Goal: Task Accomplishment & Management: Complete application form

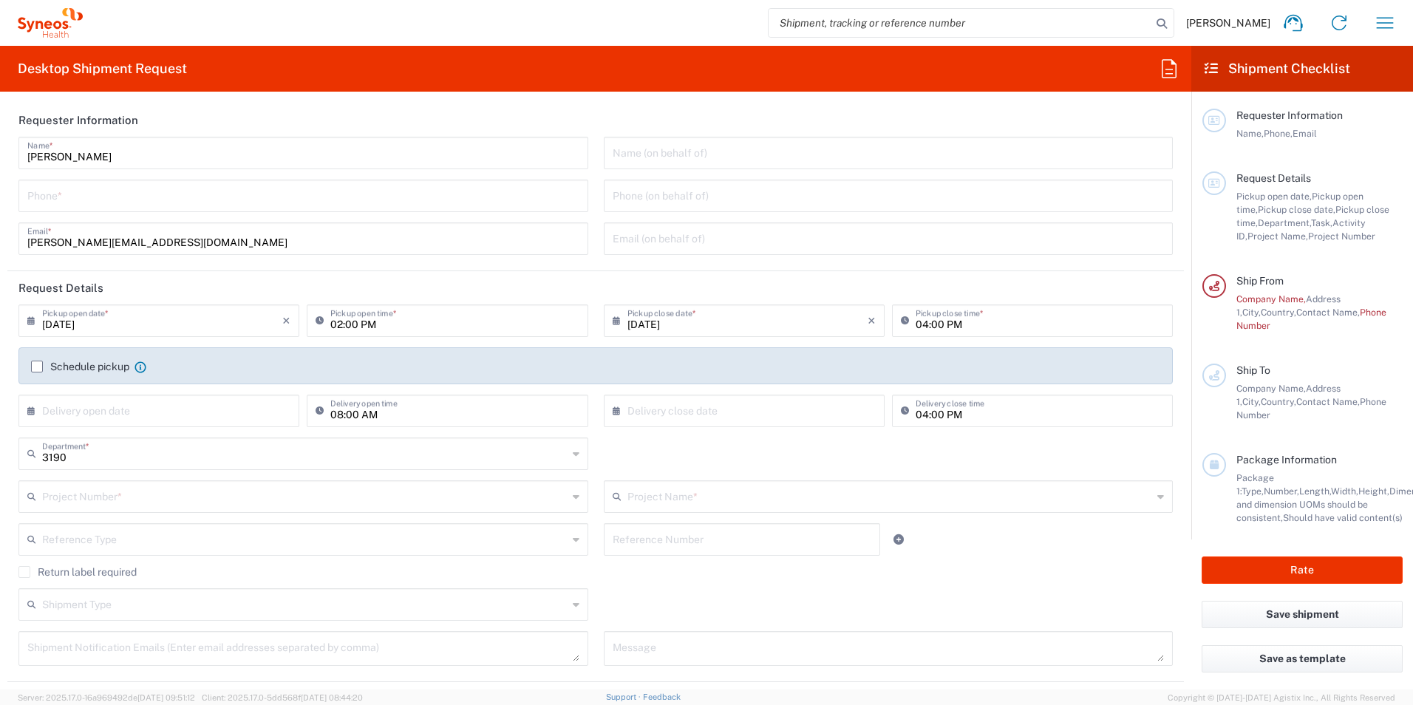
drag, startPoint x: 0, startPoint y: 0, endPoint x: 108, endPoint y: 199, distance: 226.2
click at [108, 199] on input "tel" at bounding box center [303, 195] width 552 height 26
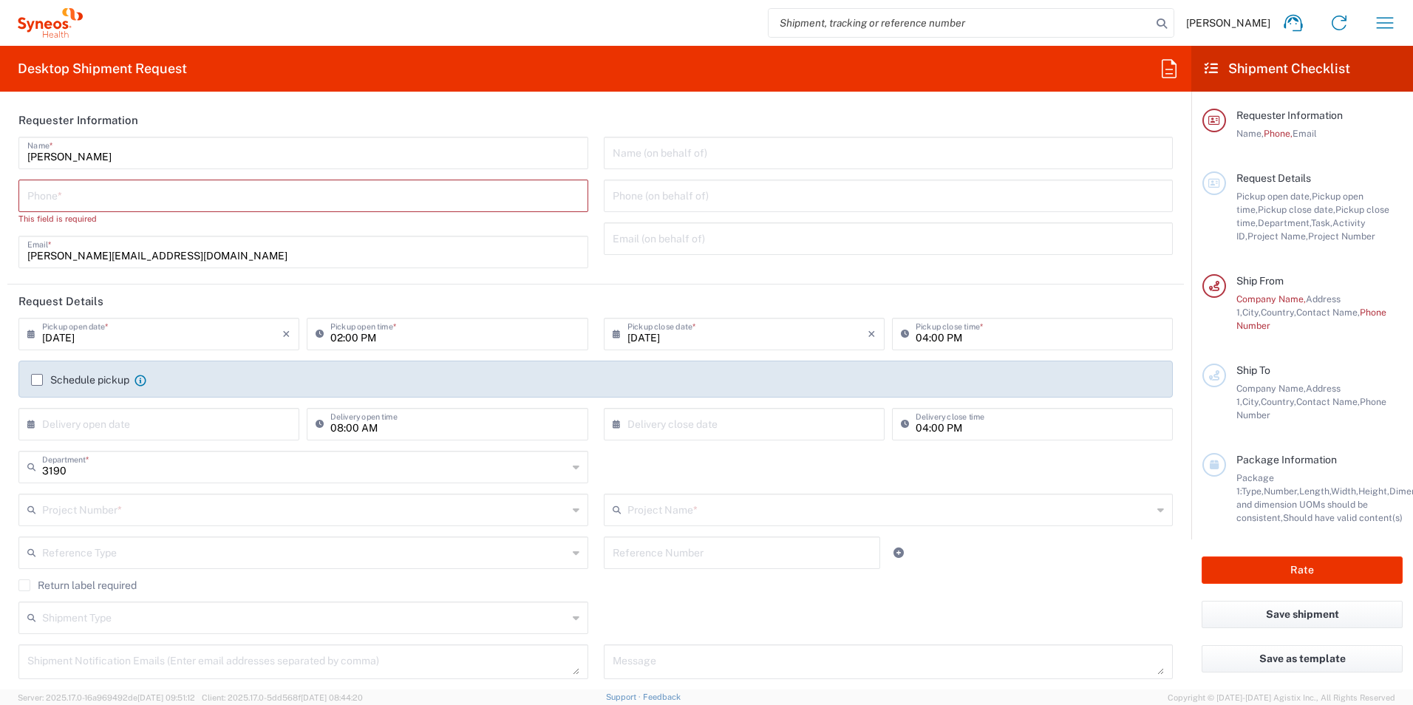
drag, startPoint x: 84, startPoint y: 190, endPoint x: 118, endPoint y: 202, distance: 36.0
click at [84, 190] on input "tel" at bounding box center [303, 195] width 552 height 26
paste input "+447917 559845"
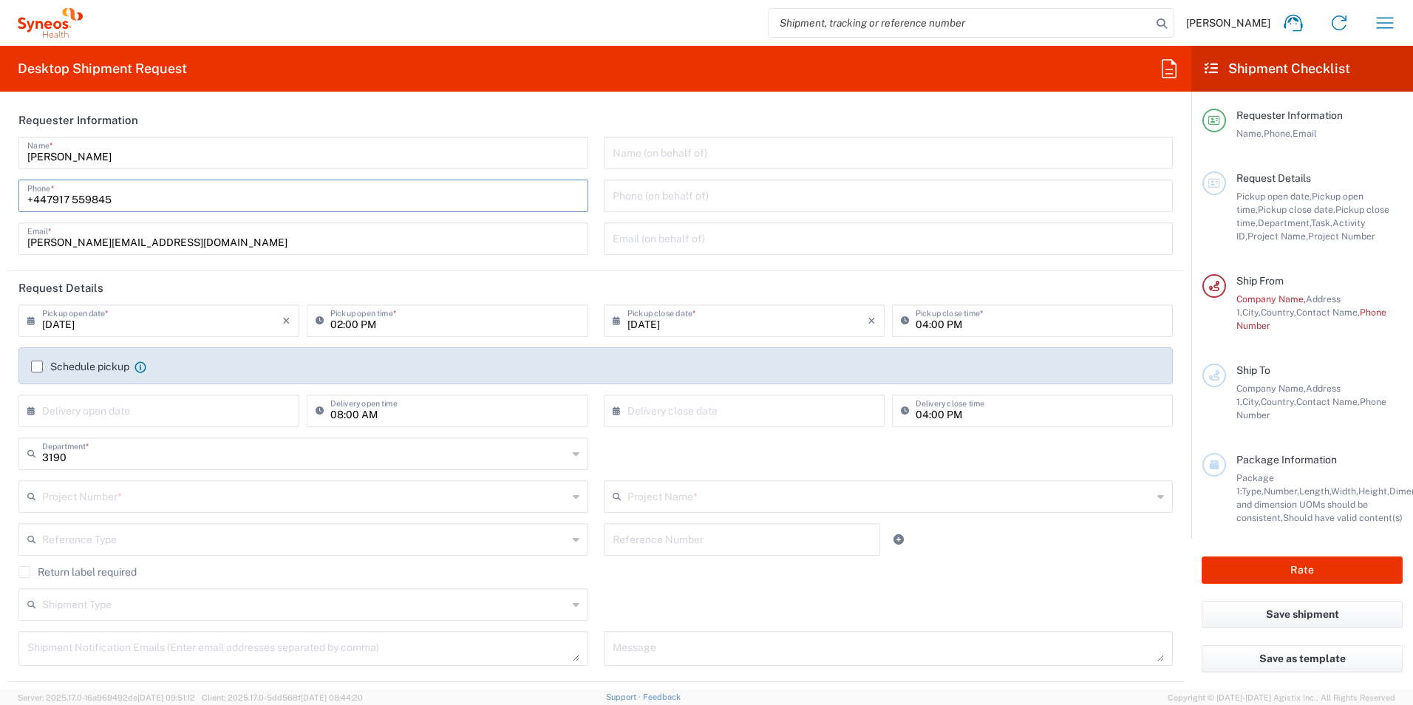
type input "+447917 559845"
click at [693, 147] on input "text" at bounding box center [889, 152] width 552 height 26
click at [160, 314] on input "08/18/2025" at bounding box center [162, 320] width 240 height 26
click at [147, 452] on span "19" at bounding box center [139, 454] width 21 height 21
type input "08/19/2025"
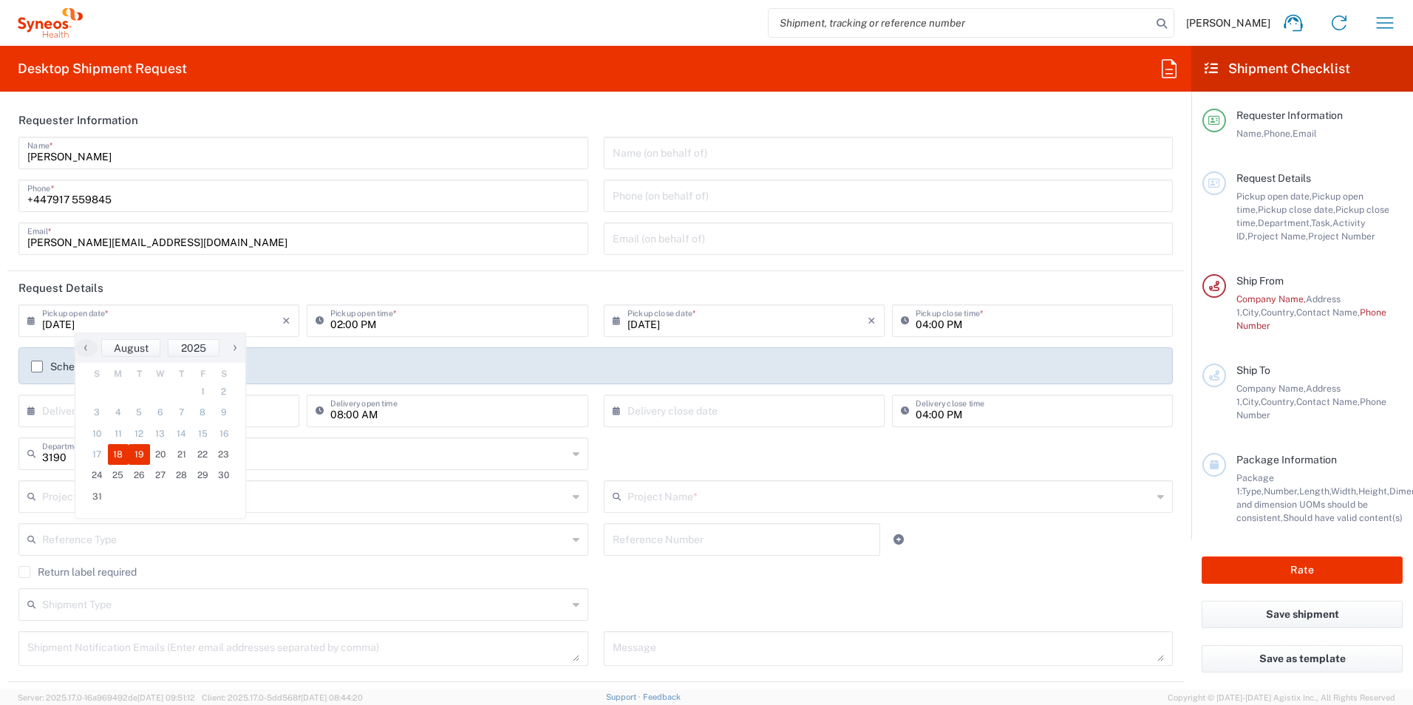
type input "08/19/2025"
click at [415, 325] on input "02:00 PM" at bounding box center [454, 320] width 248 height 26
click at [412, 325] on input "02:00 PM" at bounding box center [454, 320] width 248 height 26
click at [669, 317] on input "08/19/2025" at bounding box center [747, 320] width 240 height 26
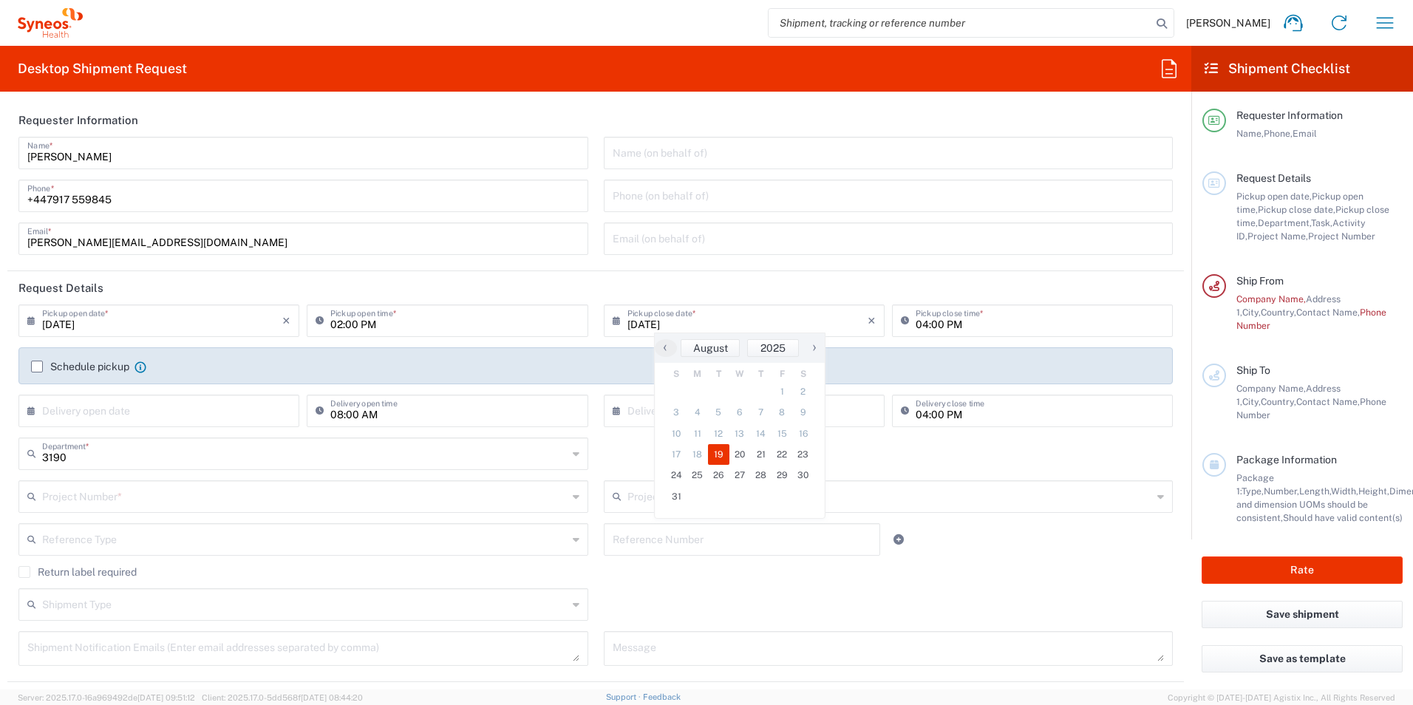
click at [712, 453] on span "19" at bounding box center [718, 454] width 21 height 21
click at [940, 287] on header "Request Details" at bounding box center [595, 287] width 1177 height 33
click at [225, 410] on input "text" at bounding box center [162, 410] width 240 height 26
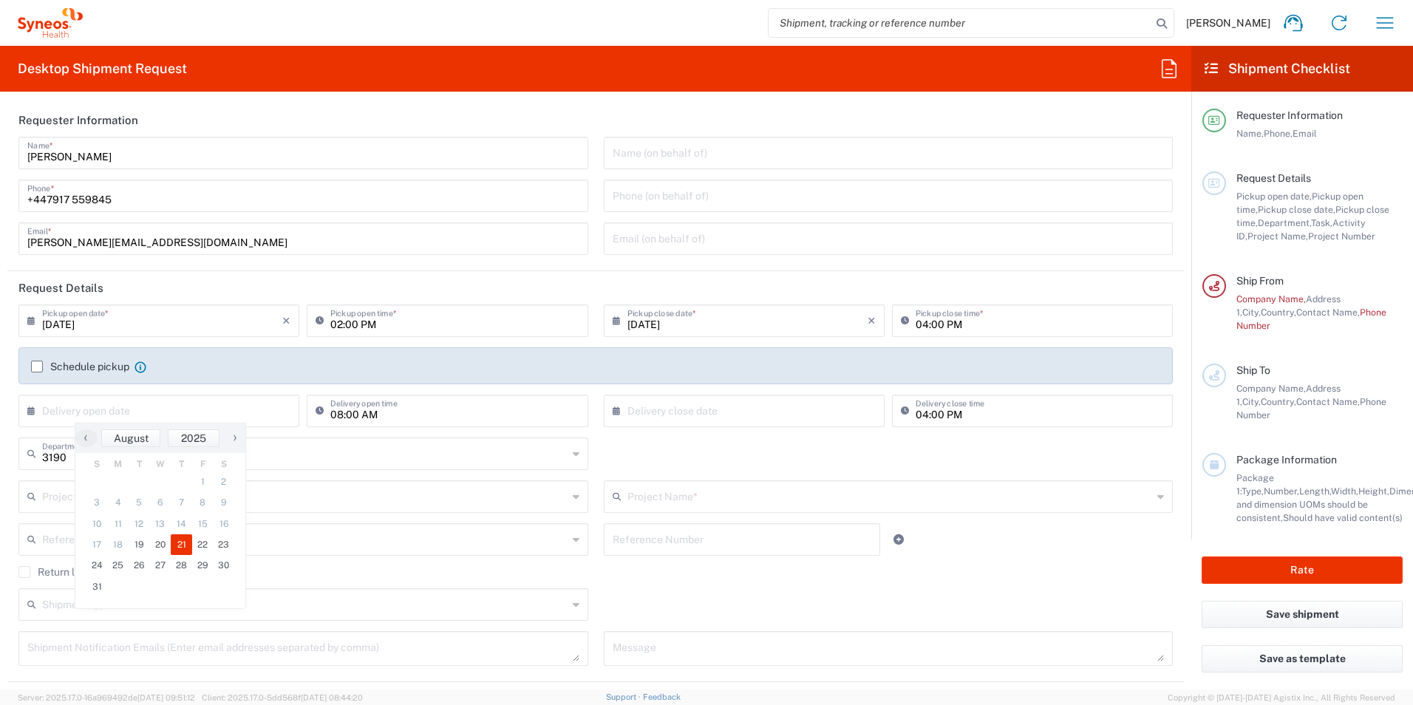
click at [173, 545] on span "21" at bounding box center [181, 544] width 21 height 21
type input "08/21/2025"
click at [729, 407] on input "text" at bounding box center [747, 410] width 240 height 26
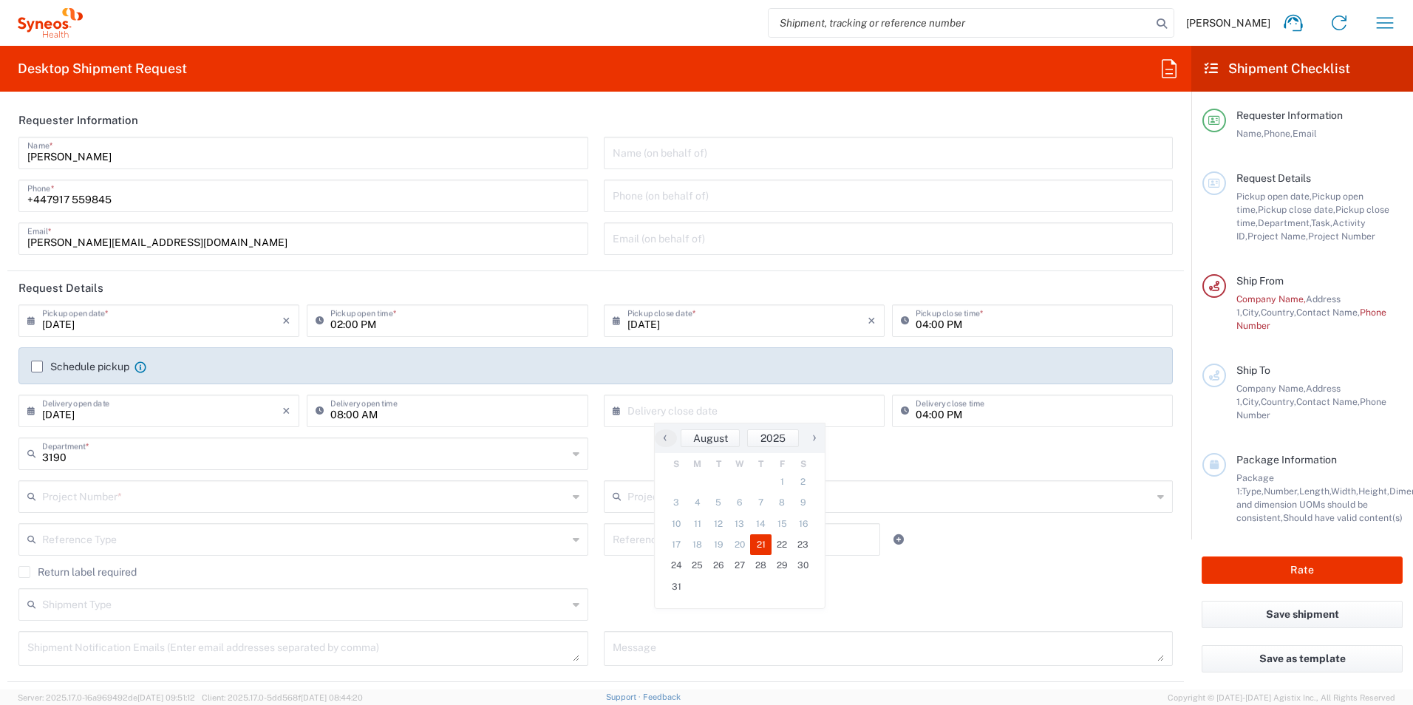
click at [763, 543] on span "21" at bounding box center [760, 544] width 21 height 21
type input "08/21/2025"
click at [358, 462] on input "text" at bounding box center [304, 453] width 525 height 26
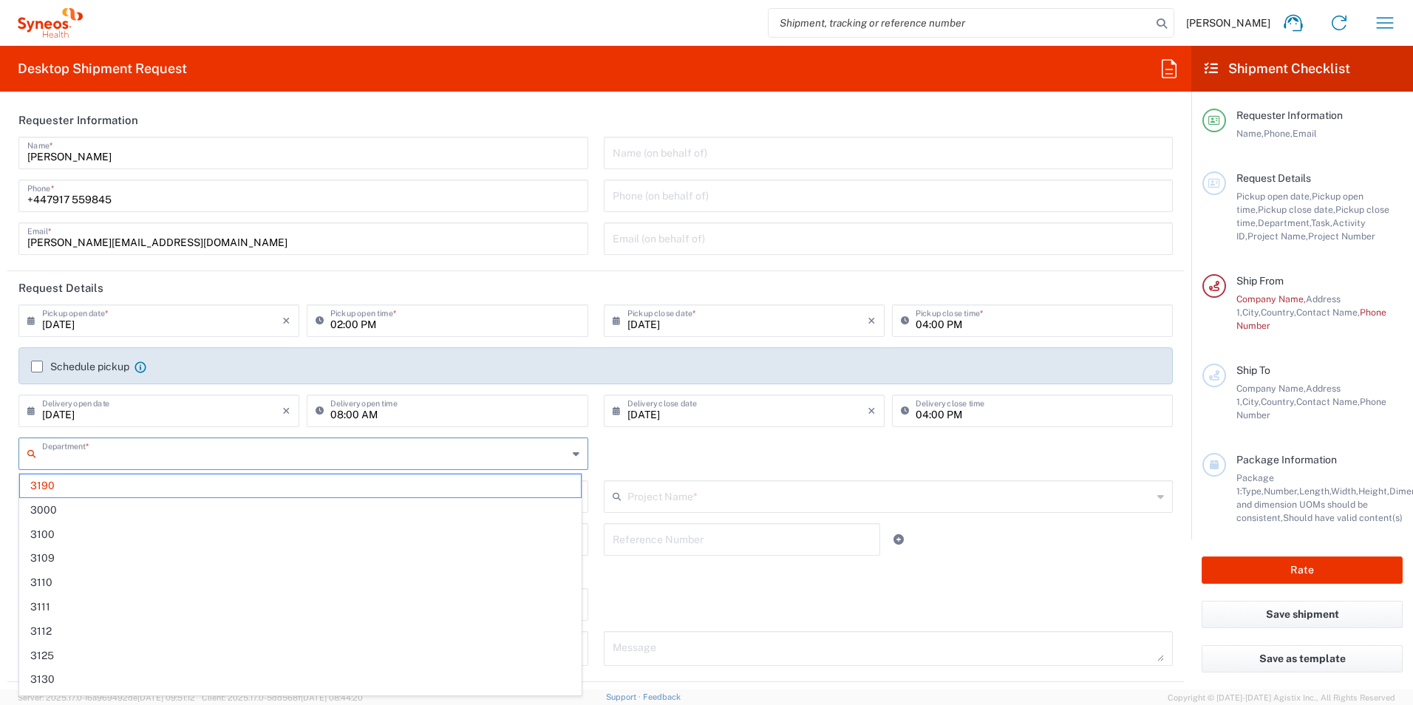
click at [358, 462] on input "text" at bounding box center [304, 453] width 525 height 26
click at [684, 449] on div "Department * 3190 3000 3100 3109 3110 3111 3112 3125 3130 3135 3136 3150 3155 3…" at bounding box center [596, 459] width 1170 height 43
type input "3190"
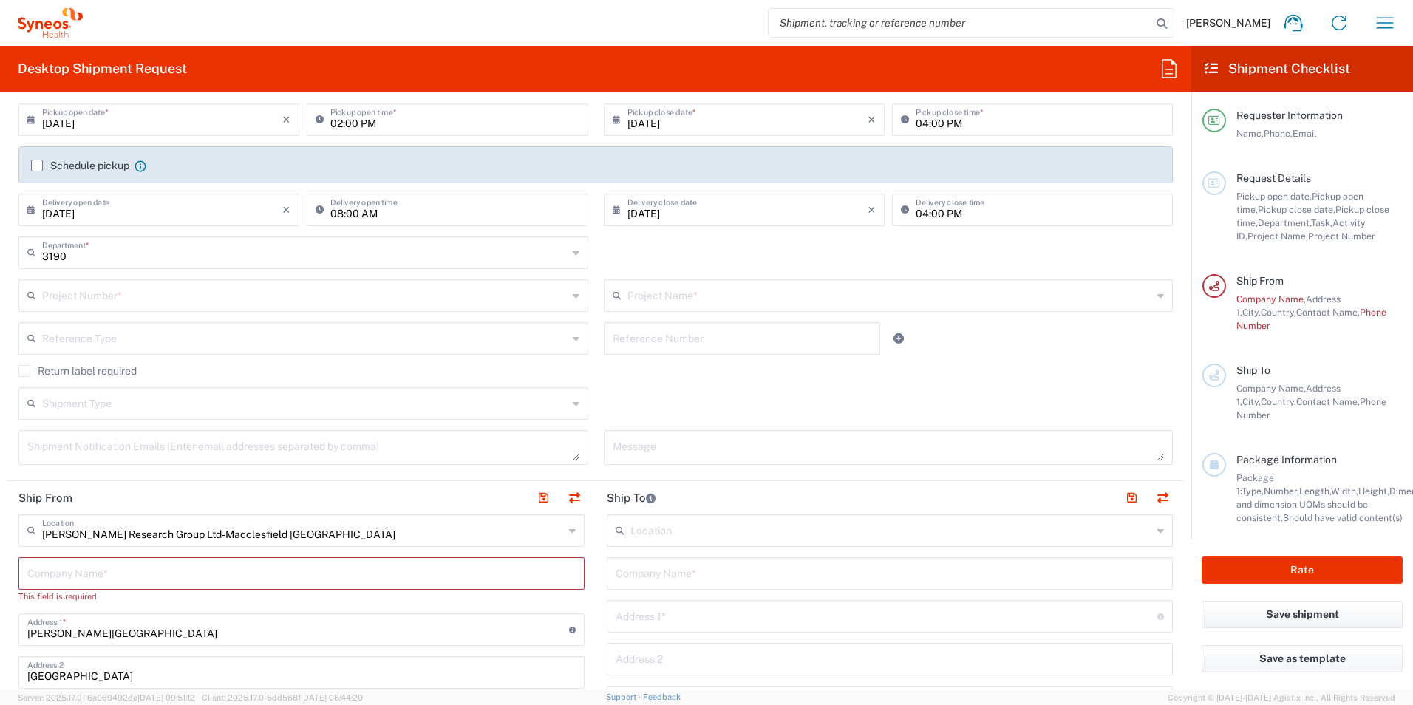
scroll to position [222, 0]
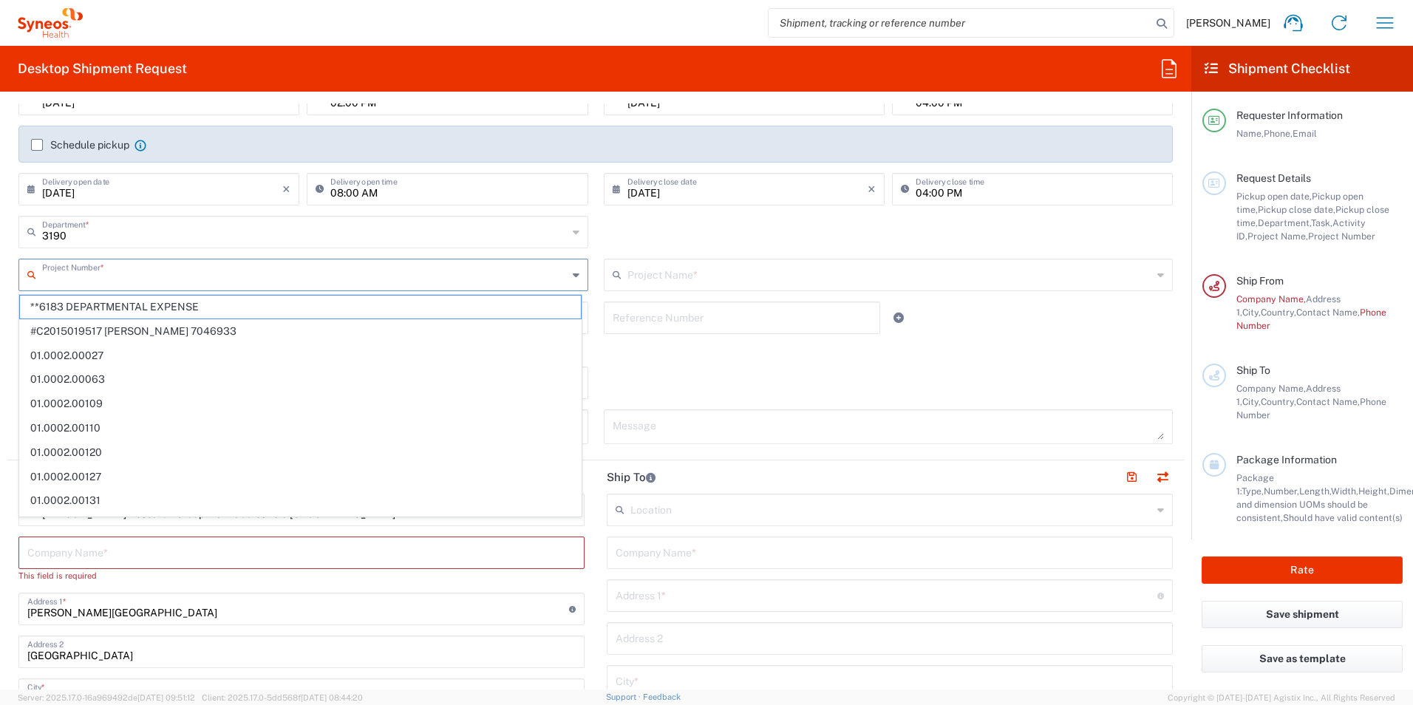
click at [345, 276] on input "text" at bounding box center [304, 274] width 525 height 26
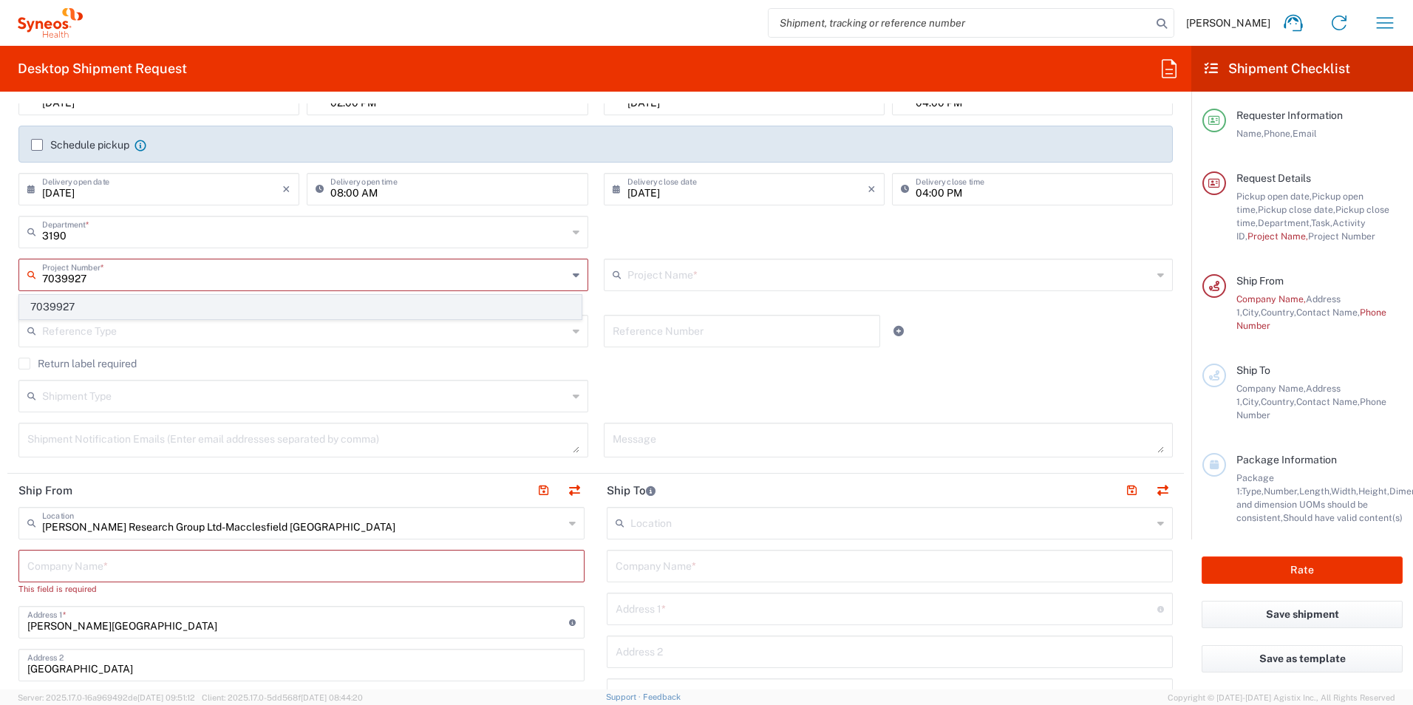
type input "7039927"
click at [273, 301] on span "7039927" at bounding box center [300, 307] width 561 height 23
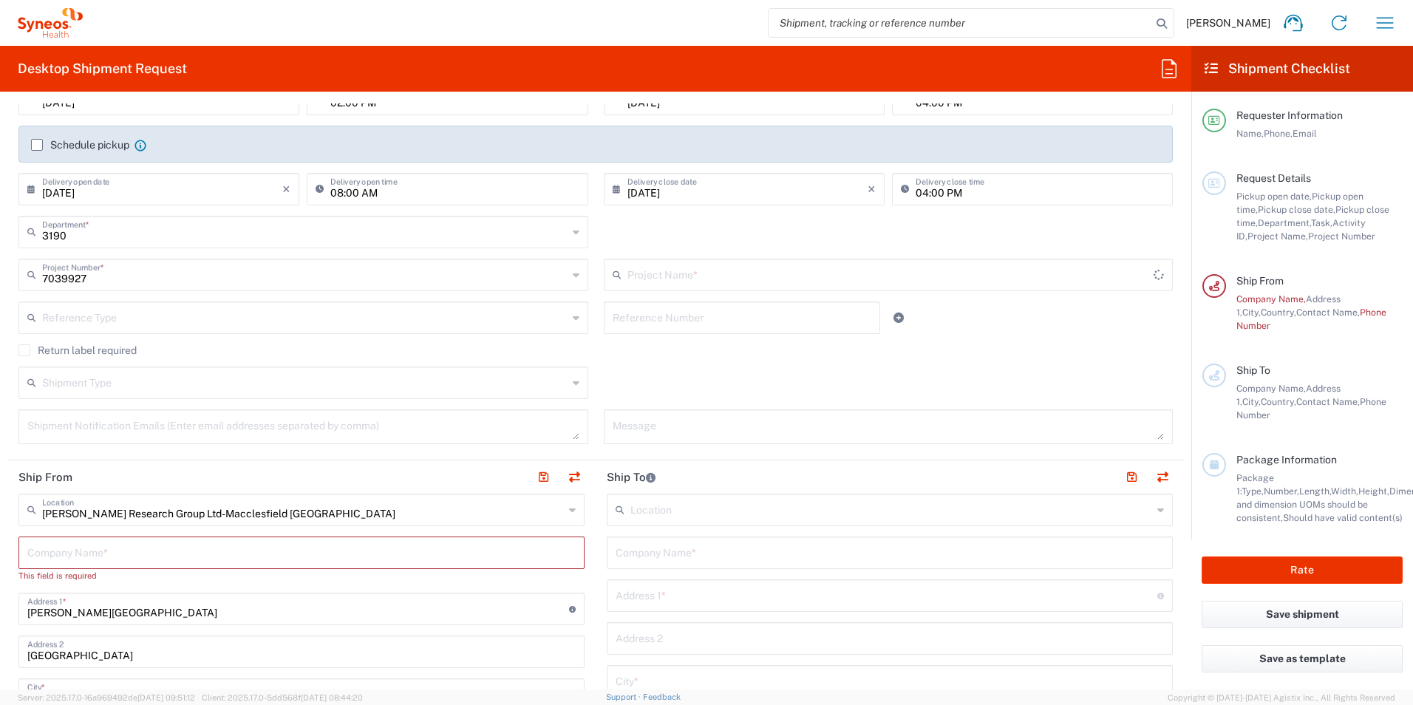
type input "802-ITA-004"
click at [636, 279] on input "text" at bounding box center [890, 274] width 527 height 26
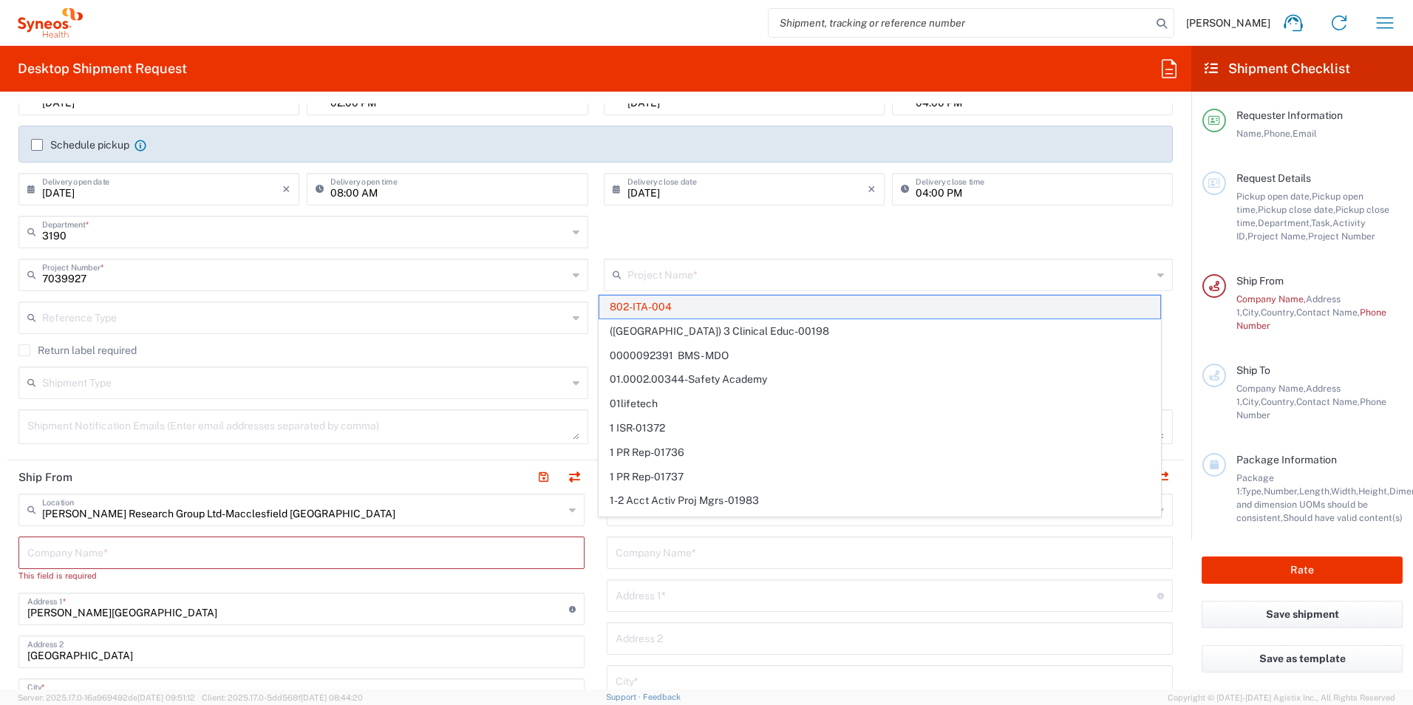
click at [709, 312] on span "802-ITA-004" at bounding box center [879, 307] width 561 height 23
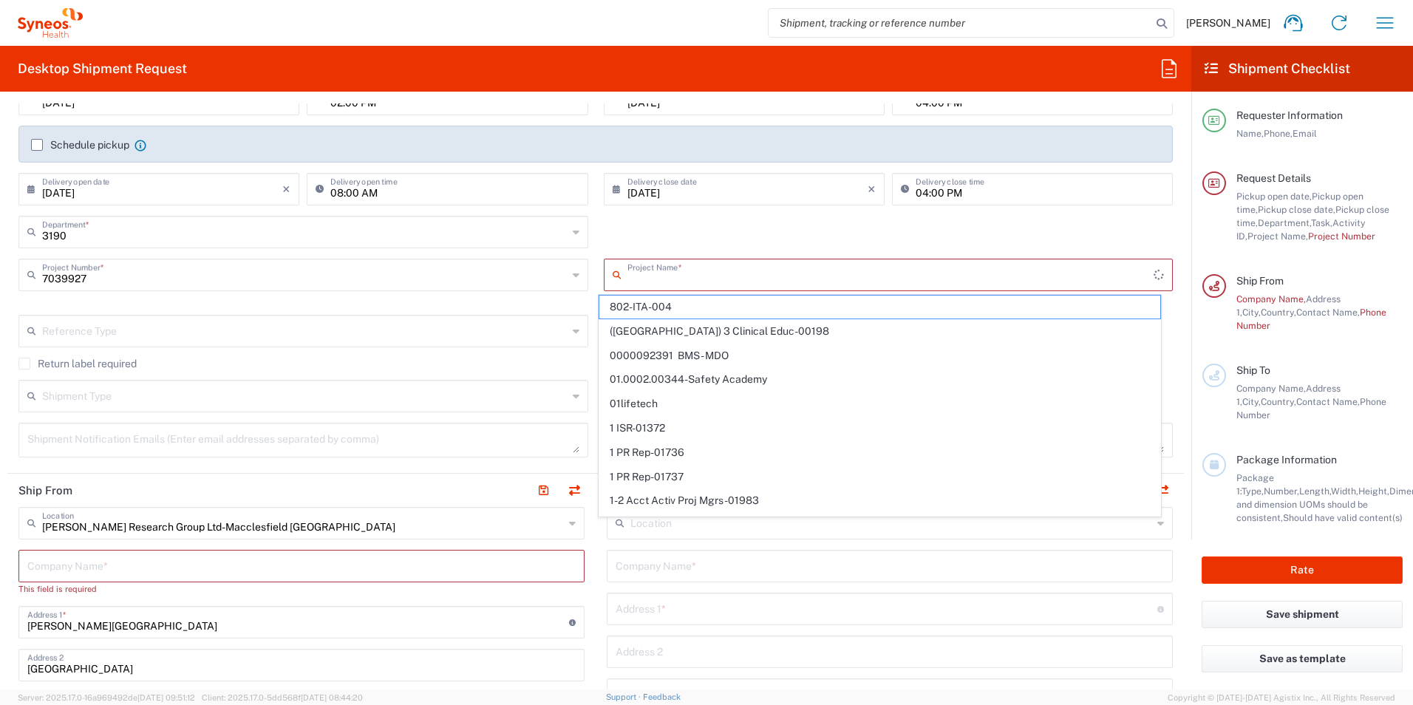
click at [691, 273] on input "text" at bounding box center [890, 274] width 527 height 26
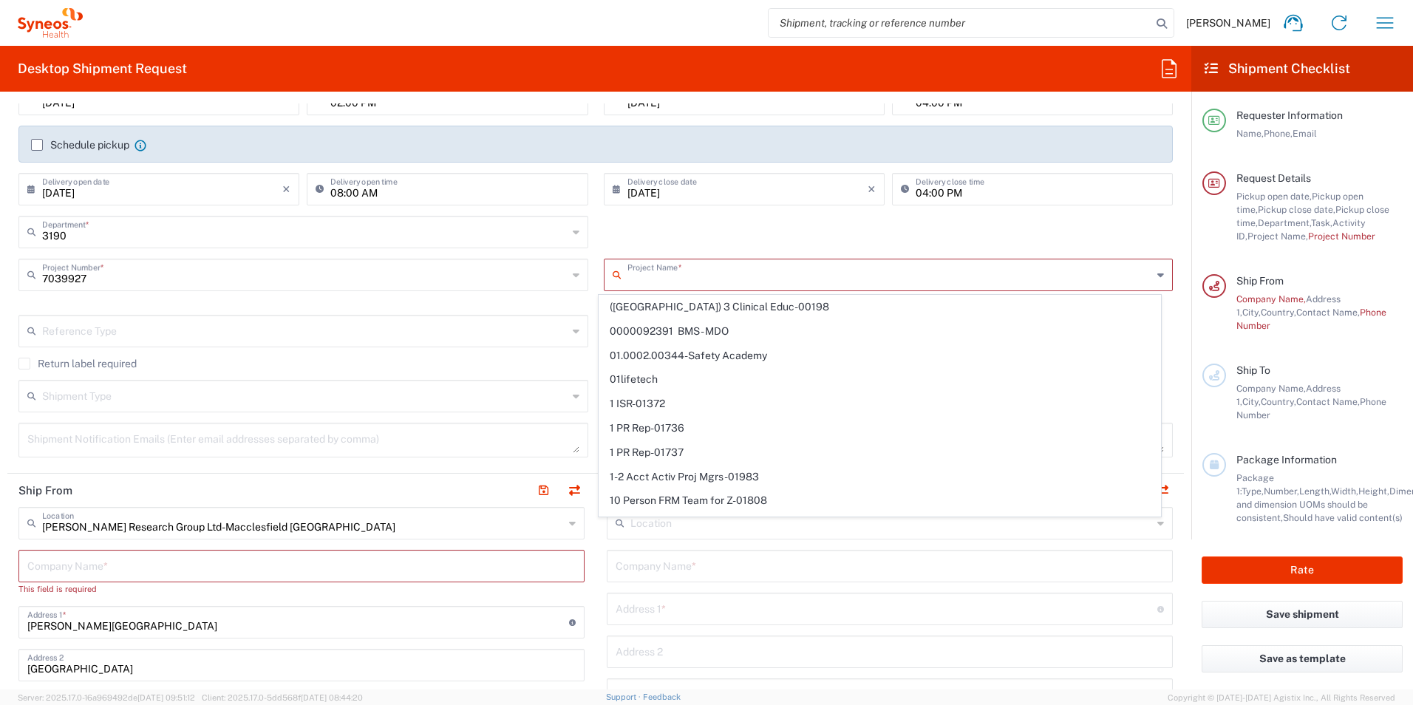
click at [666, 279] on input "text" at bounding box center [889, 274] width 525 height 26
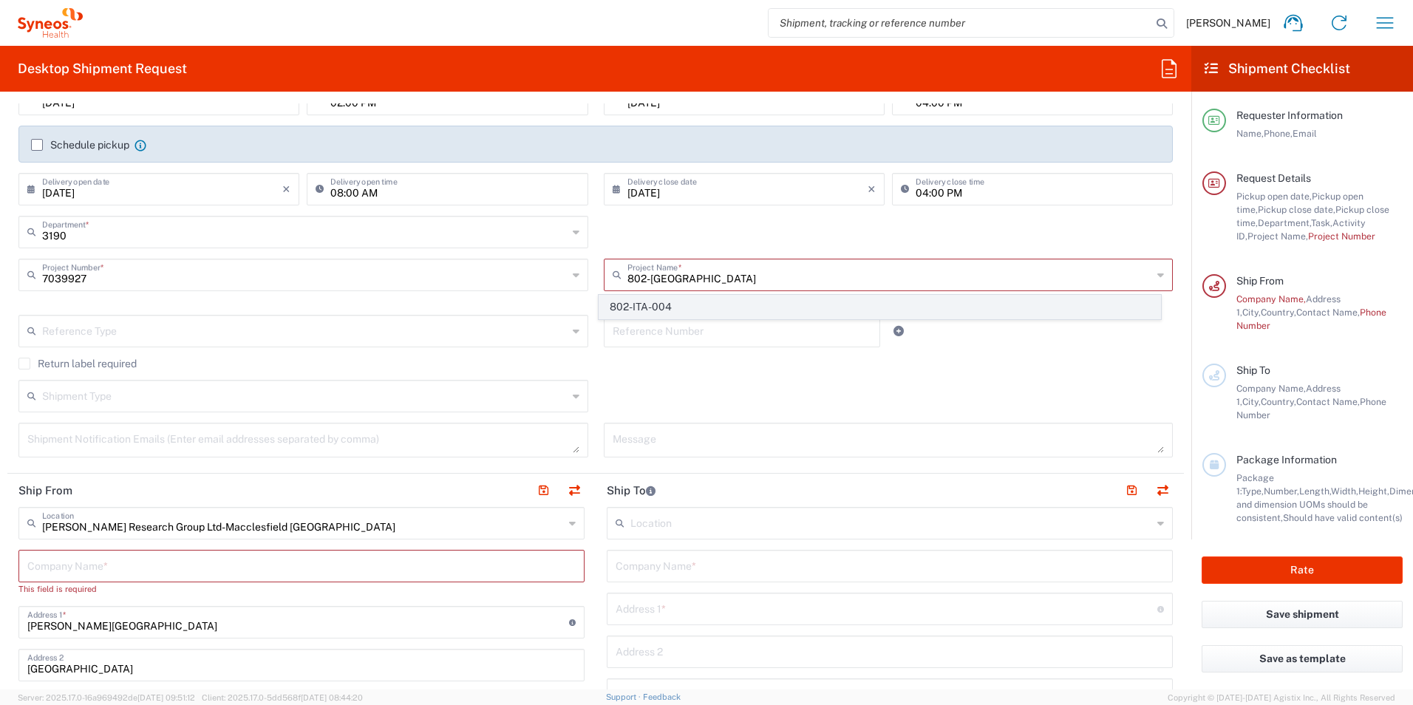
click at [685, 304] on span "802-ITA-004" at bounding box center [879, 307] width 561 height 23
type input "802-ITA-004"
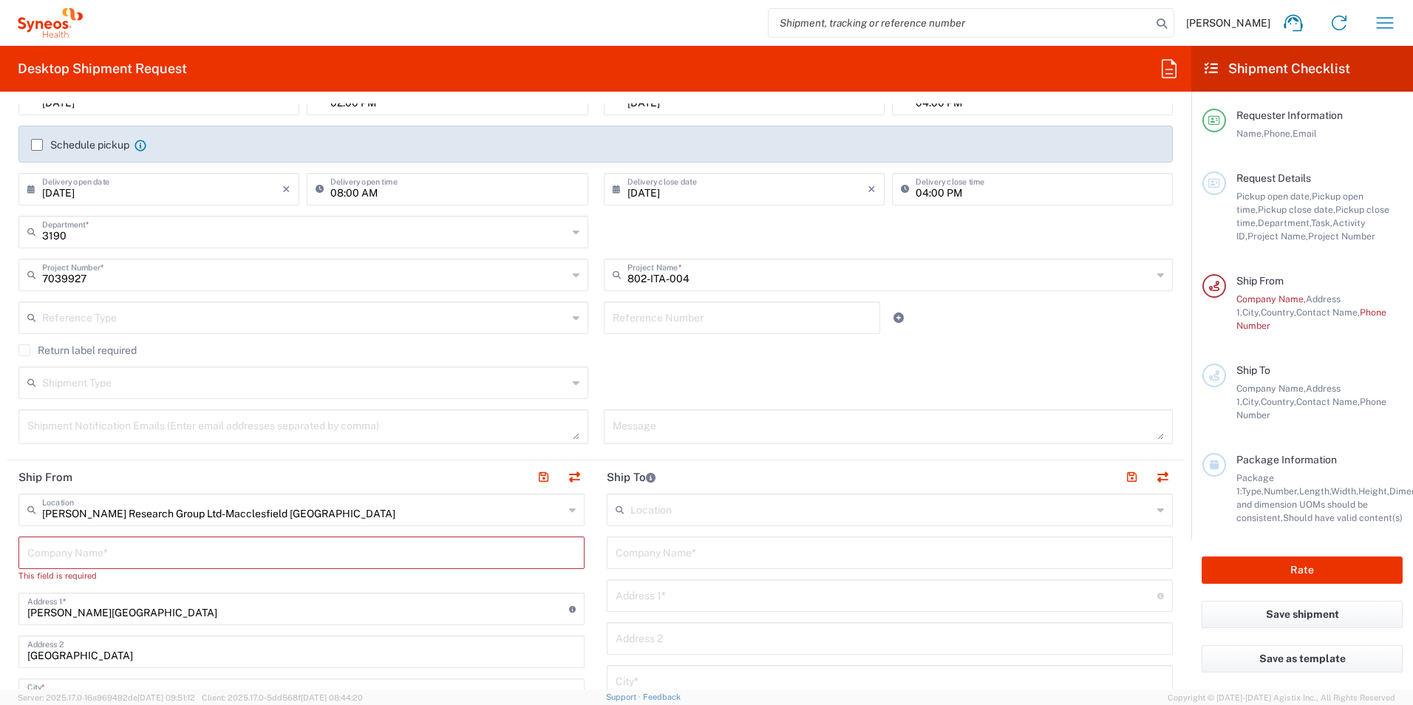
type input "7039927"
drag, startPoint x: 112, startPoint y: 313, endPoint x: 345, endPoint y: 316, distance: 232.8
click at [112, 313] on input "text" at bounding box center [304, 317] width 525 height 26
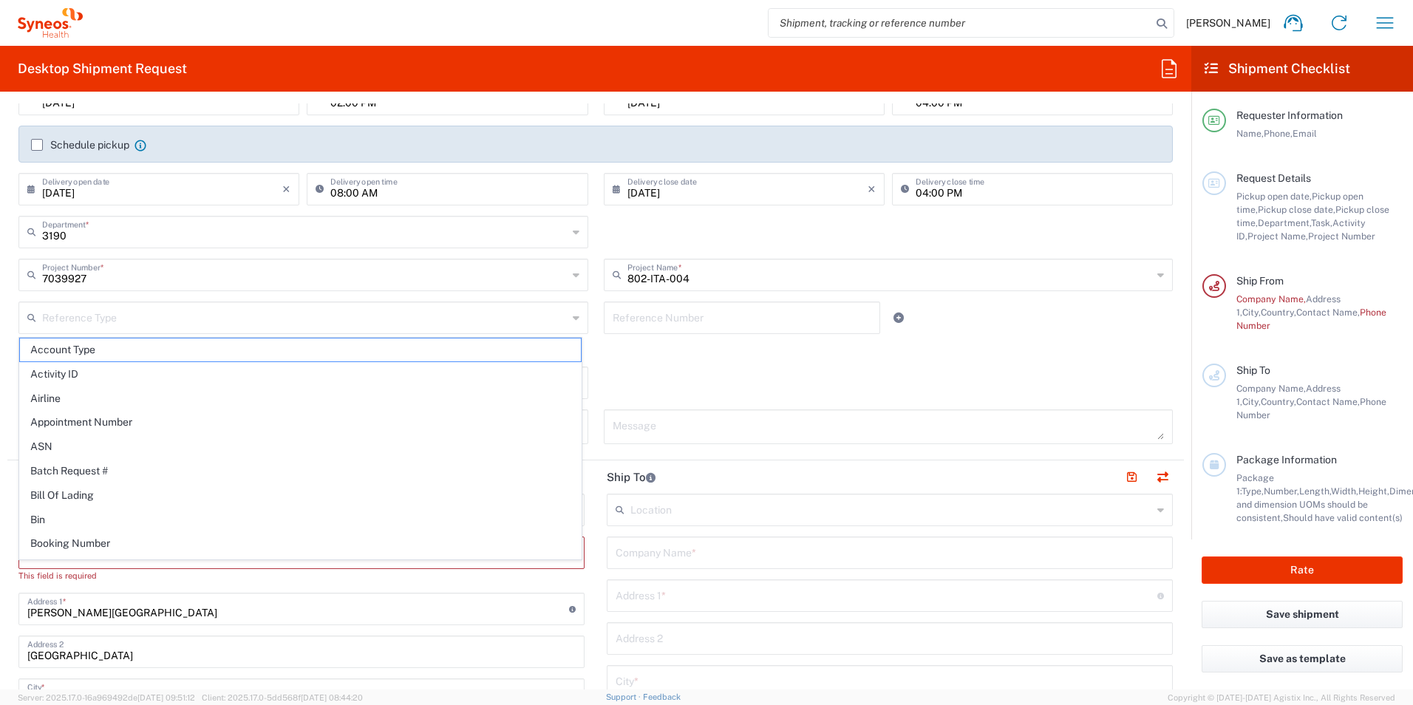
click at [709, 350] on agx-checkbox-control "Return label required" at bounding box center [595, 350] width 1154 height 12
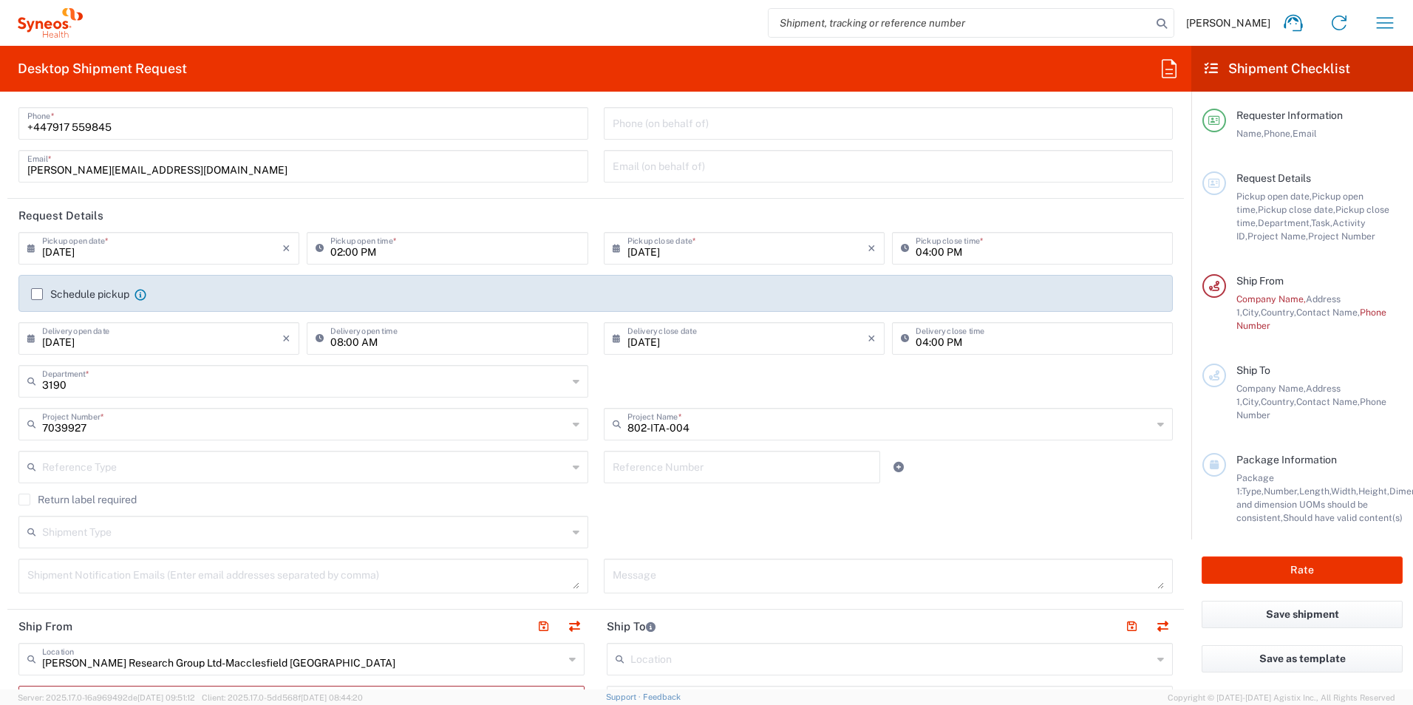
scroll to position [0, 0]
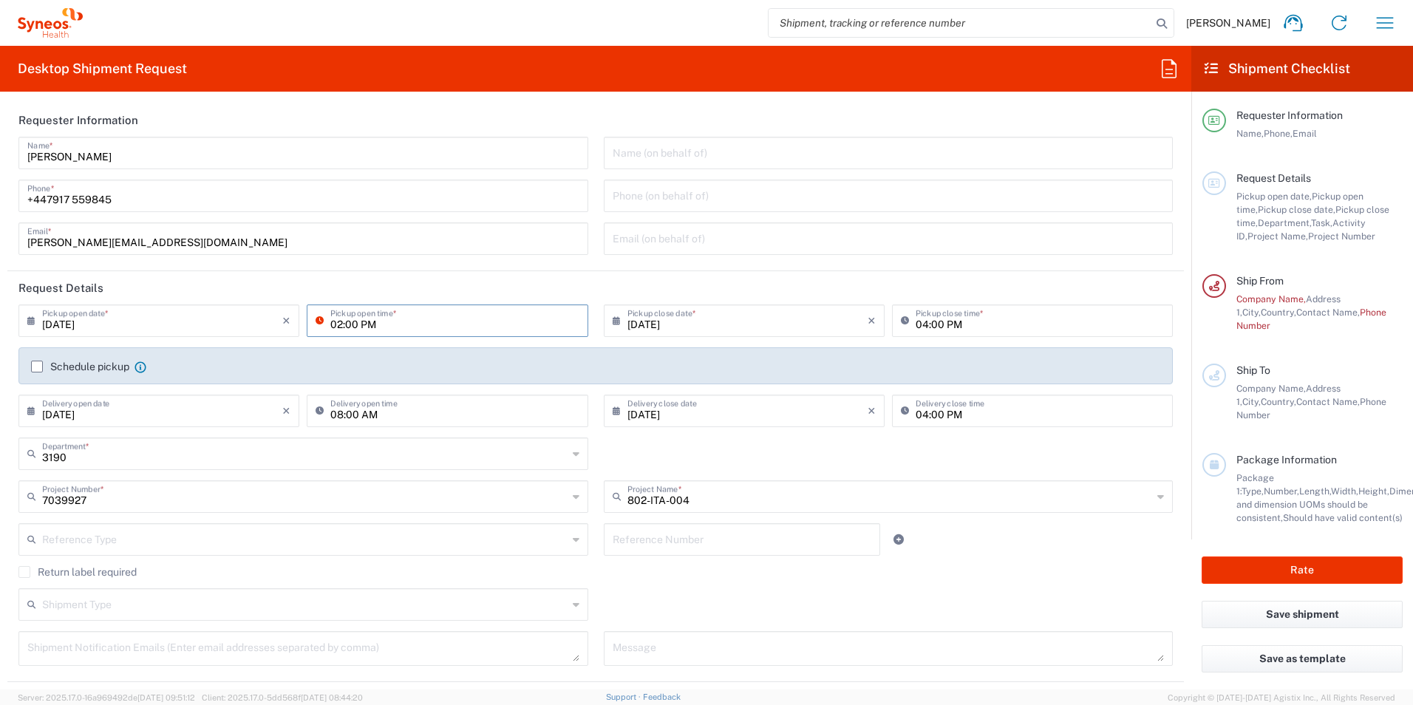
click at [338, 323] on input "02:00 PM" at bounding box center [454, 320] width 248 height 26
click at [916, 330] on input "04:00 PM" at bounding box center [1040, 320] width 248 height 26
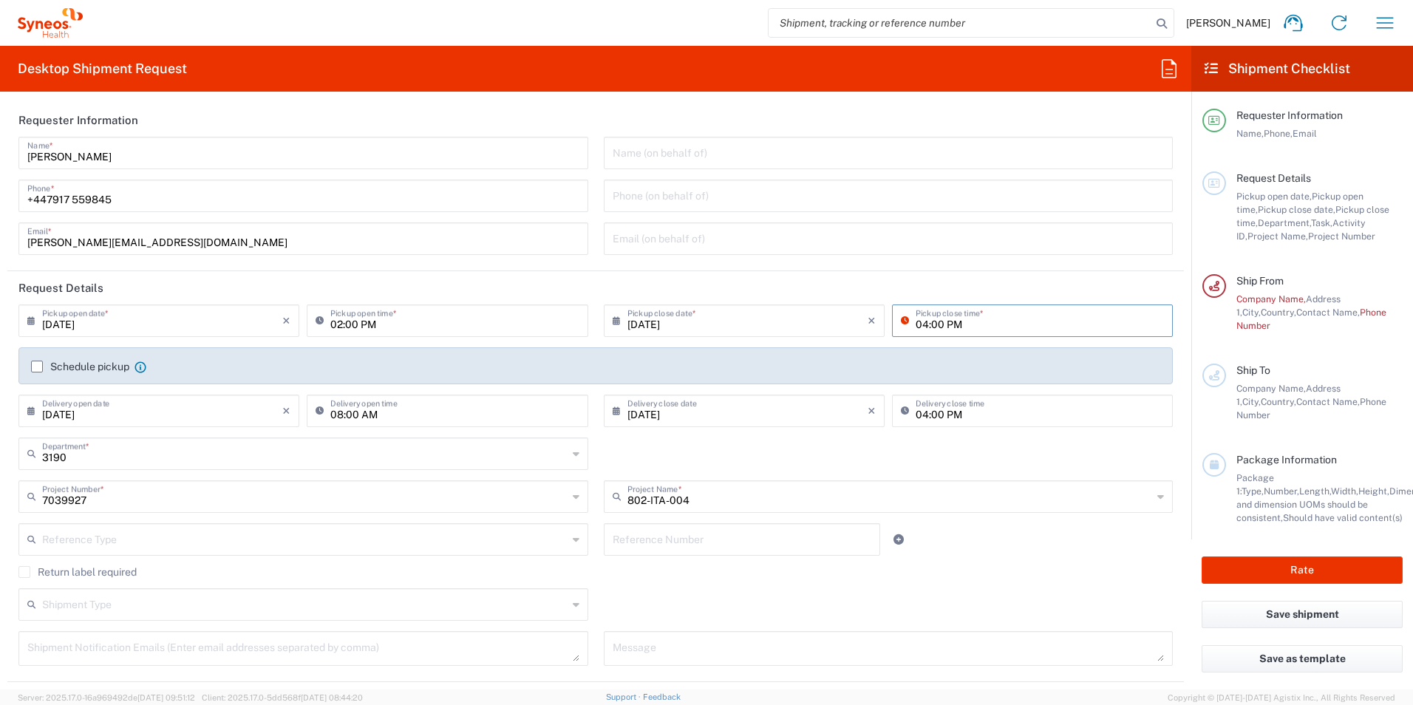
click at [916, 330] on input "04:00 PM" at bounding box center [1040, 320] width 248 height 26
click at [942, 330] on input "04:00 PM" at bounding box center [1040, 320] width 248 height 26
click at [457, 327] on input "02:00 PM" at bounding box center [454, 320] width 248 height 26
click at [29, 323] on icon at bounding box center [34, 321] width 15 height 24
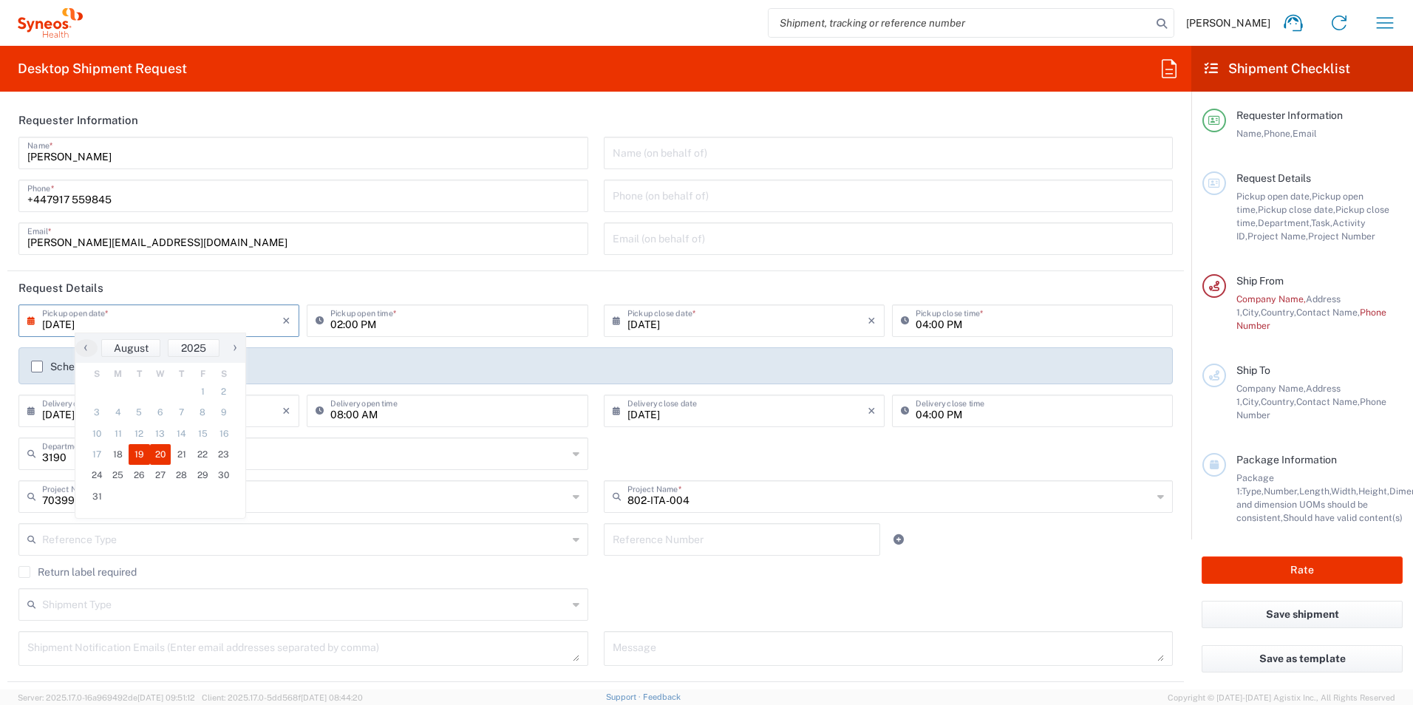
click at [160, 454] on span "20" at bounding box center [160, 454] width 21 height 21
type input "08/20/2025"
click at [378, 323] on input "02:00 PM" at bounding box center [454, 320] width 248 height 26
click at [387, 324] on input "02:00 PM" at bounding box center [454, 320] width 248 height 26
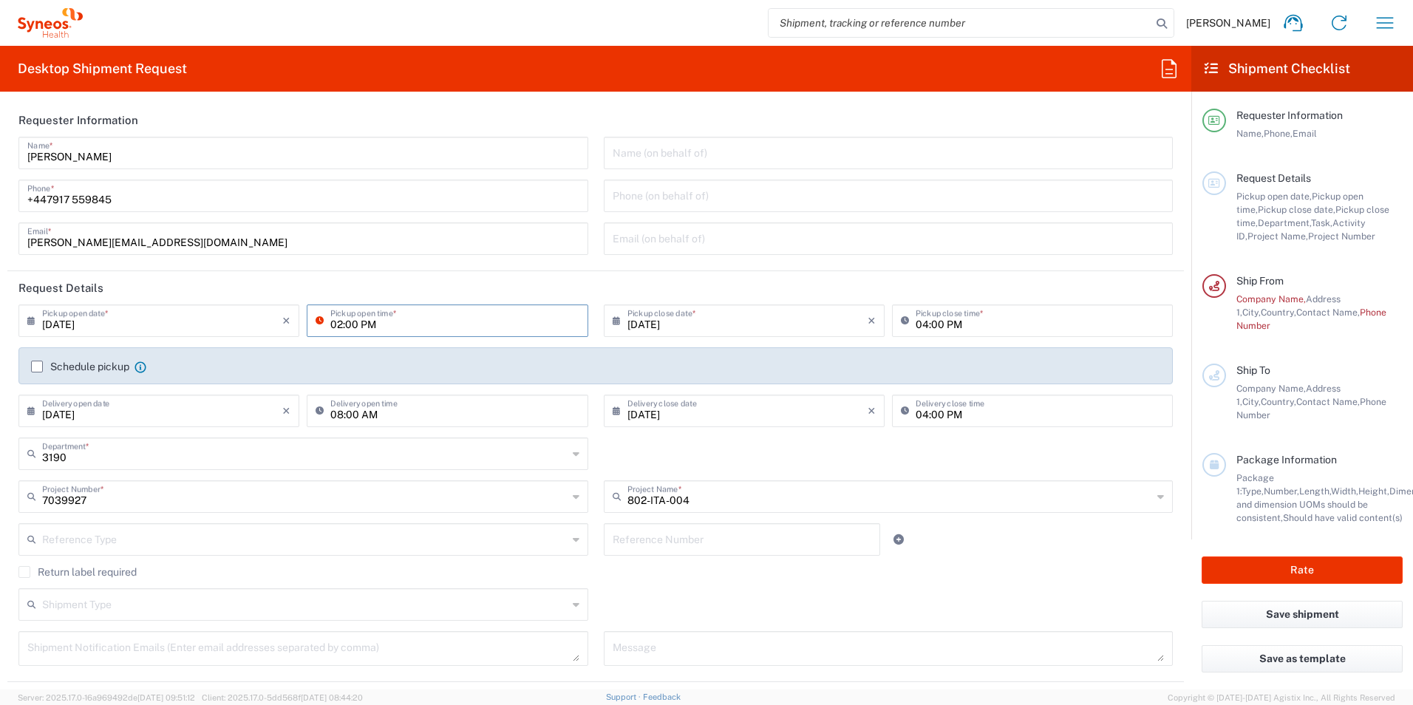
click at [320, 320] on icon at bounding box center [323, 321] width 15 height 24
click at [318, 320] on icon at bounding box center [323, 321] width 15 height 24
click at [342, 329] on input "02:00 PM" at bounding box center [454, 320] width 248 height 26
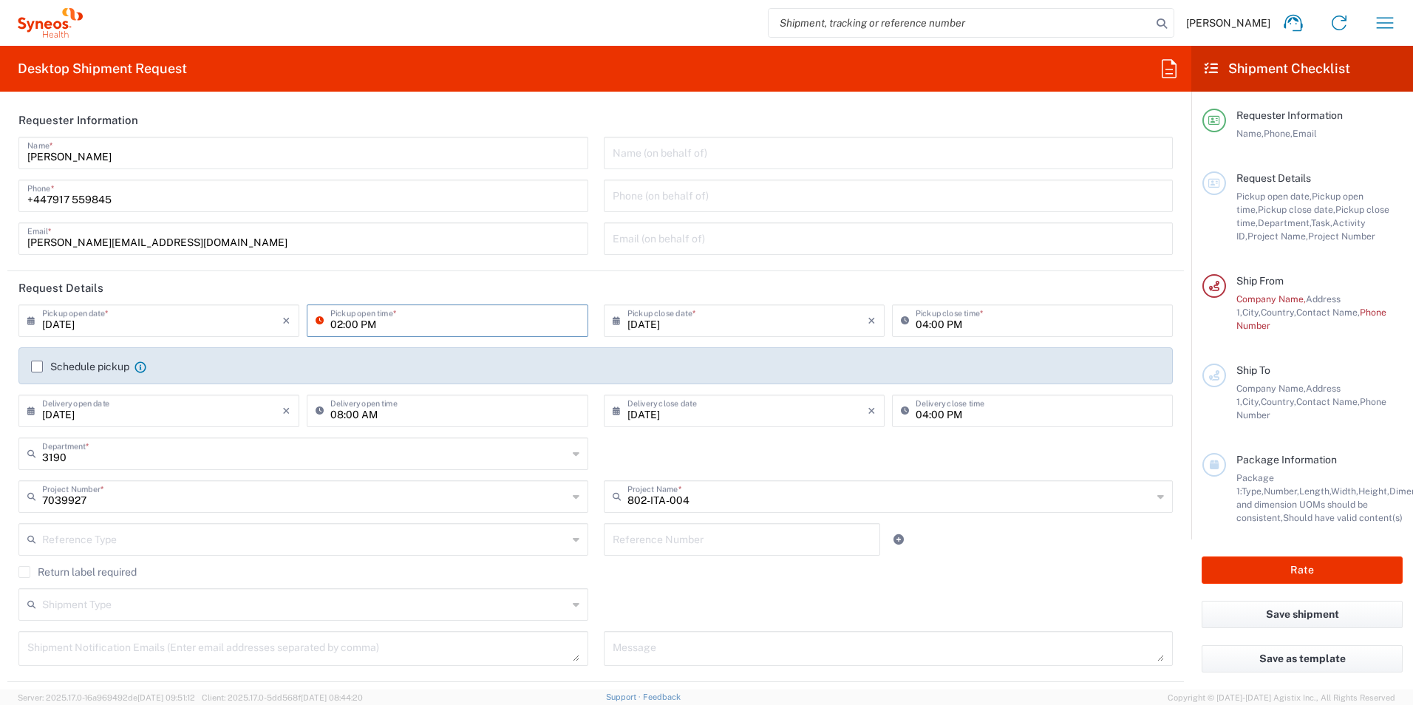
click at [342, 329] on input "02:00 PM" at bounding box center [454, 320] width 248 height 26
drag, startPoint x: 377, startPoint y: 330, endPoint x: 276, endPoint y: 315, distance: 101.6
click at [299, 322] on div "08/20/2025 × Pickup open date * Cancel Apply 02:00 PM Pickup open time *" at bounding box center [303, 325] width 577 height 43
click at [72, 329] on input "08/20/2025" at bounding box center [162, 320] width 240 height 26
click at [137, 455] on span "19" at bounding box center [139, 454] width 21 height 21
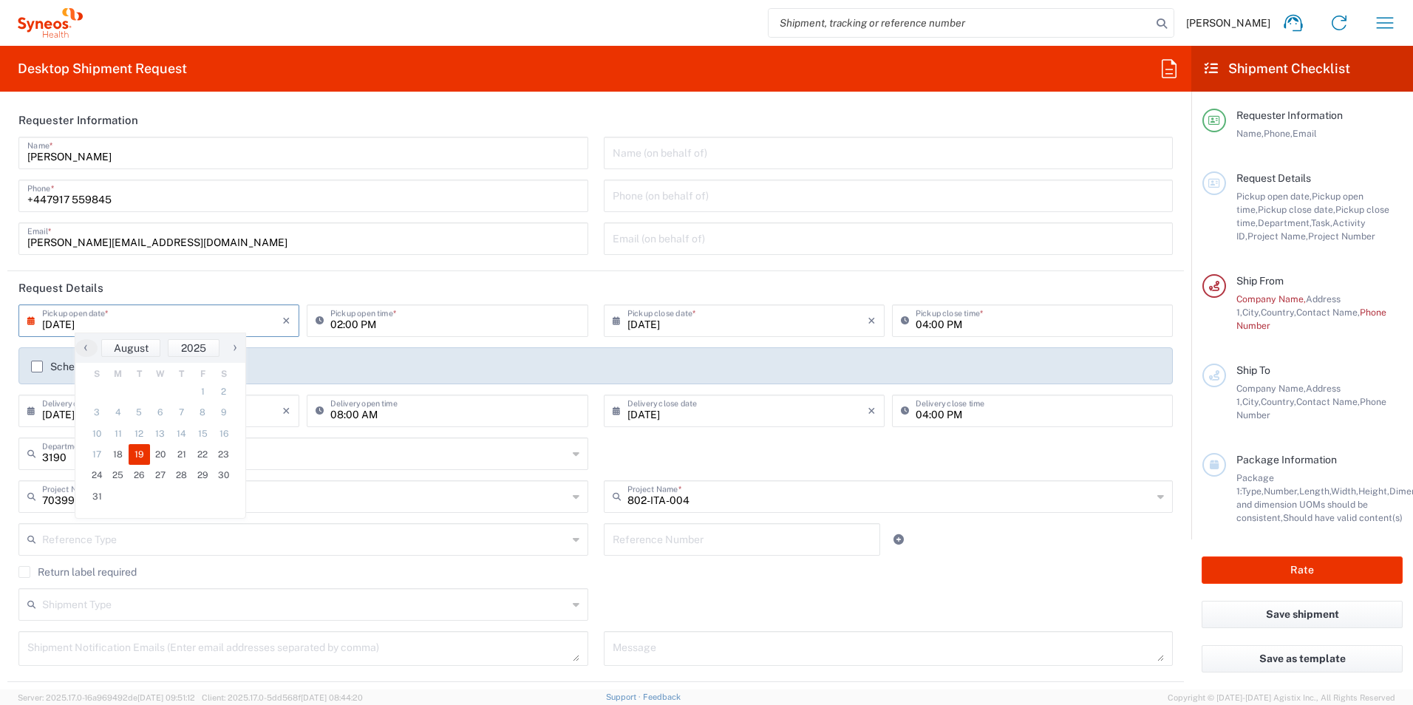
type input "08/19/2025"
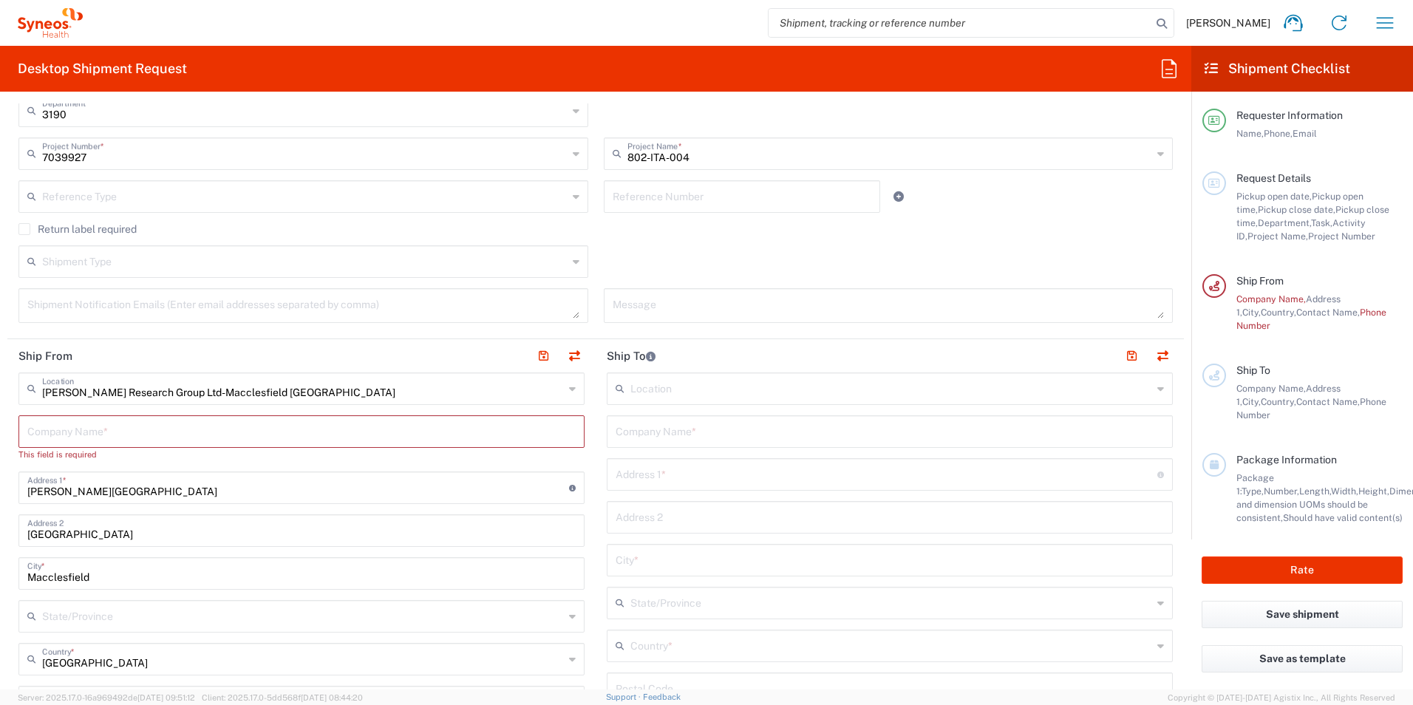
scroll to position [443, 0]
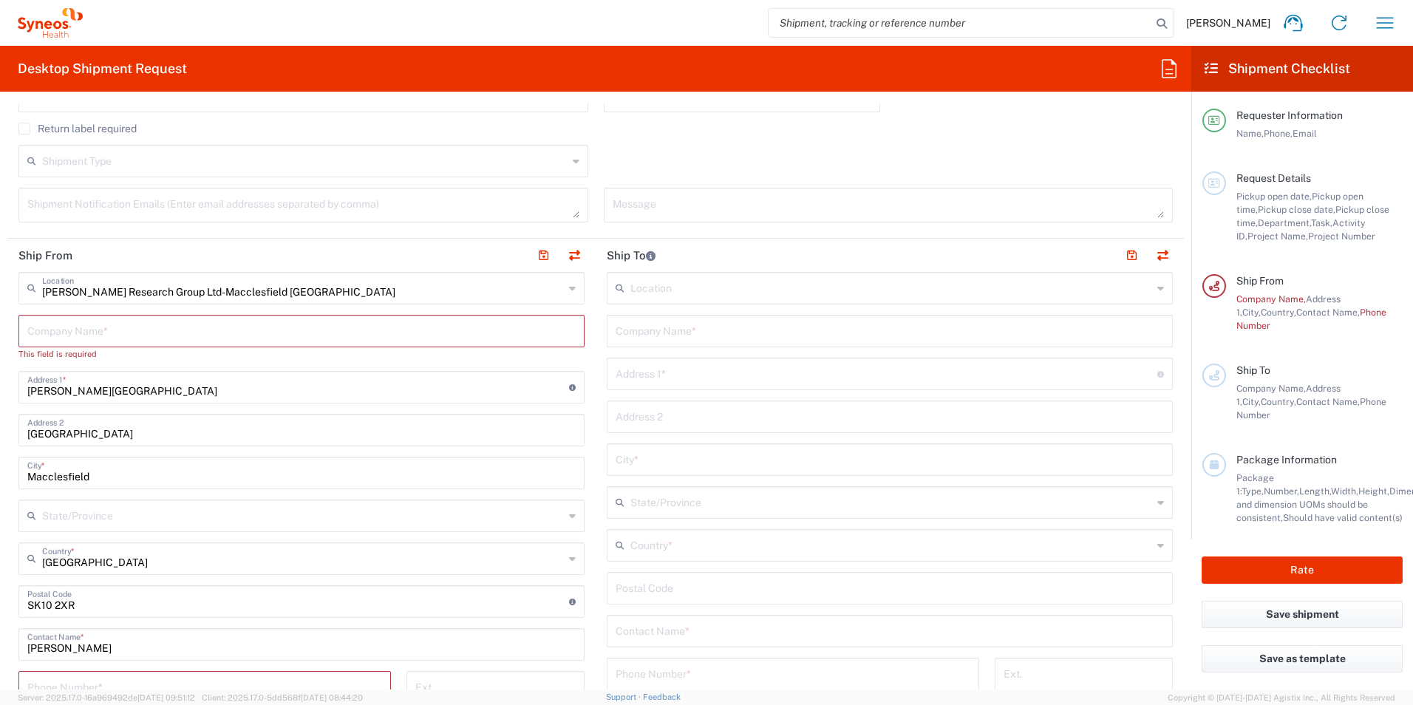
click at [154, 332] on input "text" at bounding box center [301, 330] width 548 height 26
paste input "MARTA CAMPO RODRIGO"
type input "MARTA CAMPO RODRIGO"
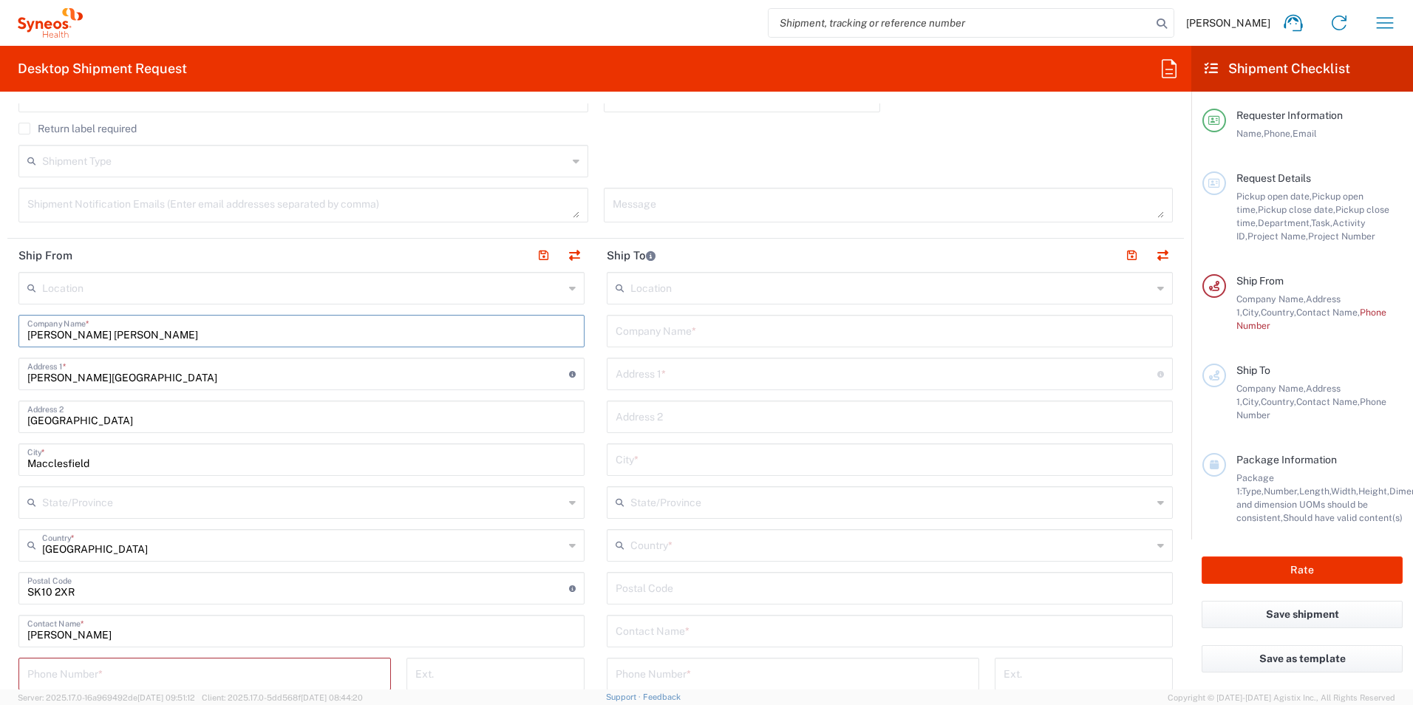
type input "MARTA CAMPO RODRIGO"
click at [95, 494] on input "text" at bounding box center [303, 502] width 522 height 26
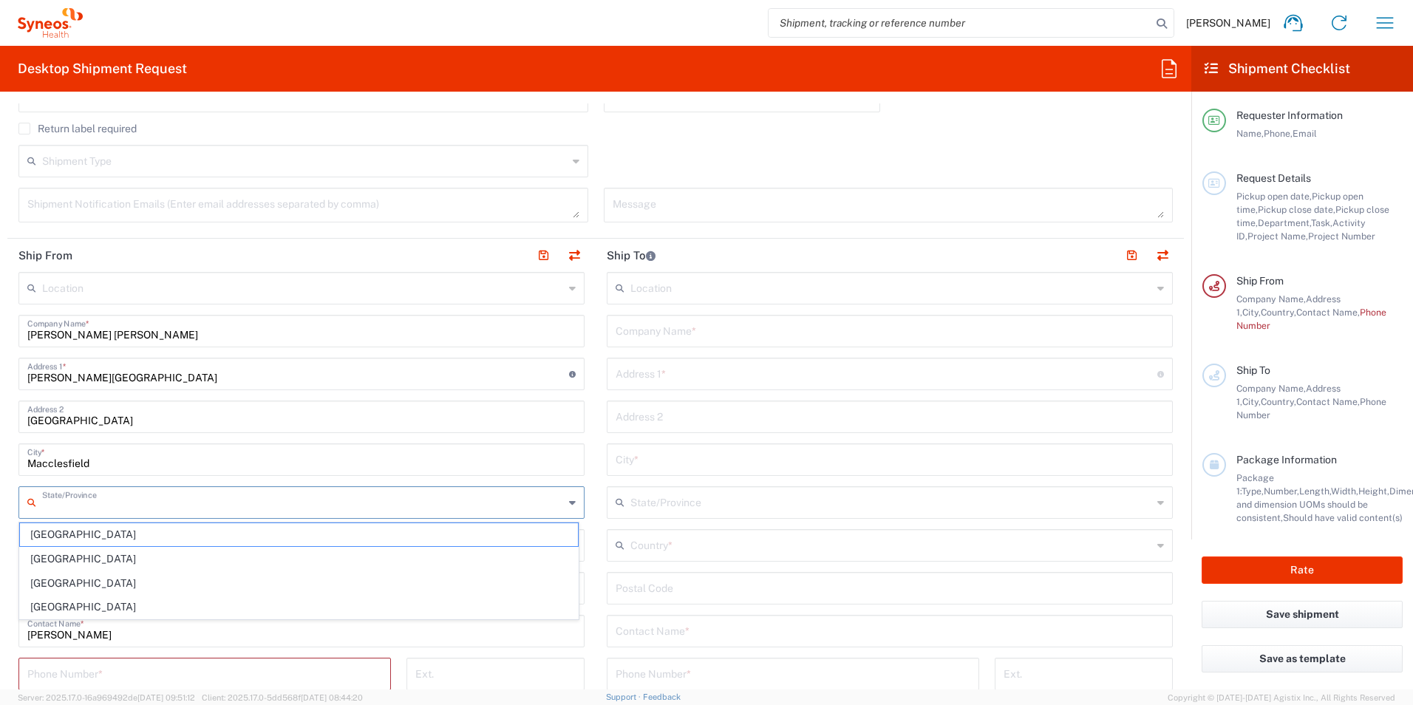
paste input "HOSPITAL UNIVERSITDRIO LA FE 5,FLOOR"
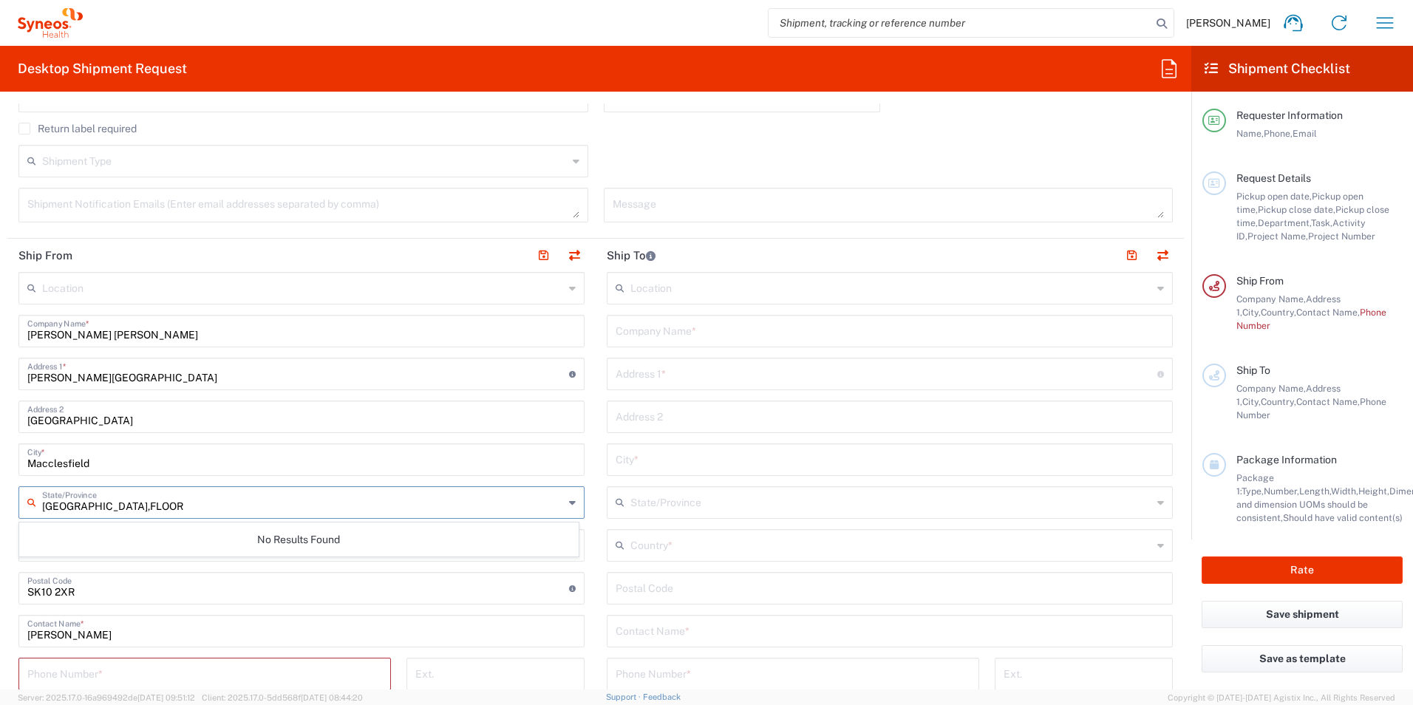
type input "HOSPITAL UNIVERSITDRIO LA FE 5,FLOOR"
click at [380, 592] on input "undefined" at bounding box center [298, 587] width 542 height 26
click at [261, 378] on input "Hazelwood House, Larkwood Way" at bounding box center [298, 373] width 542 height 26
click at [189, 375] on input "Hazelwood House, Larkwood Way" at bounding box center [298, 373] width 542 height 26
drag, startPoint x: 109, startPoint y: 385, endPoint x: -3, endPoint y: 389, distance: 111.7
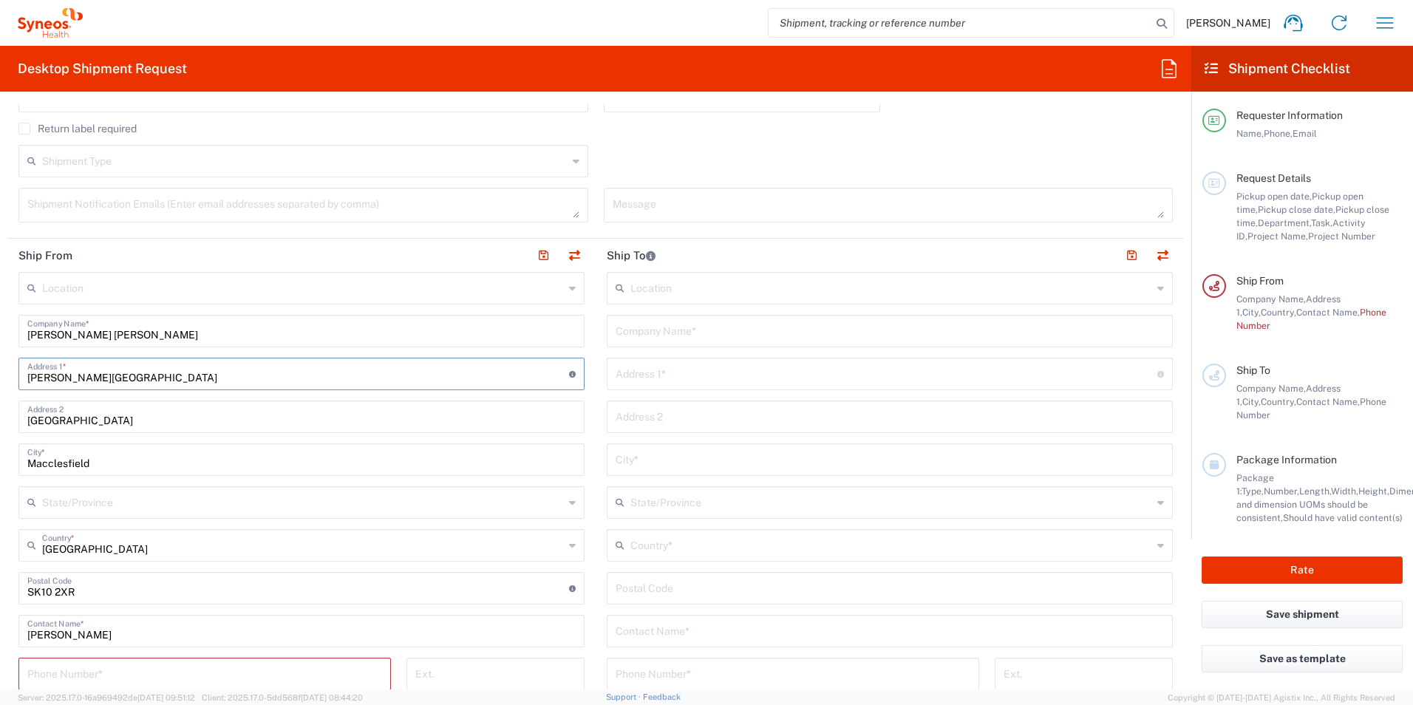
click at [0, 389] on html "Hannah Bird Home Shipment estimator Shipment tracking Desktop shipment request …" at bounding box center [706, 352] width 1413 height 705
paste input "OSPITAL UNIVERSITDRIO LA FE 5,FLOOR"
type input "HOSPITAL UNIVERSITDRIO LA FE 5,FLOOR"
click at [157, 415] on input "Tytherington Business Park" at bounding box center [301, 416] width 548 height 26
drag, startPoint x: 154, startPoint y: 423, endPoint x: -3, endPoint y: 421, distance: 156.7
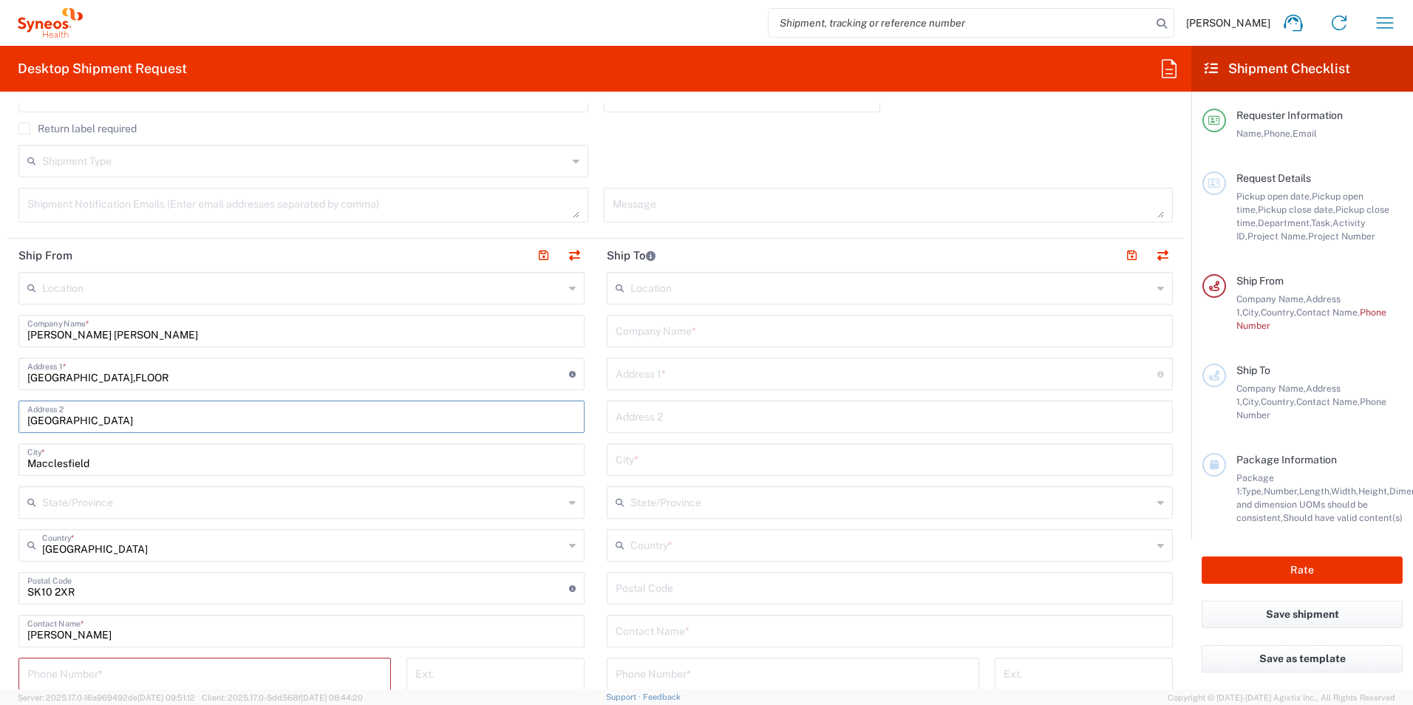
click at [0, 421] on html "Hannah Bird Home Shipment estimator Shipment tracking Desktop shipment request …" at bounding box center [706, 352] width 1413 height 705
click at [103, 460] on input "Macclesfield" at bounding box center [301, 459] width 548 height 26
type input "M"
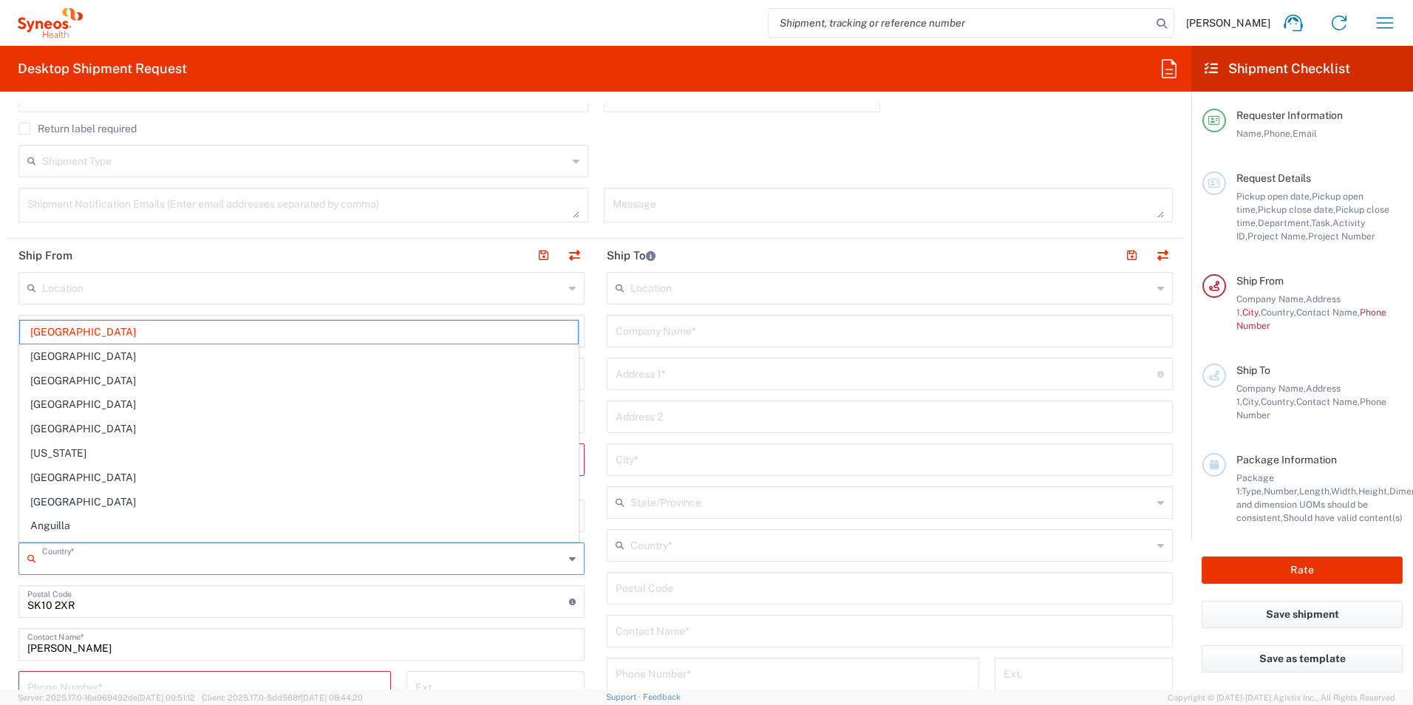
drag, startPoint x: 143, startPoint y: 564, endPoint x: 153, endPoint y: 565, distance: 9.6
click at [143, 564] on input "text" at bounding box center [303, 558] width 522 height 26
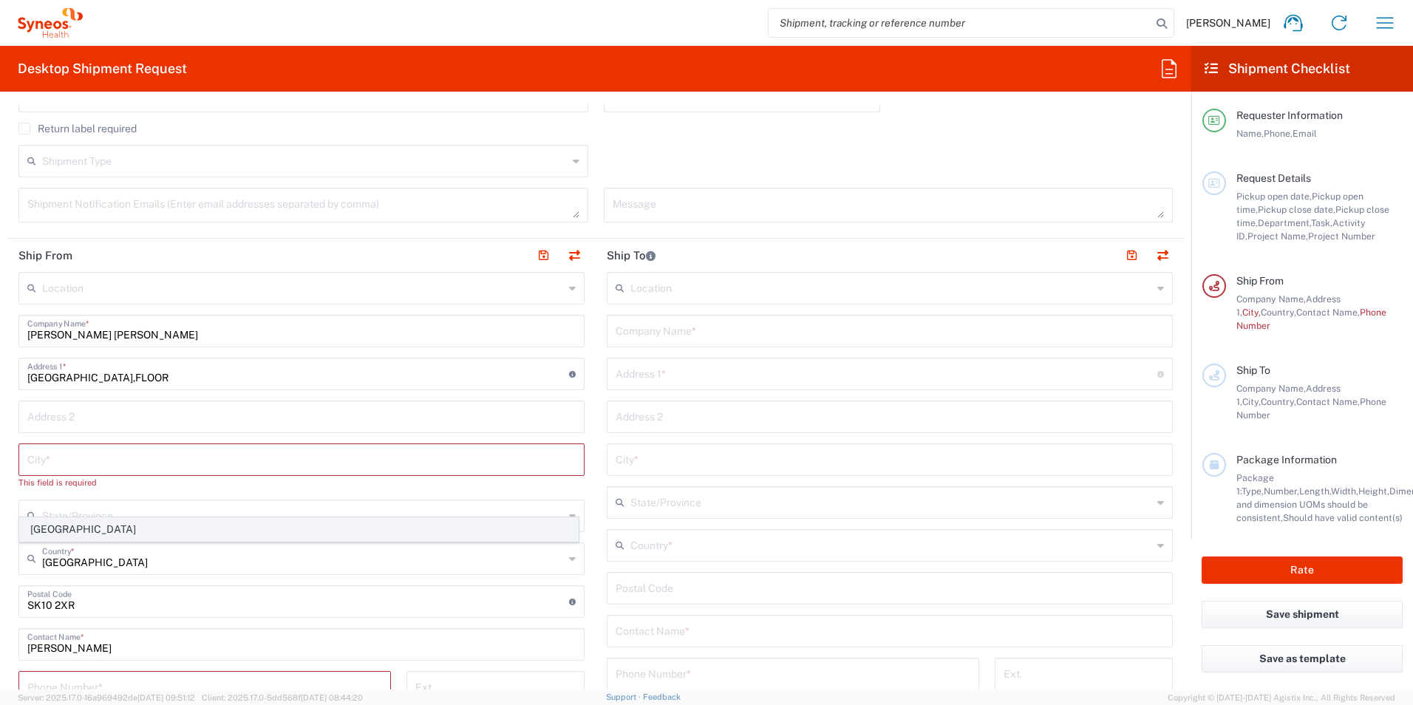
click at [170, 521] on span "Spain" at bounding box center [299, 529] width 558 height 23
type input "Spain"
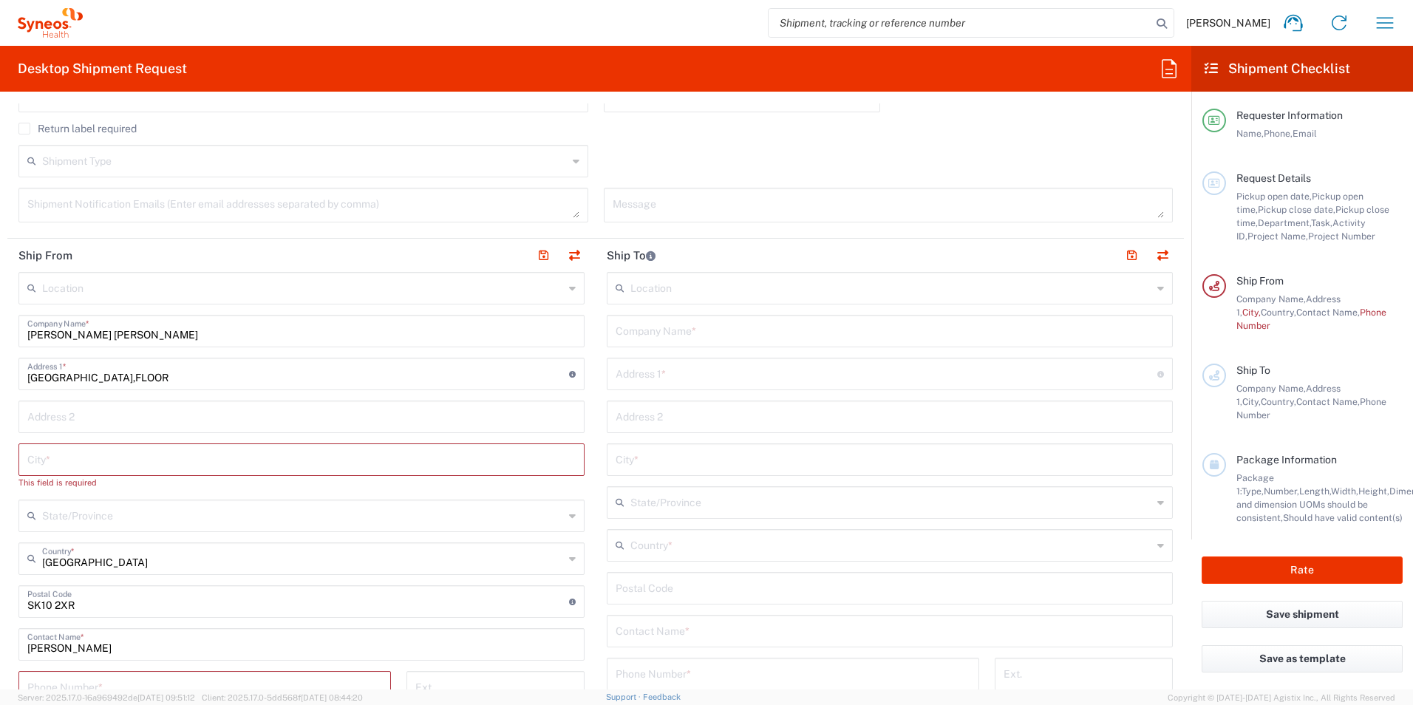
click at [66, 461] on input "text" at bounding box center [301, 459] width 548 height 26
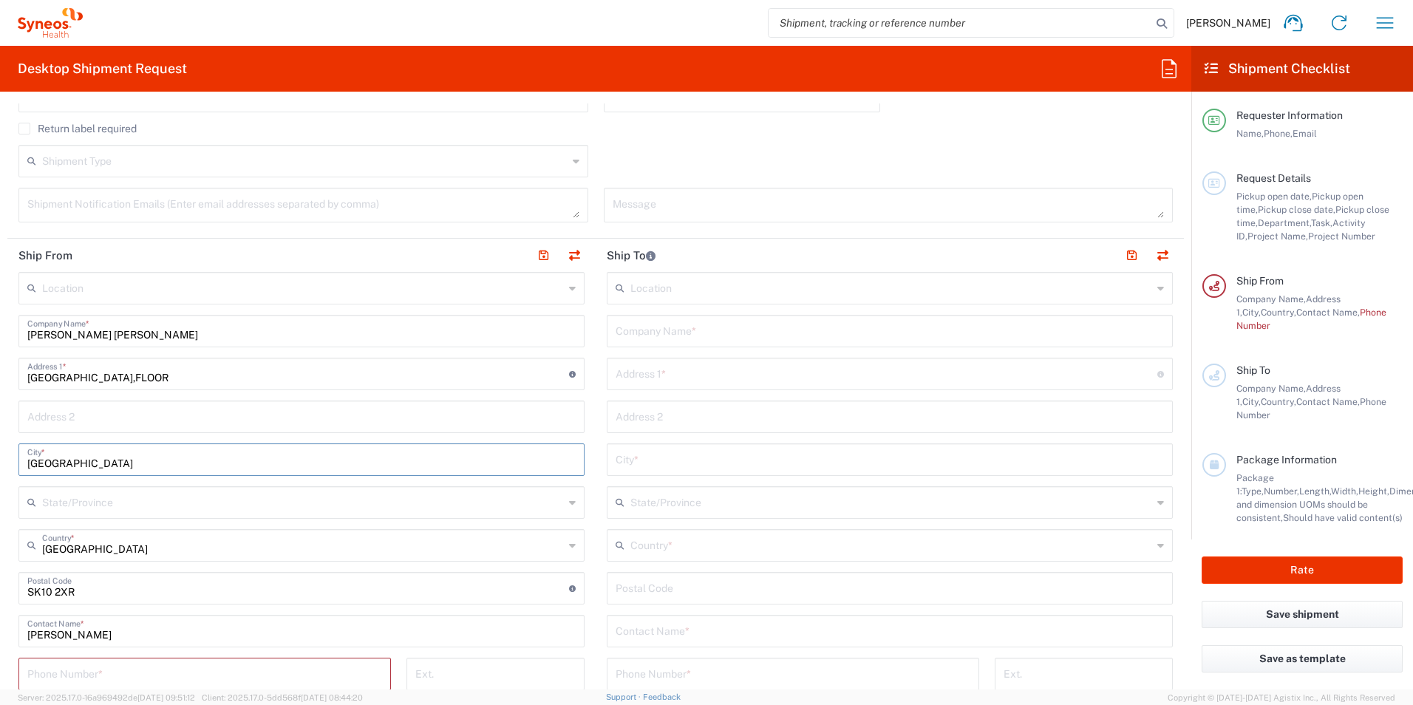
type input "Valencia"
click at [92, 411] on input "text" at bounding box center [301, 416] width 548 height 26
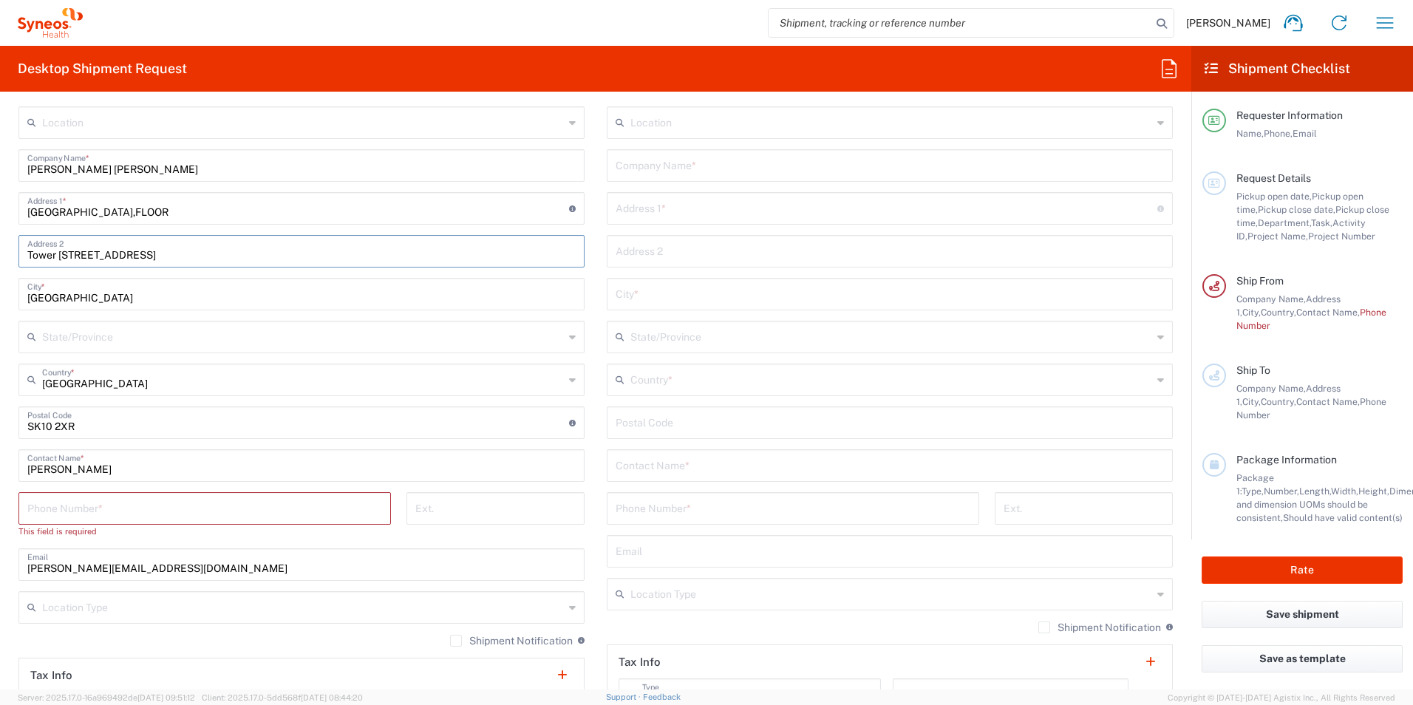
scroll to position [665, 0]
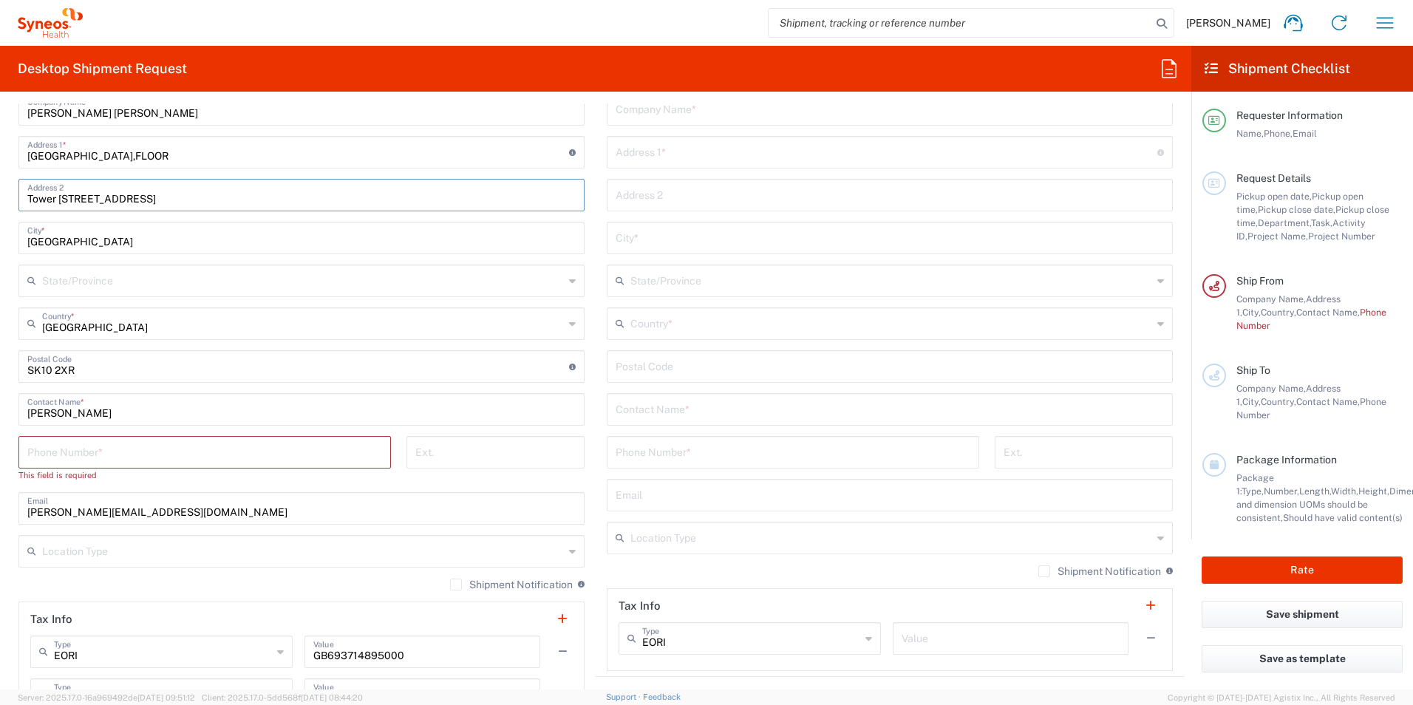
type input "Tower D AV, Feinando AB, RIL MANTONELL, 106"
click at [83, 370] on input "undefined" at bounding box center [298, 366] width 542 height 26
drag, startPoint x: 83, startPoint y: 368, endPoint x: 14, endPoint y: 367, distance: 68.7
click at [14, 367] on main "Location Addison Whitney LLC-Morrisvile NC US Barcelona-Syneos Health BioSector…" at bounding box center [301, 410] width 588 height 720
click at [167, 237] on input "Valencia" at bounding box center [301, 237] width 548 height 26
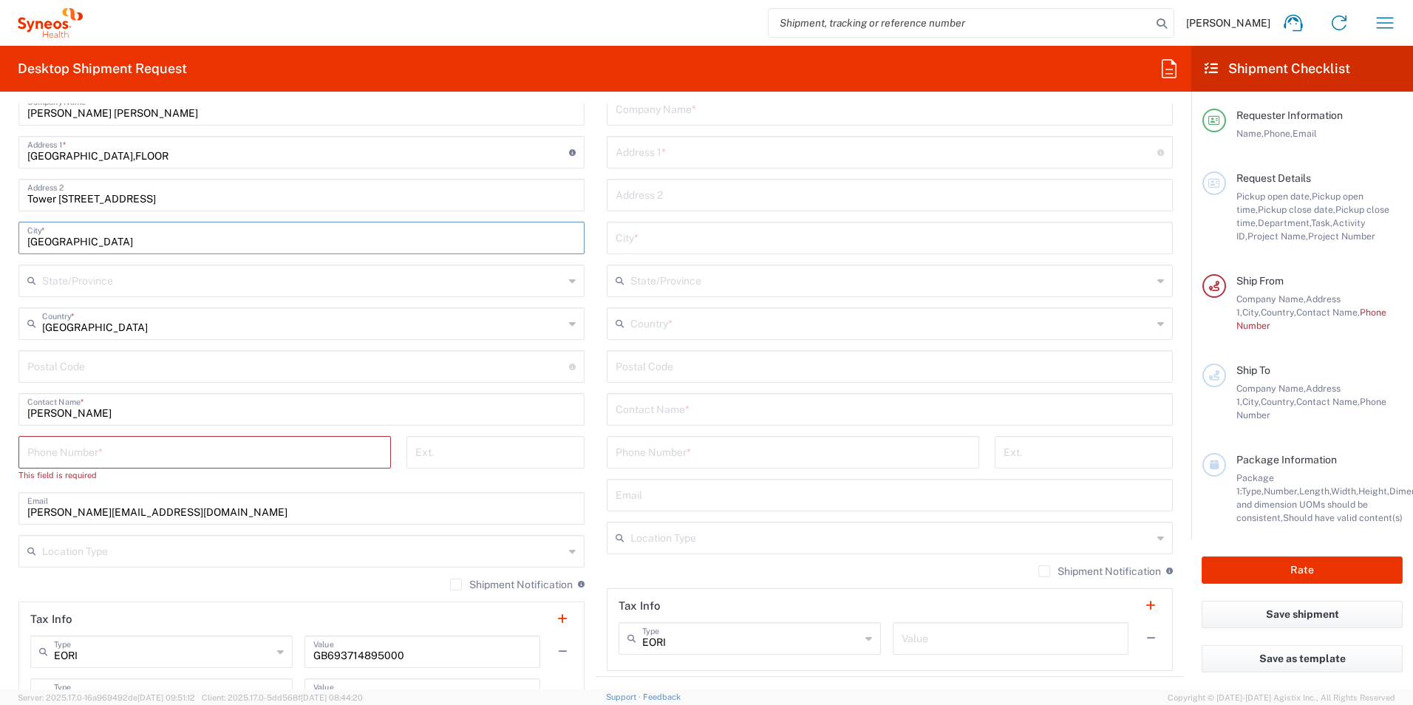
click at [109, 451] on input "tel" at bounding box center [204, 451] width 355 height 26
drag, startPoint x: 290, startPoint y: 198, endPoint x: 333, endPoint y: 229, distance: 53.5
click at [290, 198] on input "Tower D AV, Feinando AB, RIL MANTONELL, 106" at bounding box center [301, 194] width 548 height 26
paste input "Mainland,46026,SPAIN"
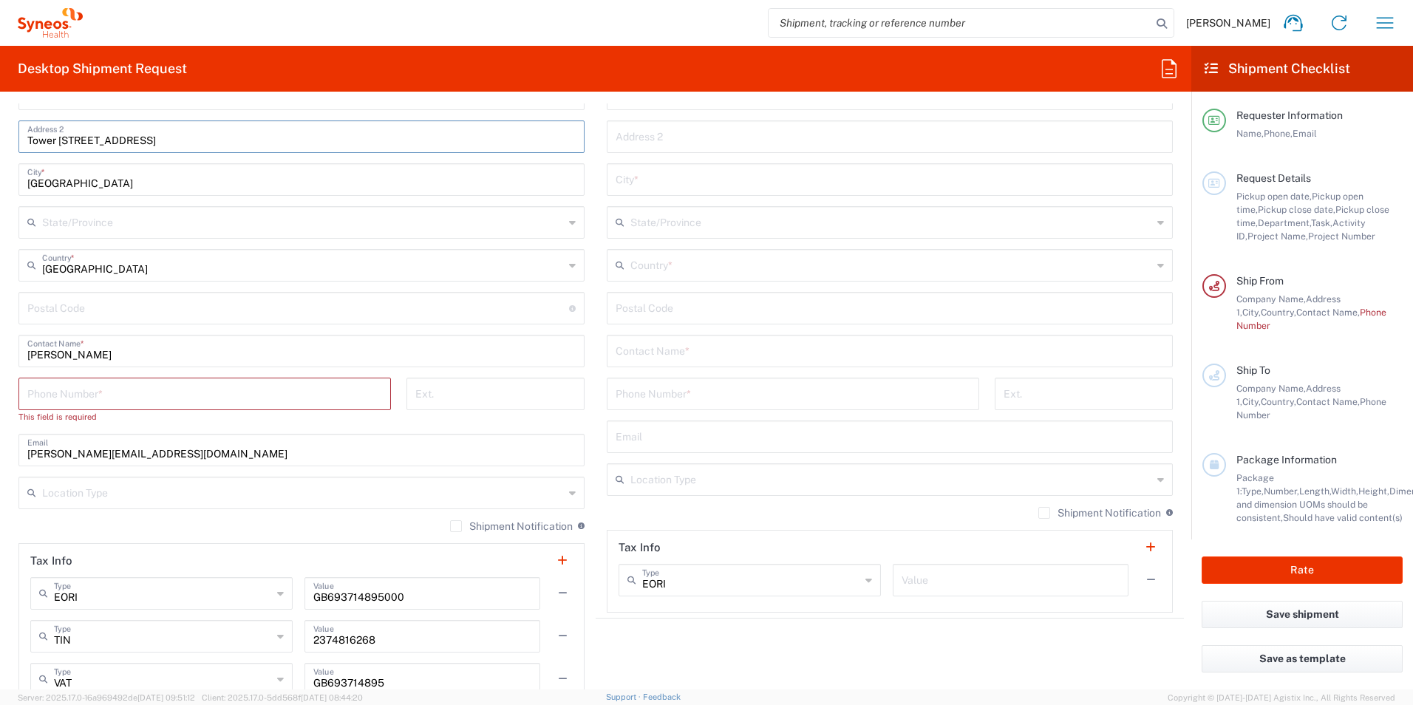
scroll to position [739, 0]
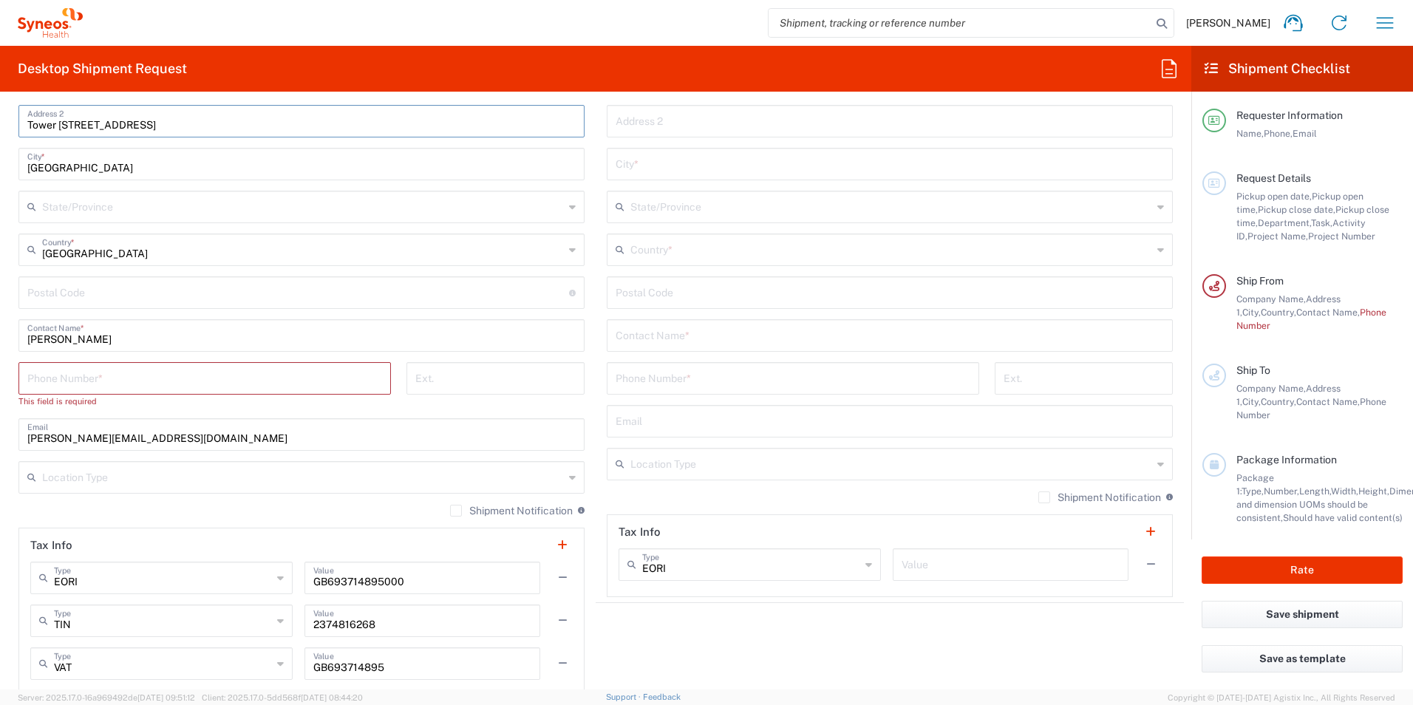
type input "Tower D AV, Feinando AB, RIL MANTONELL, 106, Mainland,46026,SPAIN"
drag, startPoint x: 129, startPoint y: 375, endPoint x: 300, endPoint y: 405, distance: 174.0
click at [129, 375] on input "tel" at bounding box center [204, 377] width 355 height 26
click at [398, 409] on div "Ext." at bounding box center [495, 390] width 194 height 56
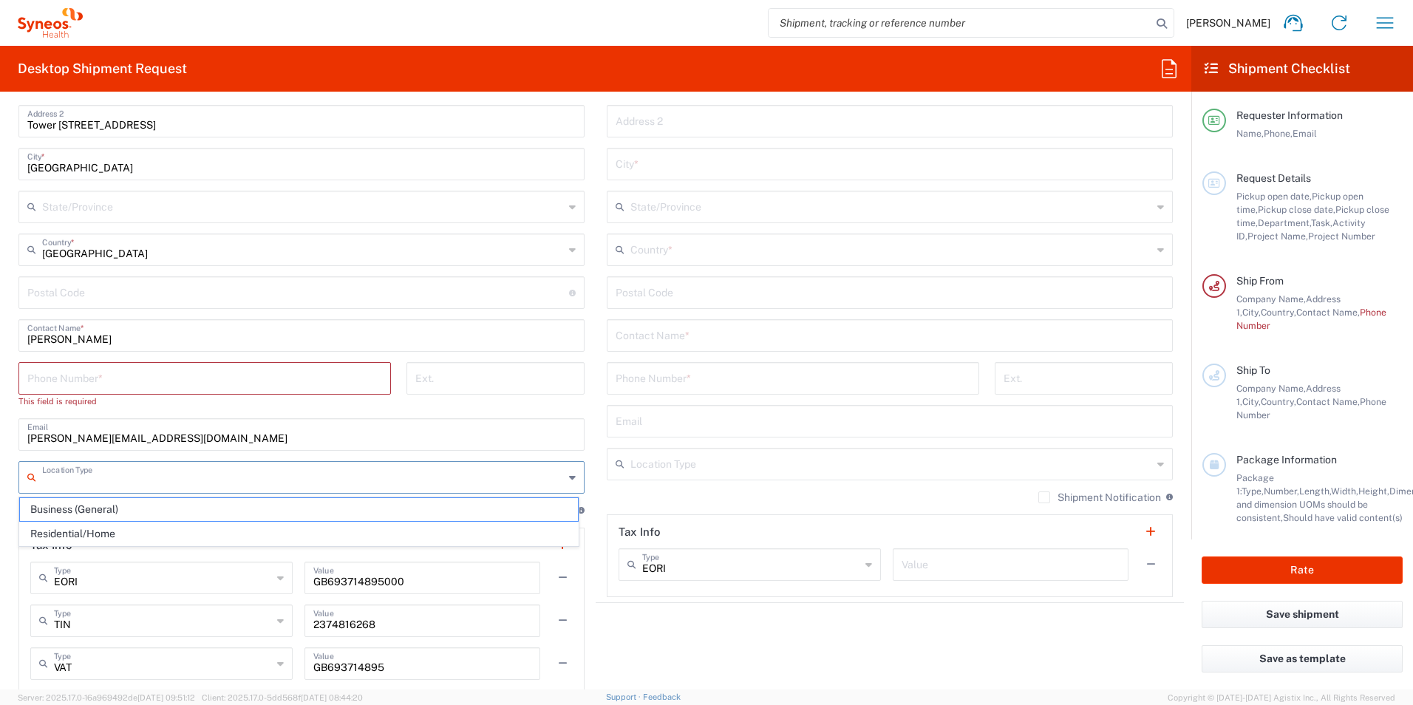
click at [366, 476] on input "text" at bounding box center [303, 476] width 522 height 26
click at [112, 508] on span "Business (General)" at bounding box center [299, 509] width 558 height 23
type input "Business (General)"
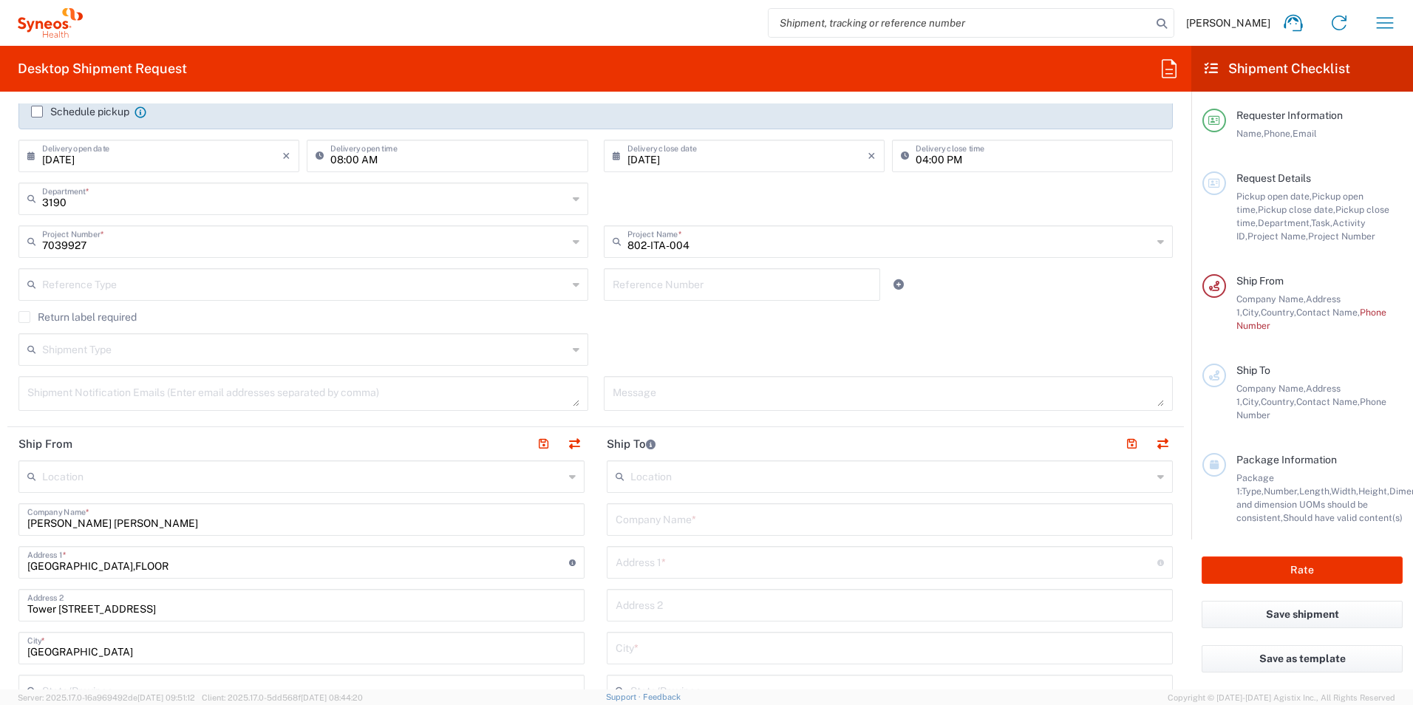
scroll to position [222, 0]
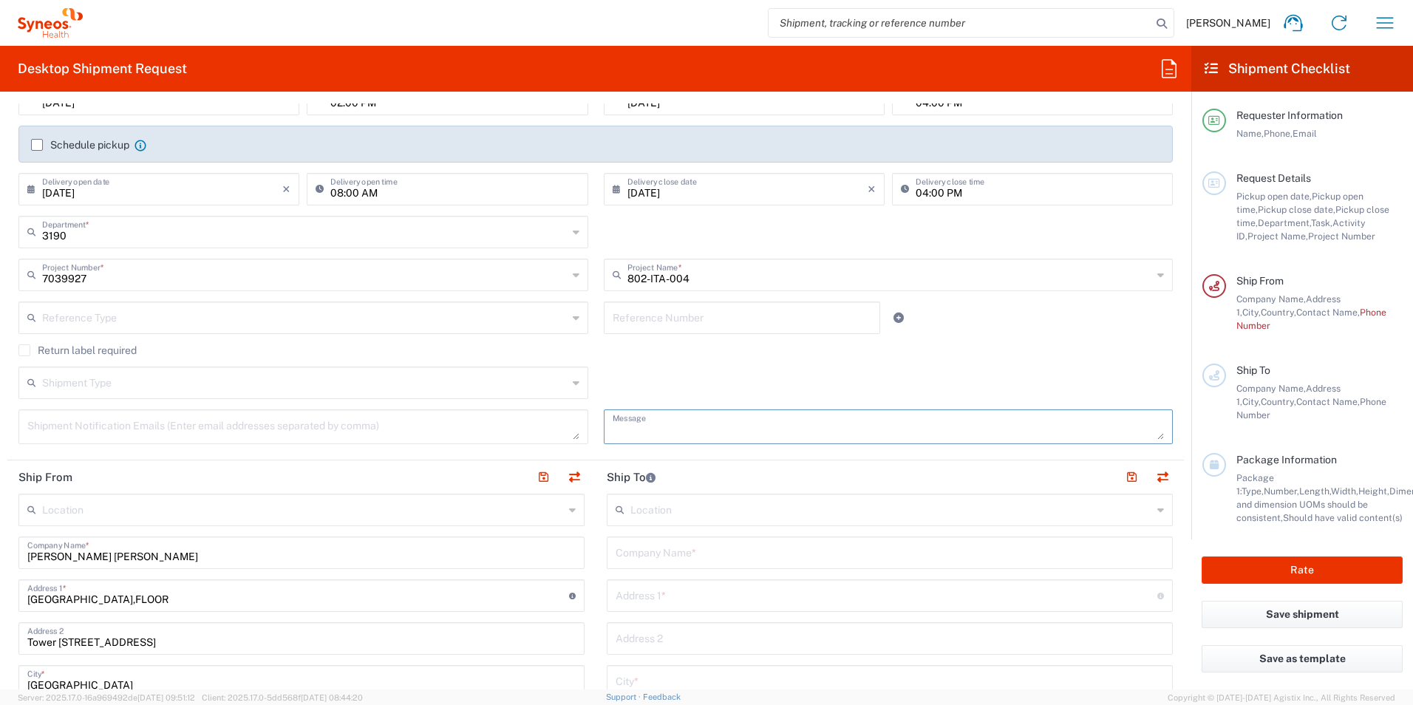
click at [619, 435] on textarea at bounding box center [889, 427] width 552 height 26
type textarea "H"
type textarea "Opening times of collection address 08.00am - 03.00pm"
click at [662, 308] on input "text" at bounding box center [742, 317] width 259 height 26
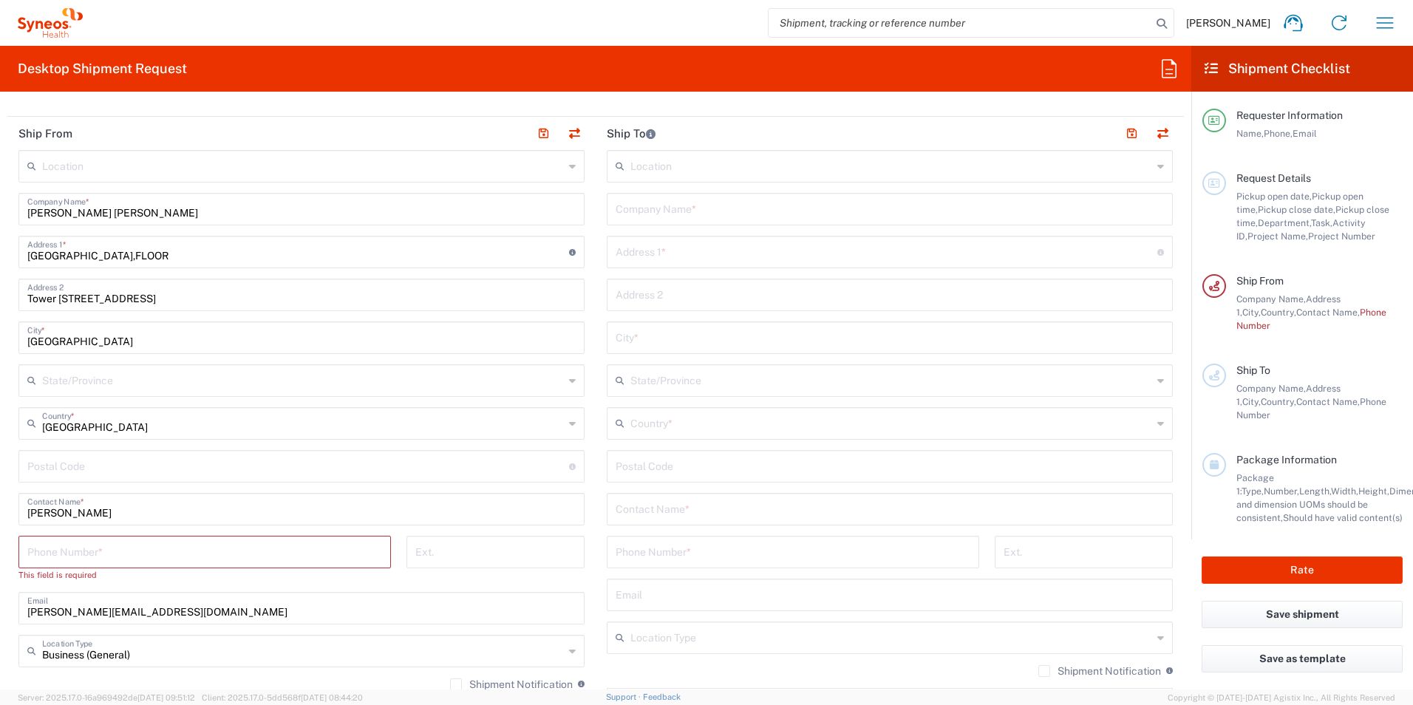
scroll to position [591, 0]
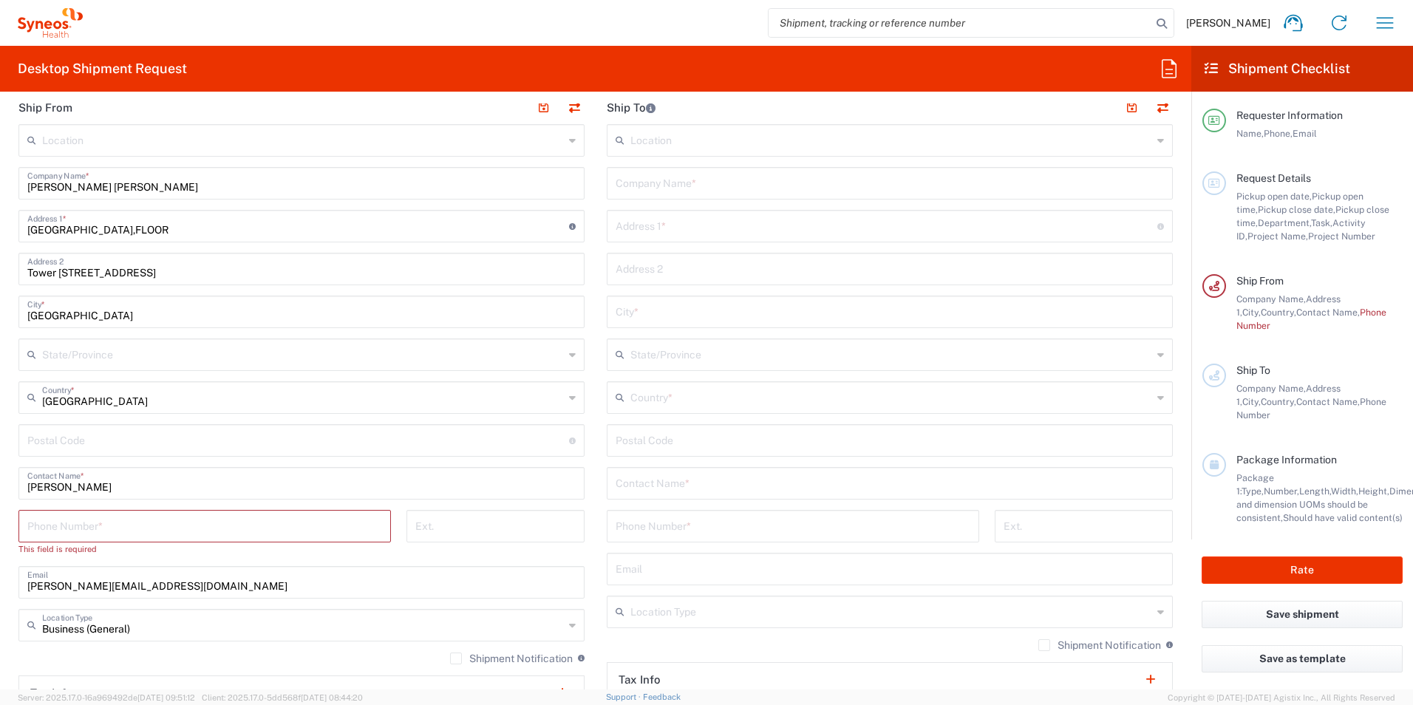
type input "502-0094"
drag, startPoint x: 197, startPoint y: 273, endPoint x: 224, endPoint y: 324, distance: 57.2
click at [197, 279] on input "Tower D AV, Feinando AB, RIL MANTONELL, 106, Mainland,46026,SPAIN" at bounding box center [301, 268] width 548 height 26
click at [299, 525] on input "tel" at bounding box center [204, 525] width 355 height 26
paste input "(0034)961 244153"
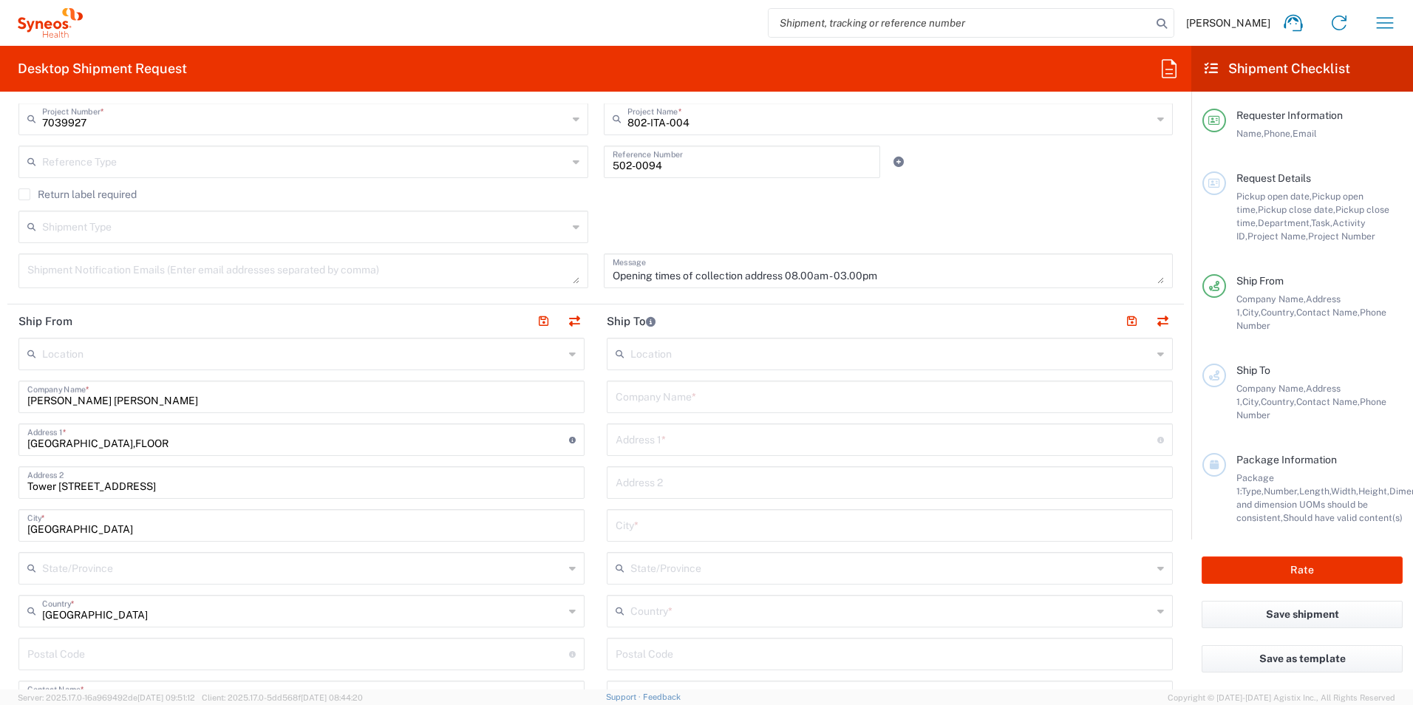
scroll to position [370, 0]
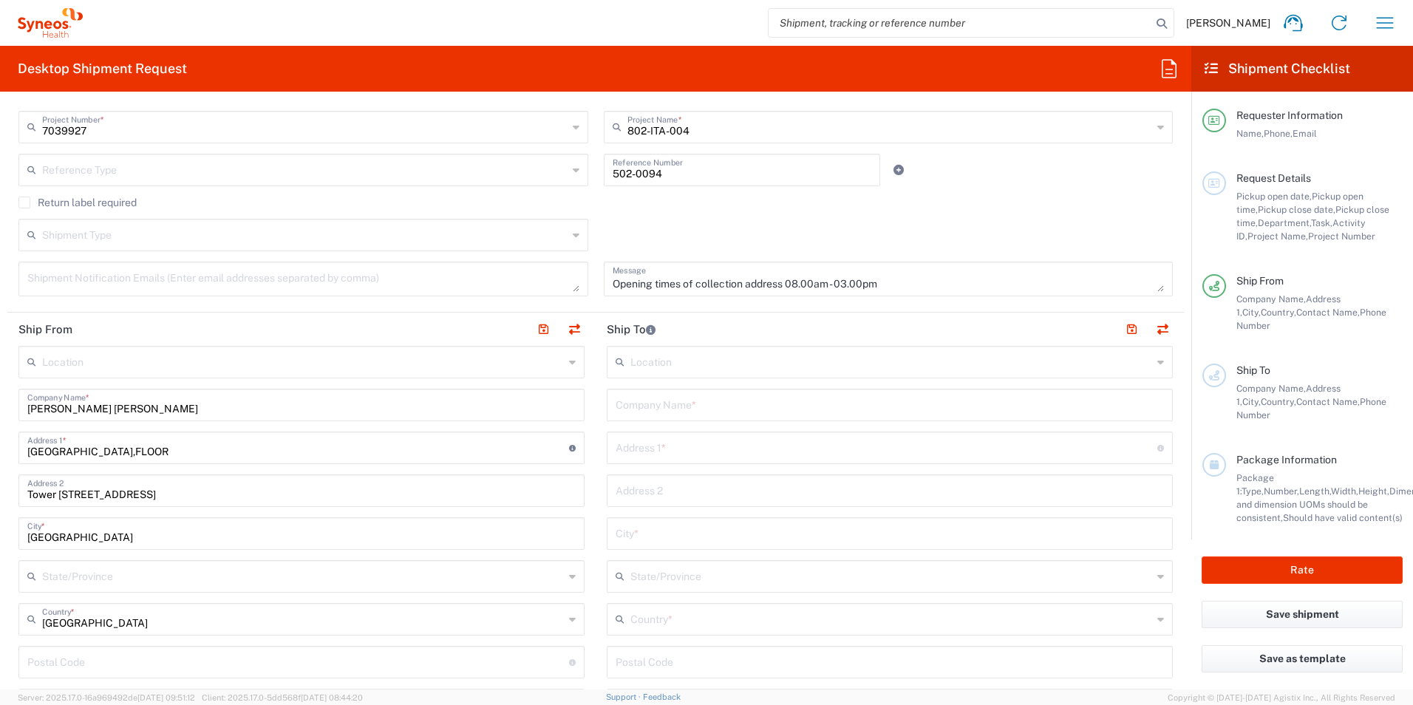
type input "(0034)961 244153"
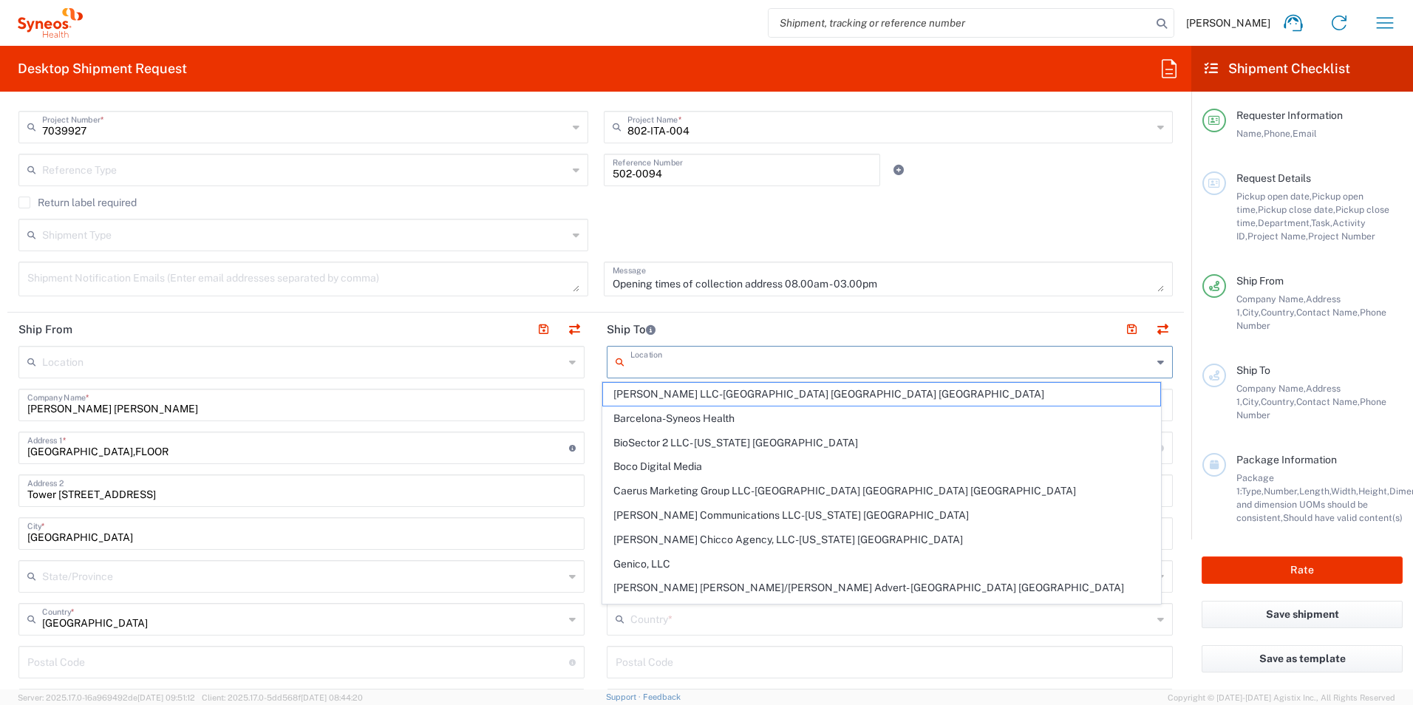
click at [755, 372] on input "text" at bounding box center [891, 361] width 522 height 26
click at [767, 359] on input "text" at bounding box center [891, 361] width 522 height 26
click at [790, 319] on header "Ship To" at bounding box center [890, 329] width 588 height 33
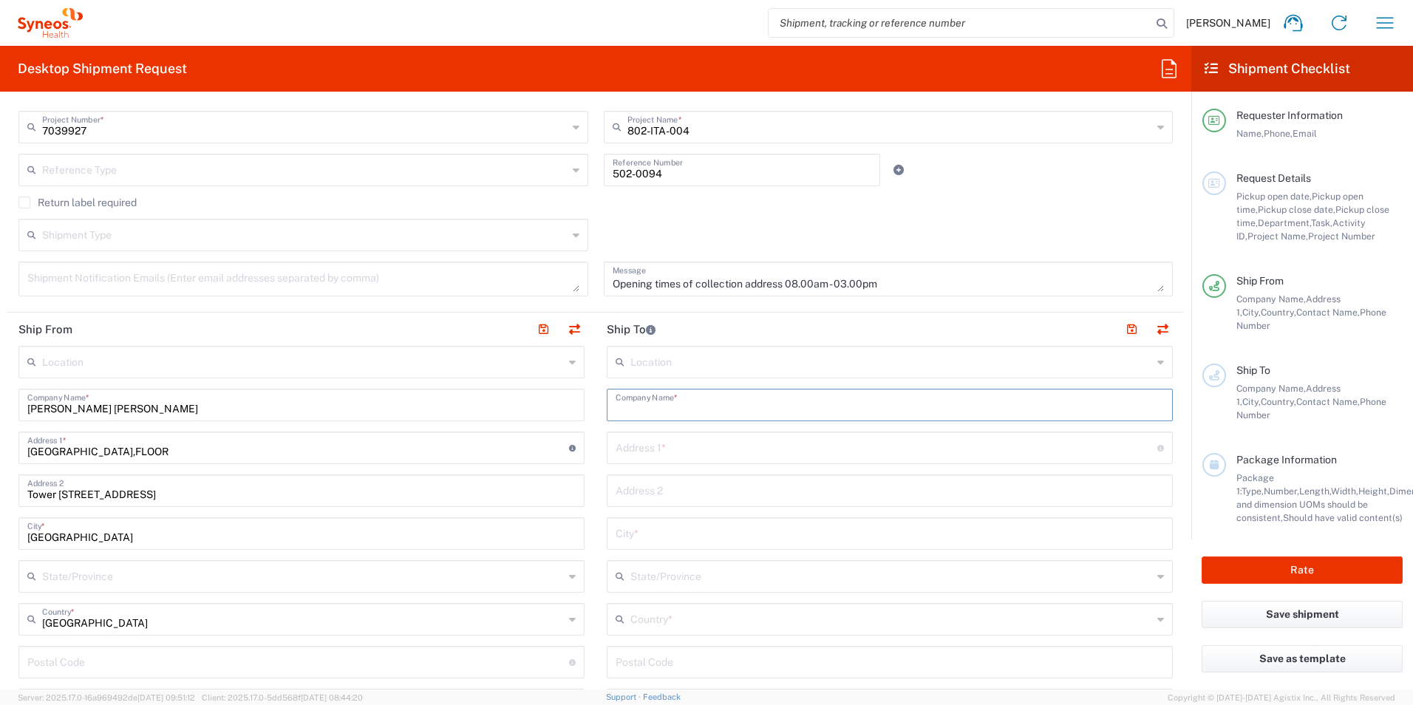
click at [715, 406] on input "text" at bounding box center [890, 404] width 548 height 26
type input "Antonio Battencourt"
click at [735, 455] on input "text" at bounding box center [887, 447] width 542 height 26
click at [734, 446] on input "text" at bounding box center [887, 447] width 542 height 26
paste input "ALGARVE MED ASSIST,RUA JORNAL O LOULETANO, EDF NA,SCER DO SOL, BLOCO B, 2º DTO,"
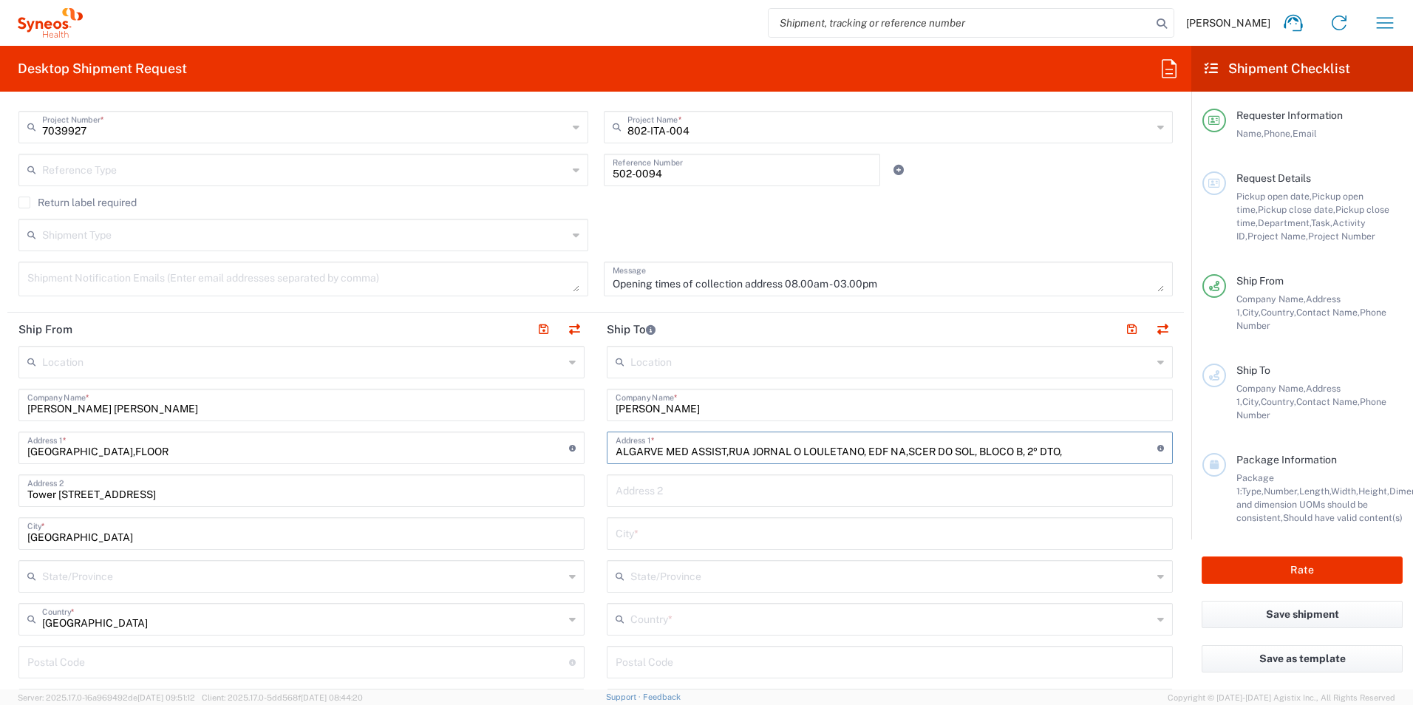
type input "ALGARVE MED ASSIST,RUA JORNAL O LOULETANO, EDF NA,SCER DO SOL, BLOCO B, 2º DTO,"
click at [916, 492] on input "text" at bounding box center [890, 490] width 548 height 26
click at [586, 439] on main "Location Addison Whitney LLC-Morrisvile NC US Barcelona-Syneos Health BioSector…" at bounding box center [301, 699] width 588 height 707
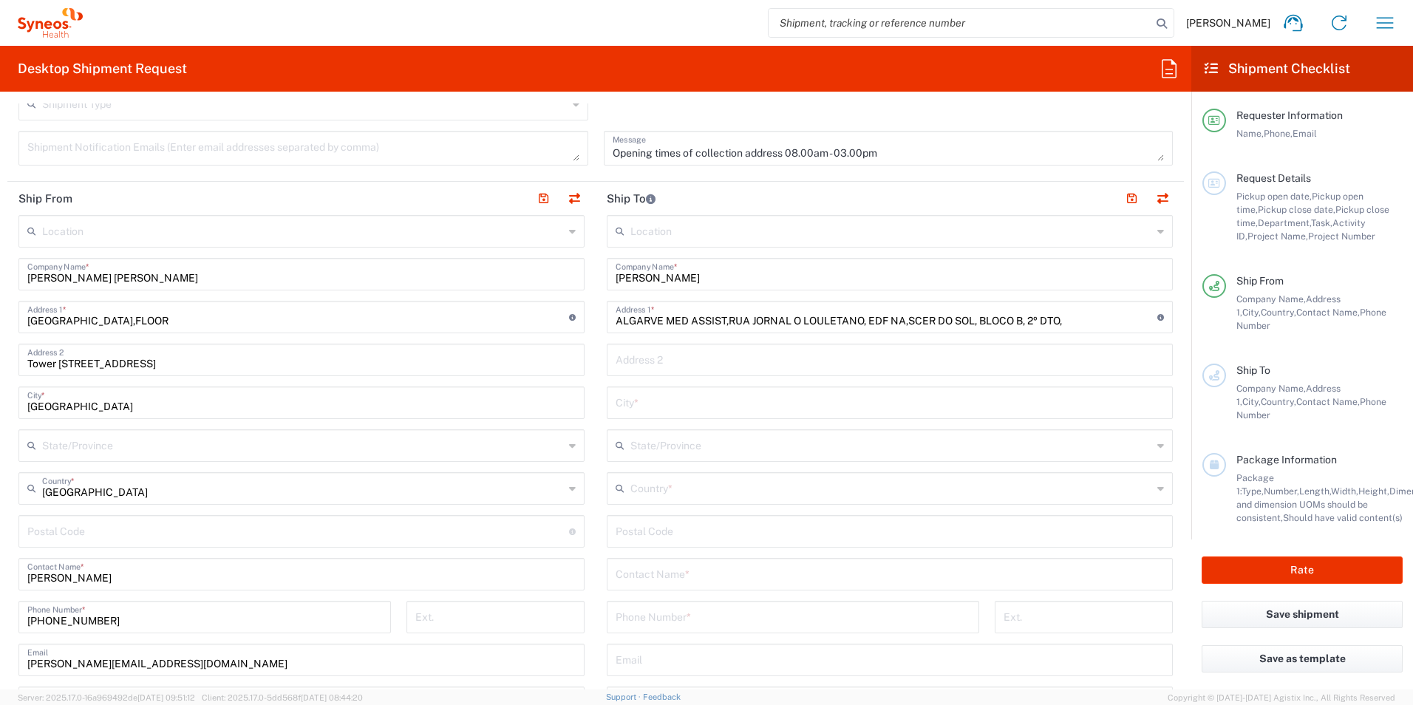
scroll to position [517, 0]
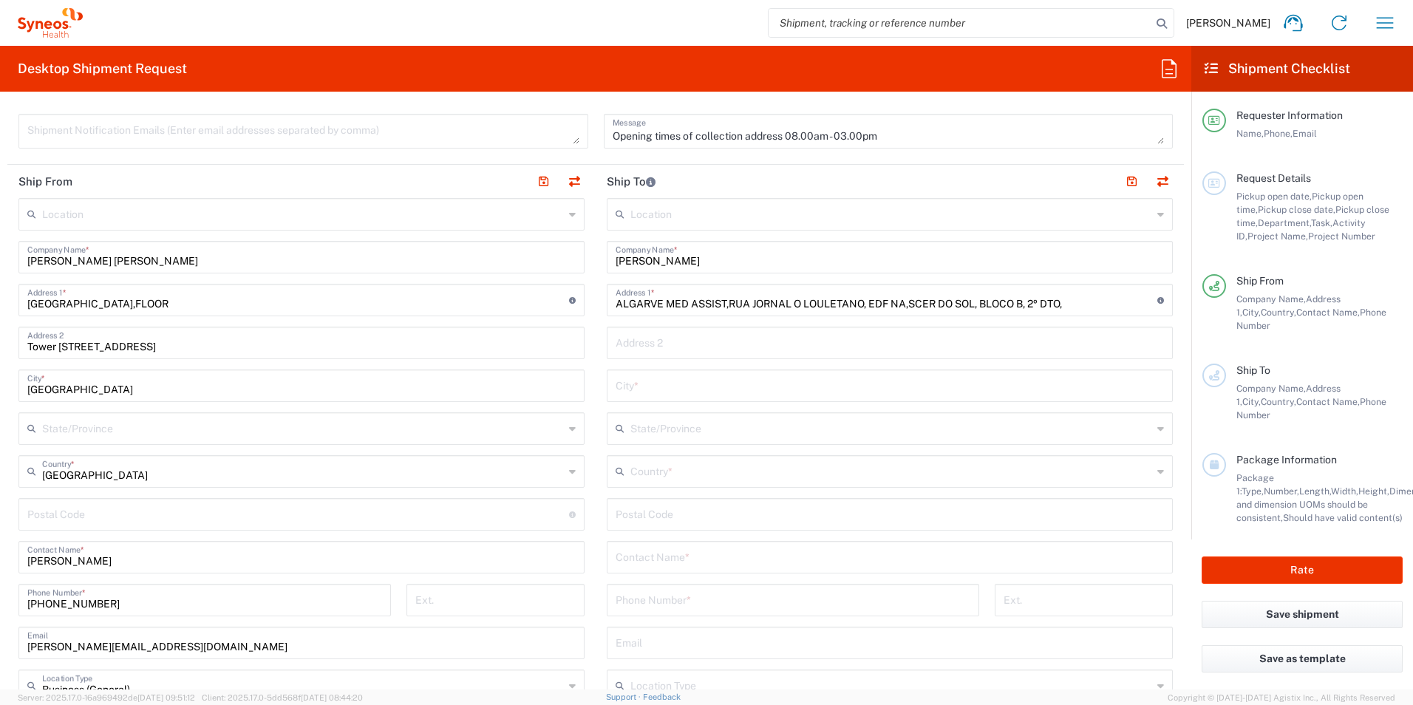
click at [691, 473] on input "text" at bounding box center [891, 470] width 522 height 26
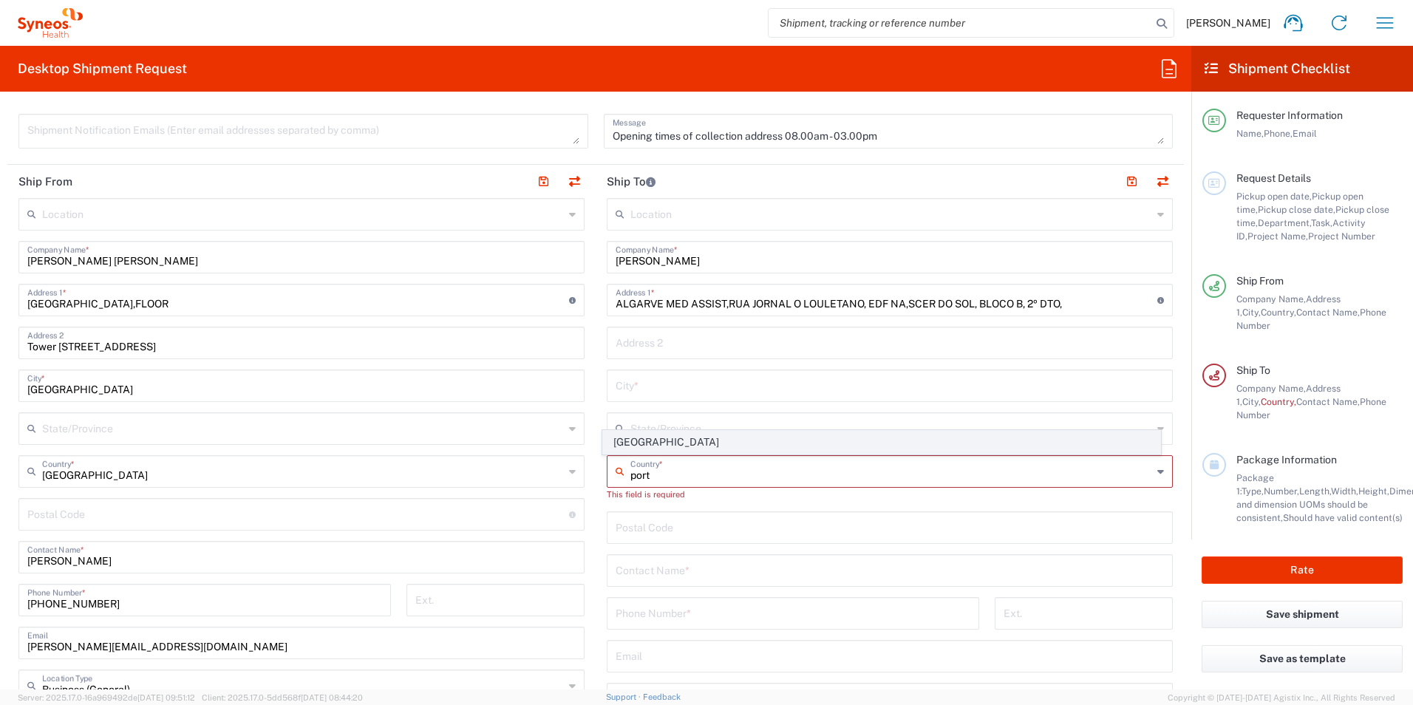
click at [724, 436] on span "Portugal" at bounding box center [882, 442] width 558 height 23
type input "Portugal"
type input "Sender/Shipper"
type input "Delivery Duty Paid"
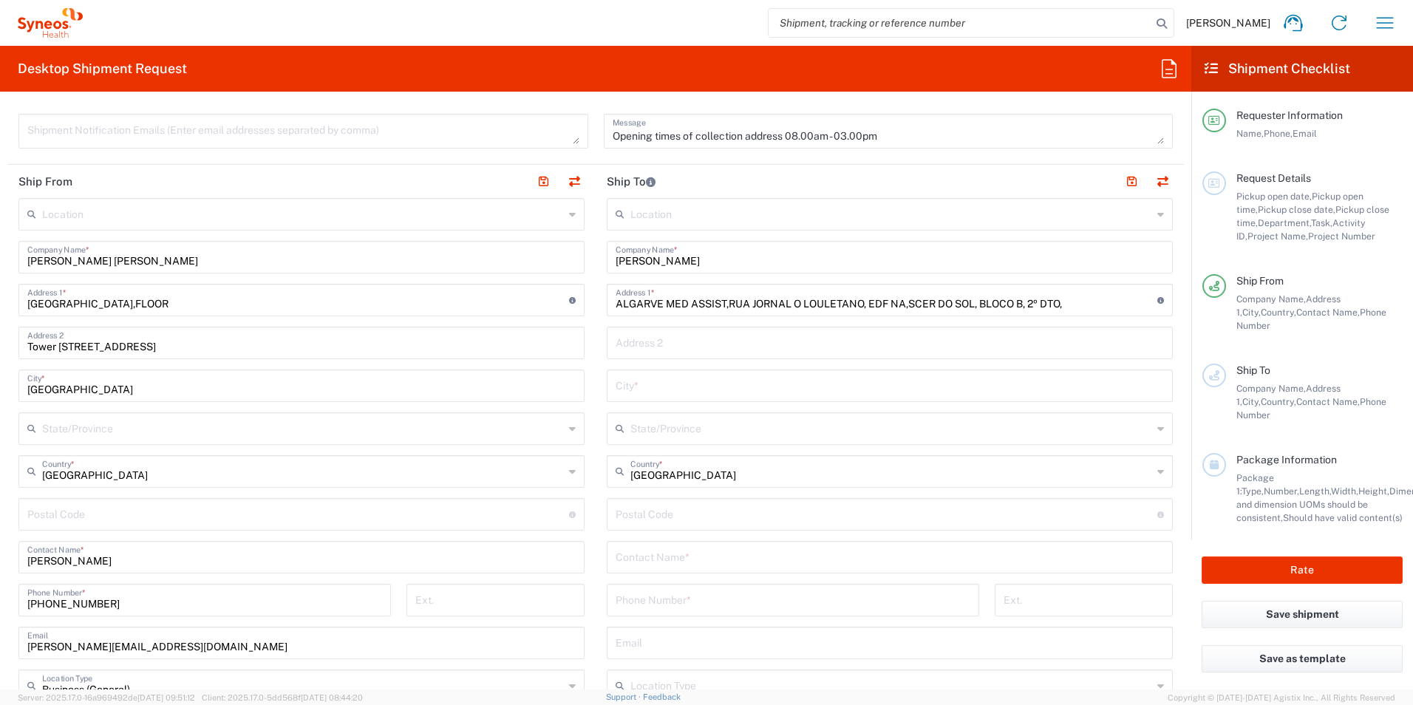
click at [1097, 299] on input "ALGARVE MED ASSIST,RUA JORNAL O LOULETANO, EDF NA,SCER DO SOL, BLOCO B, 2º DTO," at bounding box center [887, 299] width 542 height 26
drag, startPoint x: 1138, startPoint y: 304, endPoint x: 1163, endPoint y: 381, distance: 80.9
click at [1139, 304] on input "ALGARVE MED ASSIST,RUA JORNAL O LOULETANO, EDF NA,SCER DO SOL, BLOCO B, 2º DTO,…" at bounding box center [887, 299] width 542 height 26
paste input "8100-533"
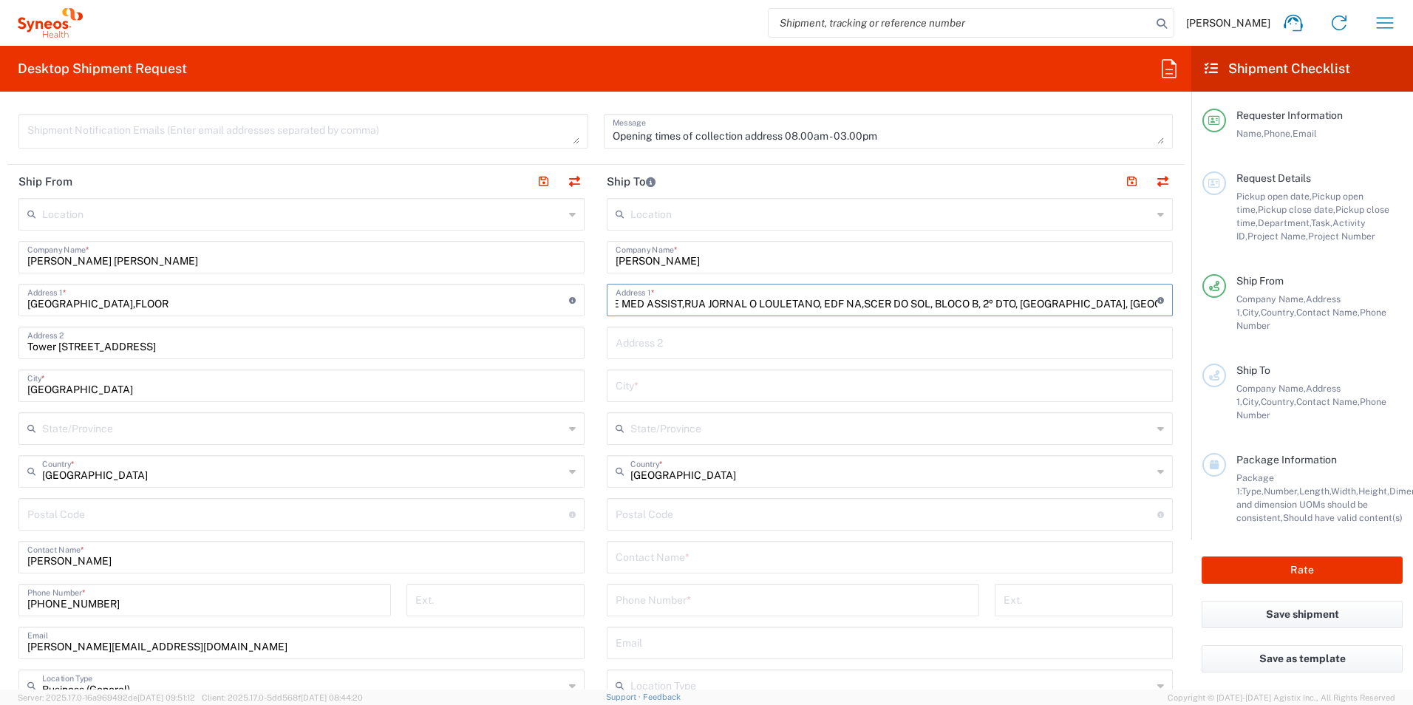
type input "ALGARVE MED ASSIST,RUA JORNAL O LOULETANO, EDF NA,SCER DO SOL, BLOCO B, 2º DTO,…"
click at [656, 392] on input "text" at bounding box center [890, 385] width 548 height 26
type input "Loule"
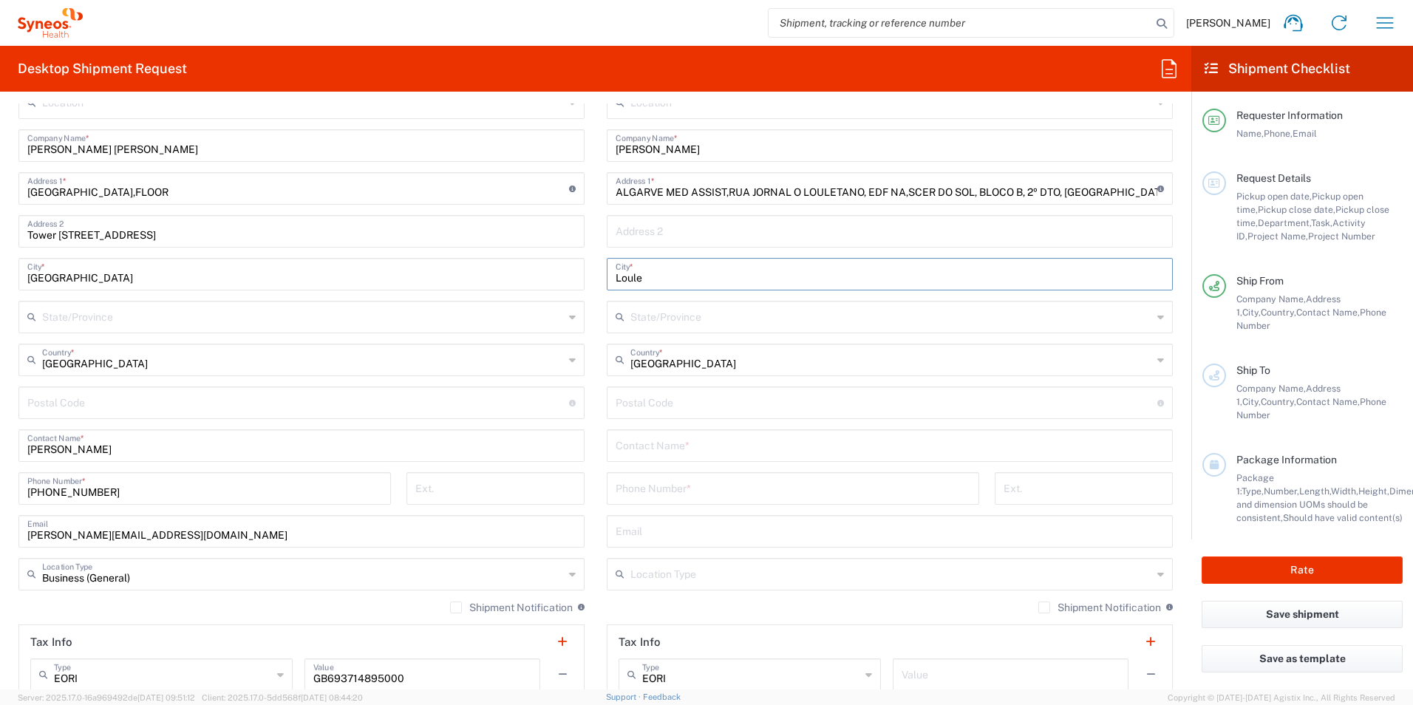
scroll to position [665, 0]
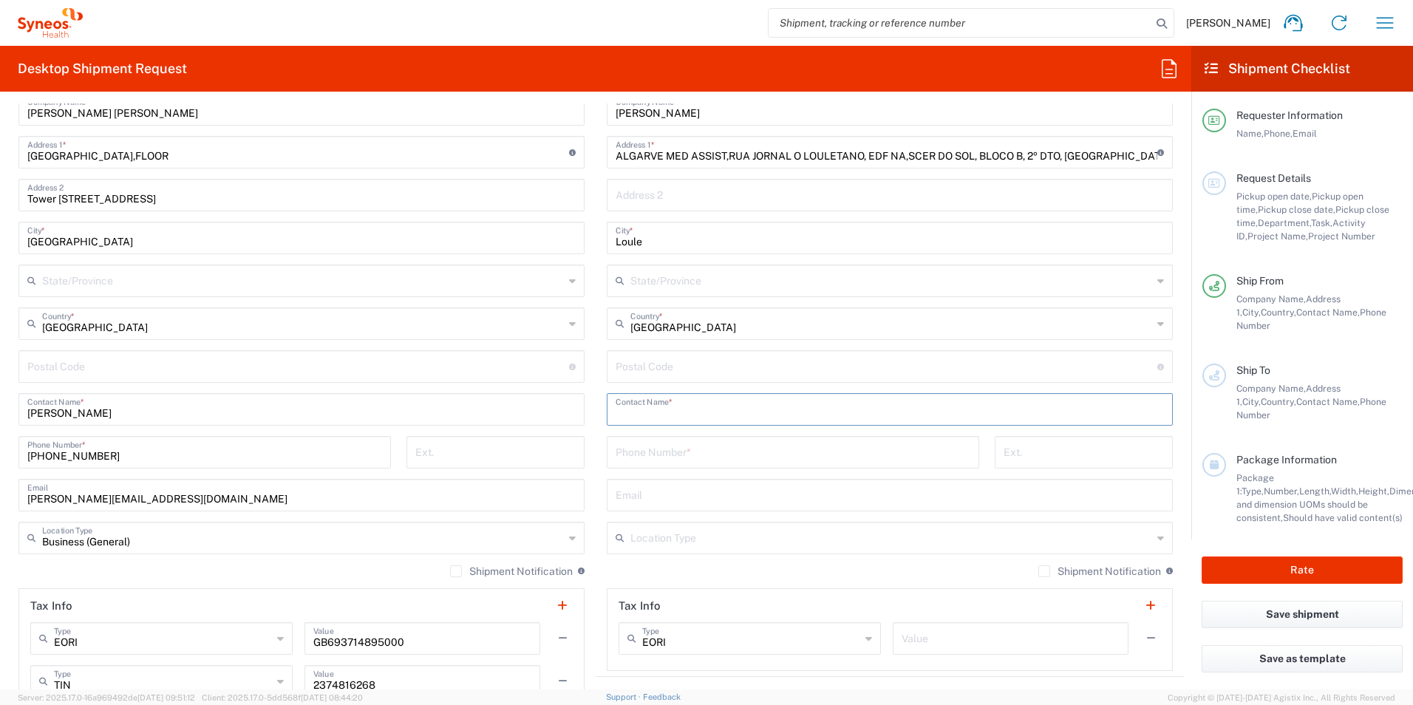
click at [658, 417] on input "text" at bounding box center [890, 408] width 548 height 26
type input "Antonio Battencourt"
click at [664, 448] on input "tel" at bounding box center [793, 451] width 355 height 26
paste input "00351 967681664"
type input "00351 967681664"
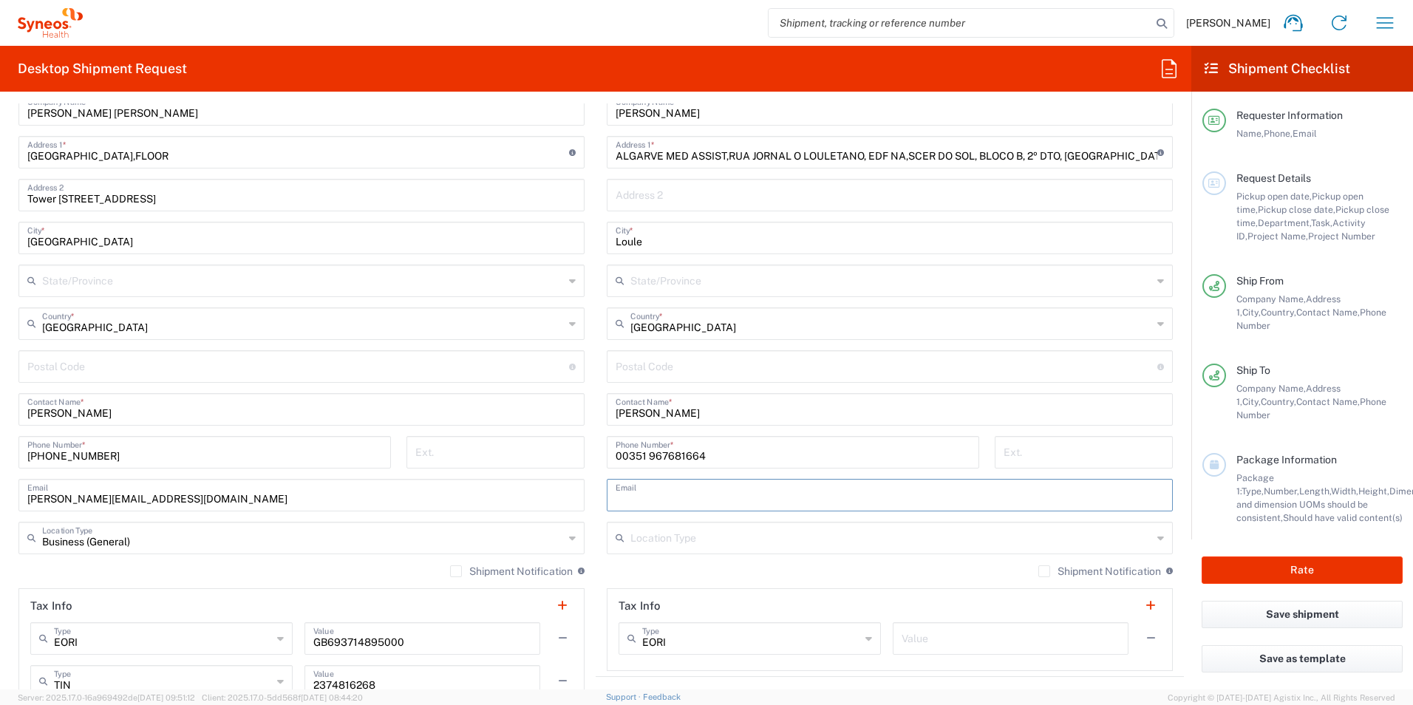
click at [640, 500] on input "text" at bounding box center [890, 494] width 548 height 26
click at [680, 501] on input "text" at bounding box center [890, 494] width 548 height 26
paste input "antonio.bettencourt@syneoshealth.com"
type input "antonio.bettencourt@syneoshealth.com"
click at [220, 506] on input "hannah.bird@illingworthresearch.com" at bounding box center [301, 494] width 548 height 26
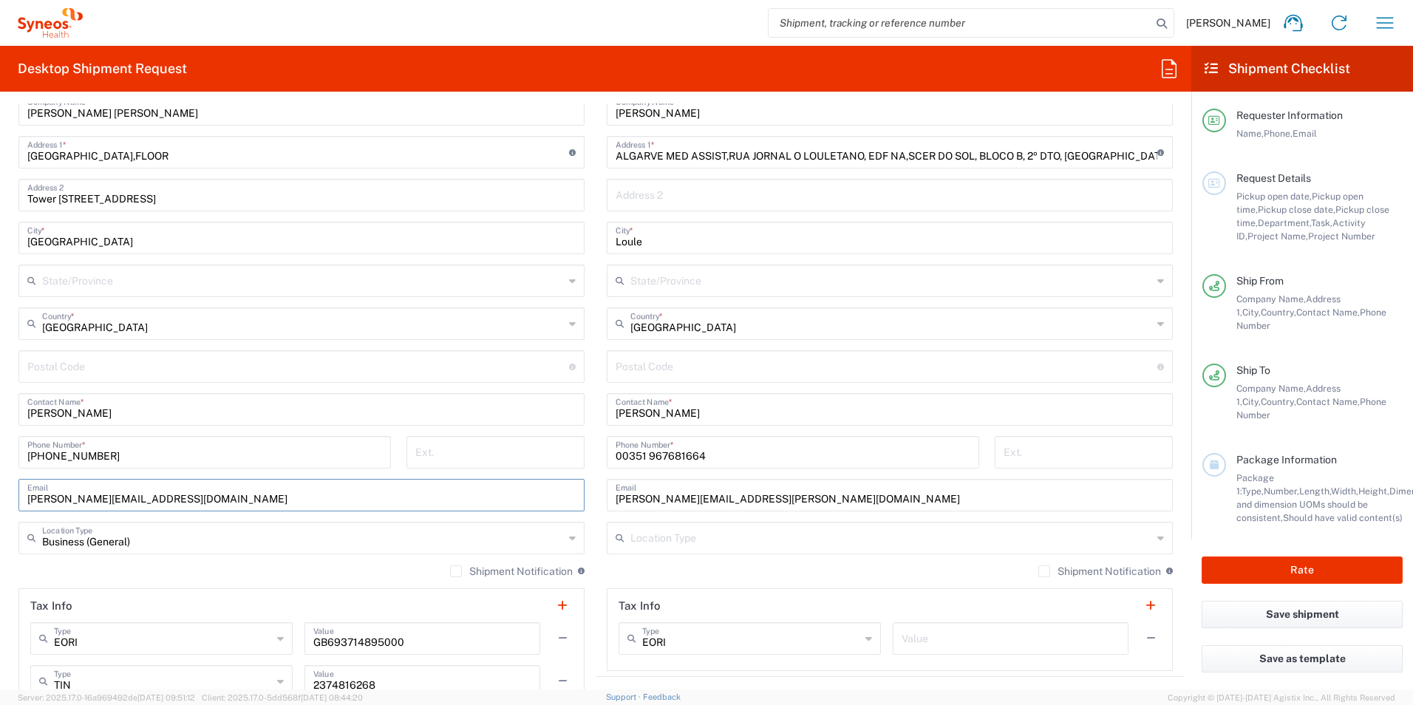
drag, startPoint x: 217, startPoint y: 497, endPoint x: 5, endPoint y: 497, distance: 212.1
click at [5, 497] on form "Requester Information Hannah Bird Name * +447917 559845 Phone * hannah.bird@ill…" at bounding box center [595, 396] width 1191 height 586
click at [117, 500] on input "text" at bounding box center [301, 494] width 548 height 26
paste input "MARTA CAMPO RODRIGO <marta_campo@iislafe.es>"
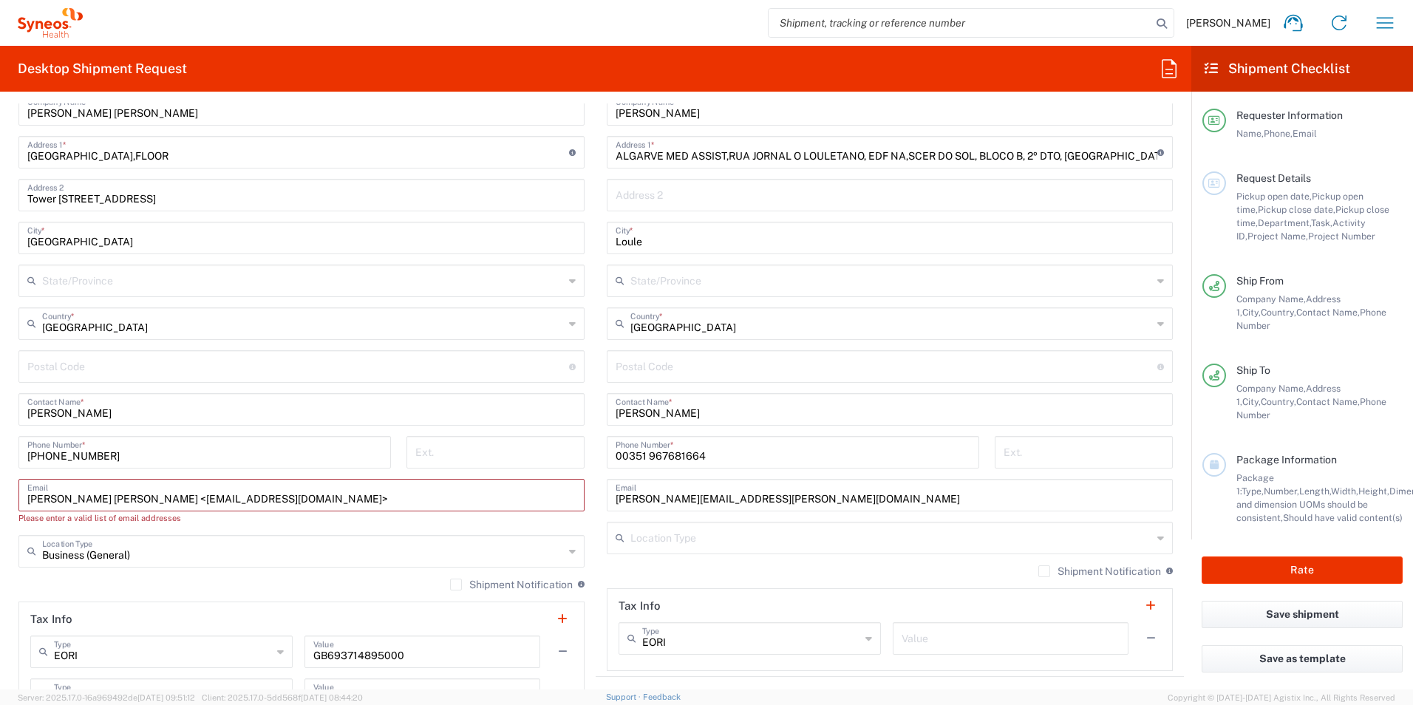
drag, startPoint x: 158, startPoint y: 498, endPoint x: -3, endPoint y: 498, distance: 161.1
click at [0, 498] on html "Hannah Bird Home Shipment estimator Shipment tracking Desktop shipment request …" at bounding box center [706, 352] width 1413 height 705
click at [166, 500] on input "marta_campo@iislafe.es>" at bounding box center [301, 494] width 548 height 26
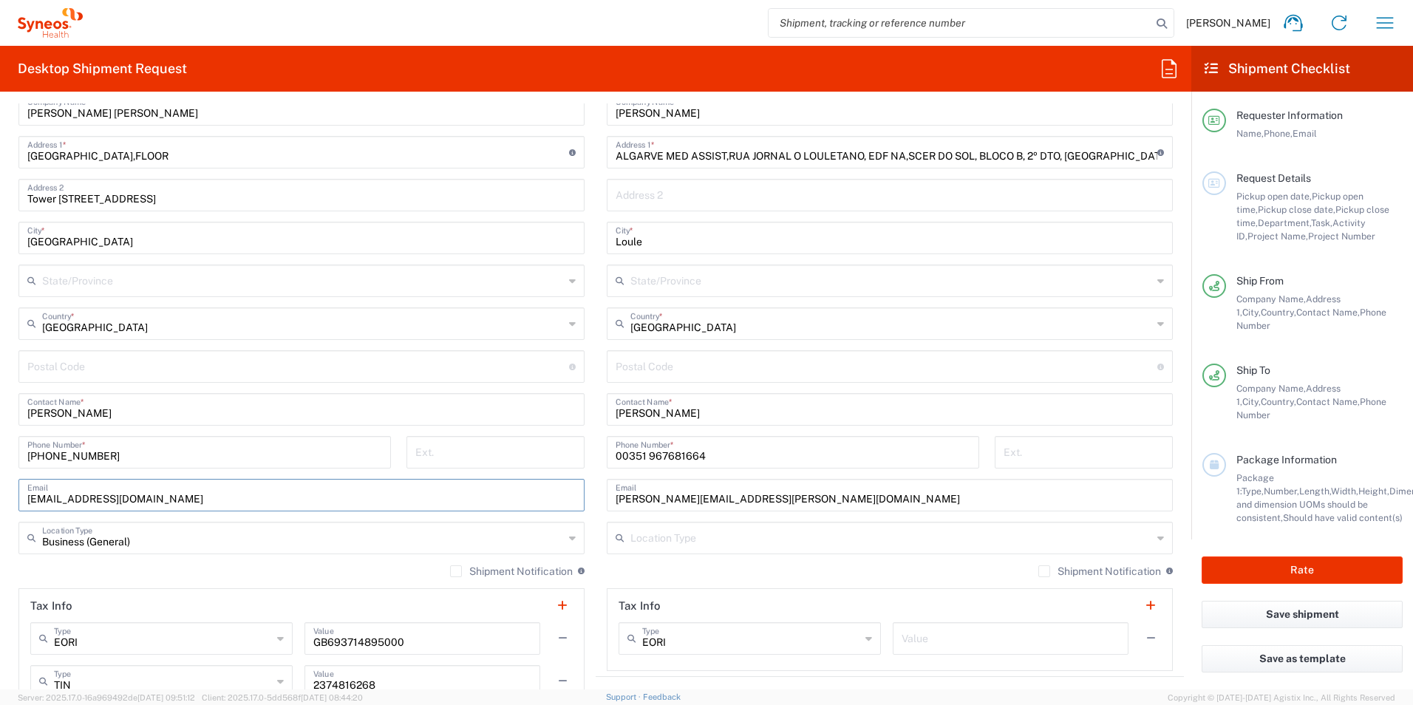
type input "marta_campo@iislafe.es"
click at [711, 570] on div "Shipment Notification If checked, a shipment notification email will be sent to…" at bounding box center [890, 577] width 566 height 24
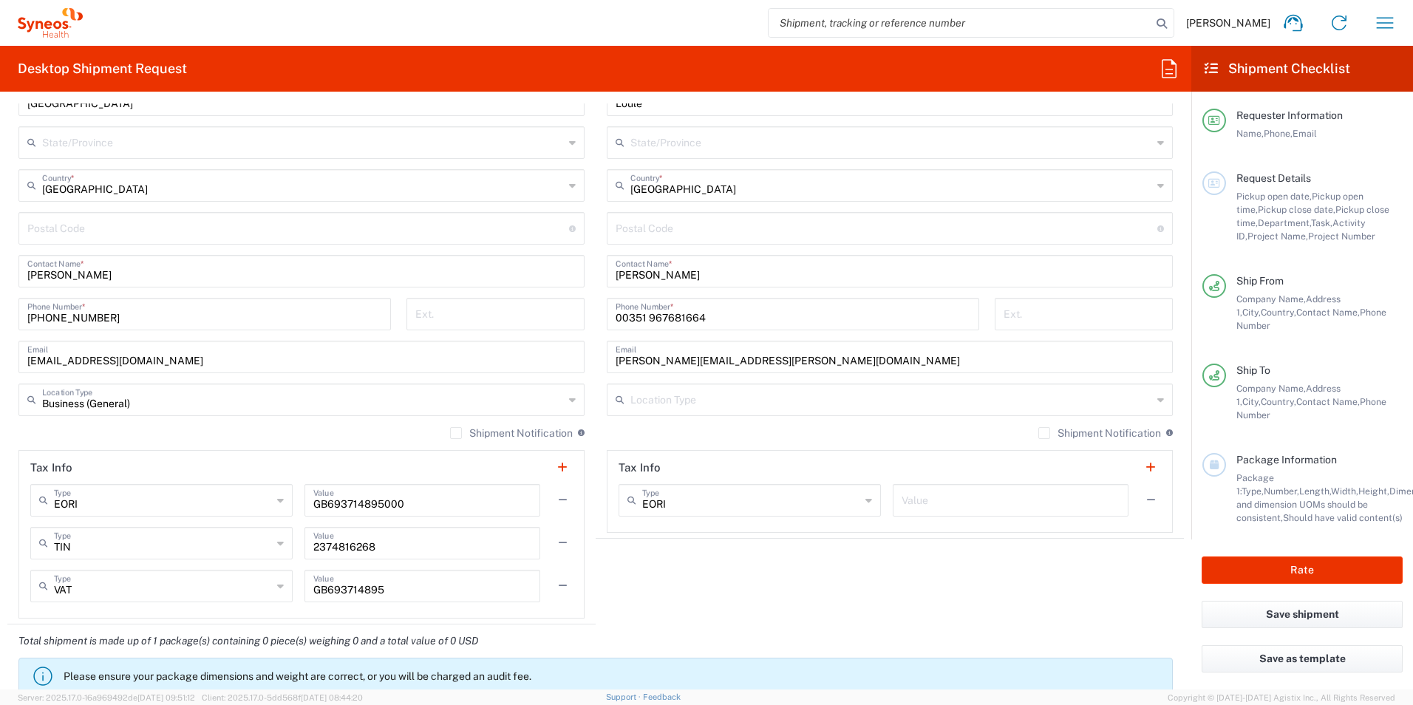
scroll to position [813, 0]
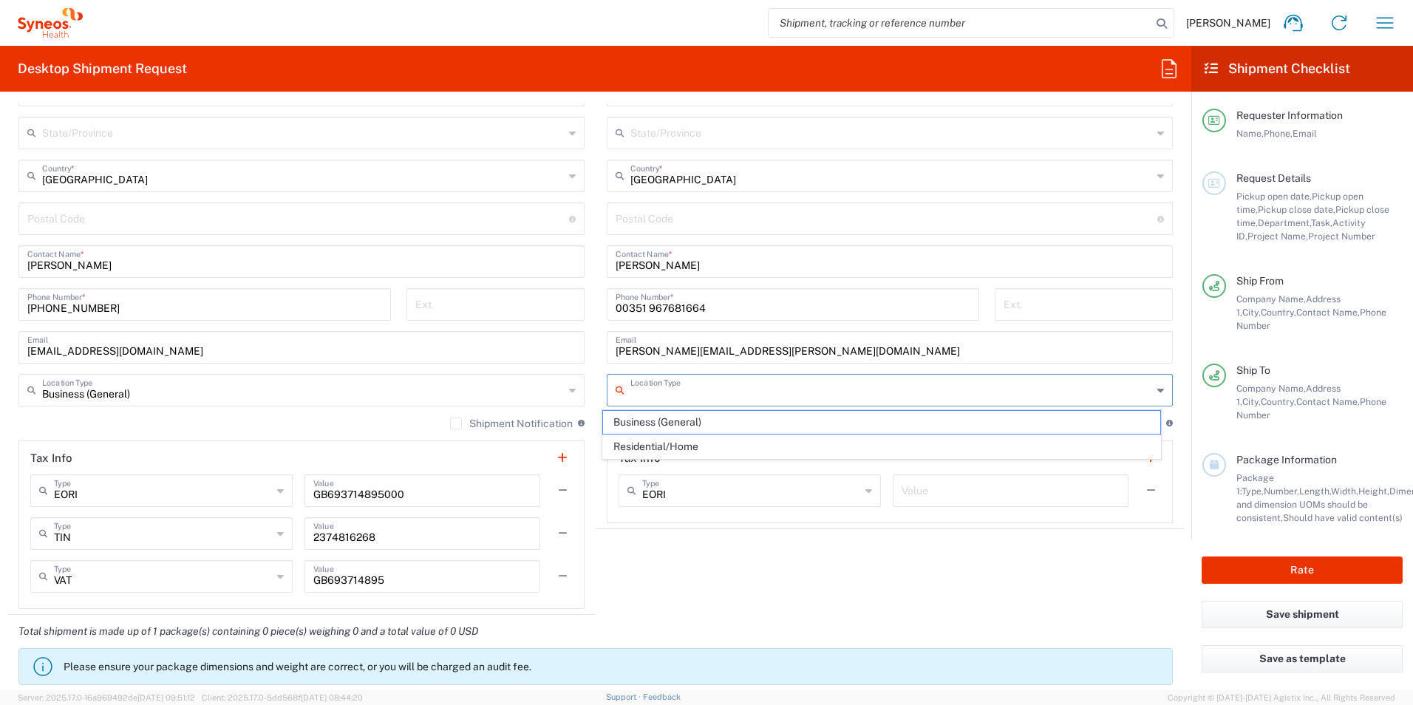
click at [669, 392] on input "text" at bounding box center [891, 389] width 522 height 26
click at [755, 438] on span "Residential/Home" at bounding box center [882, 446] width 558 height 23
type input "Residential/Home"
click at [695, 424] on div "Shipment Notification If checked, a shipment notification email will be sent to…" at bounding box center [890, 429] width 566 height 24
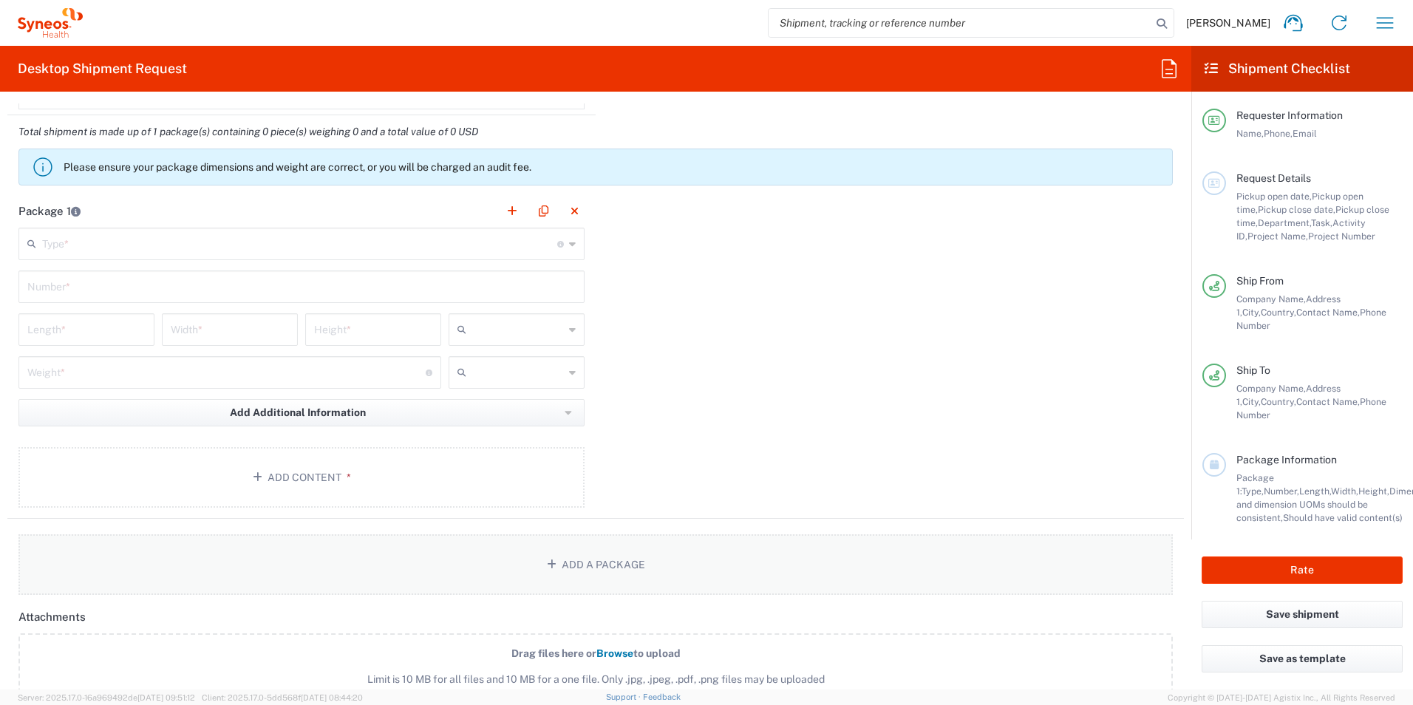
scroll to position [1330, 0]
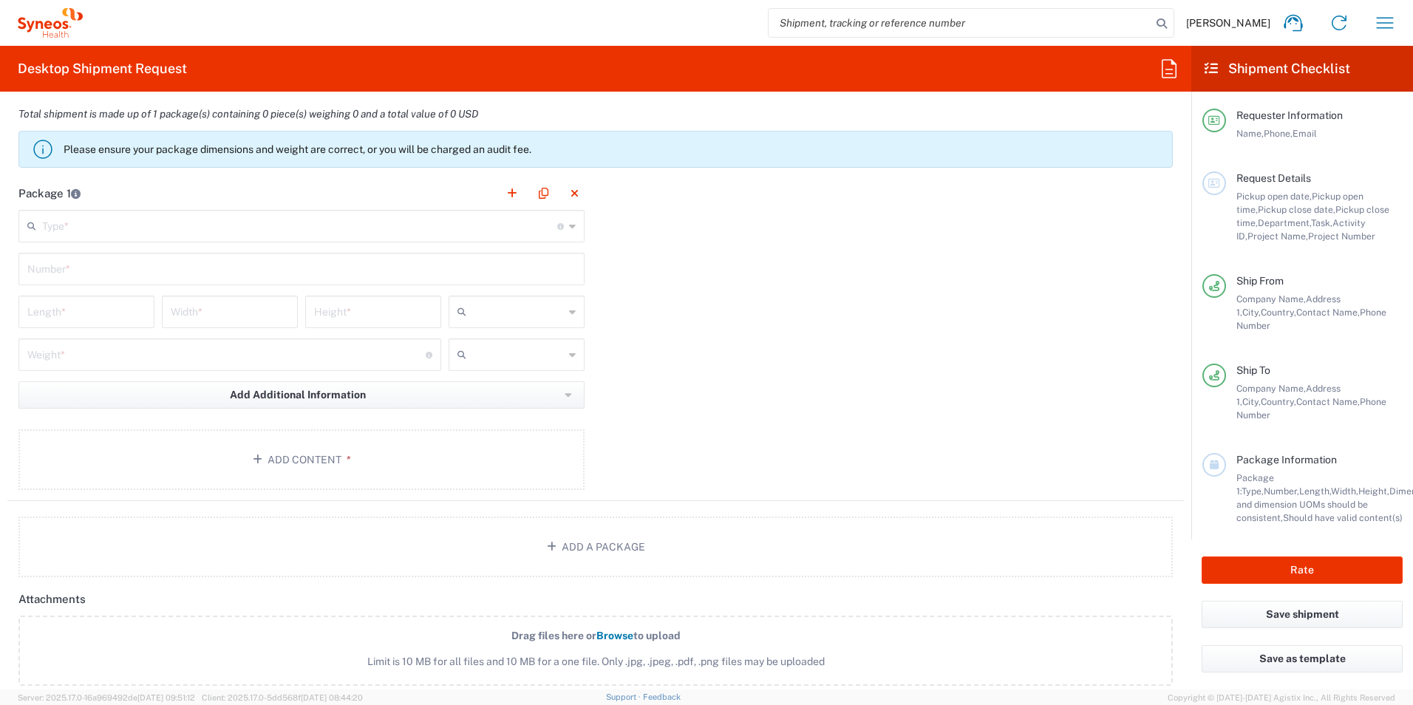
click at [569, 231] on icon at bounding box center [572, 226] width 7 height 24
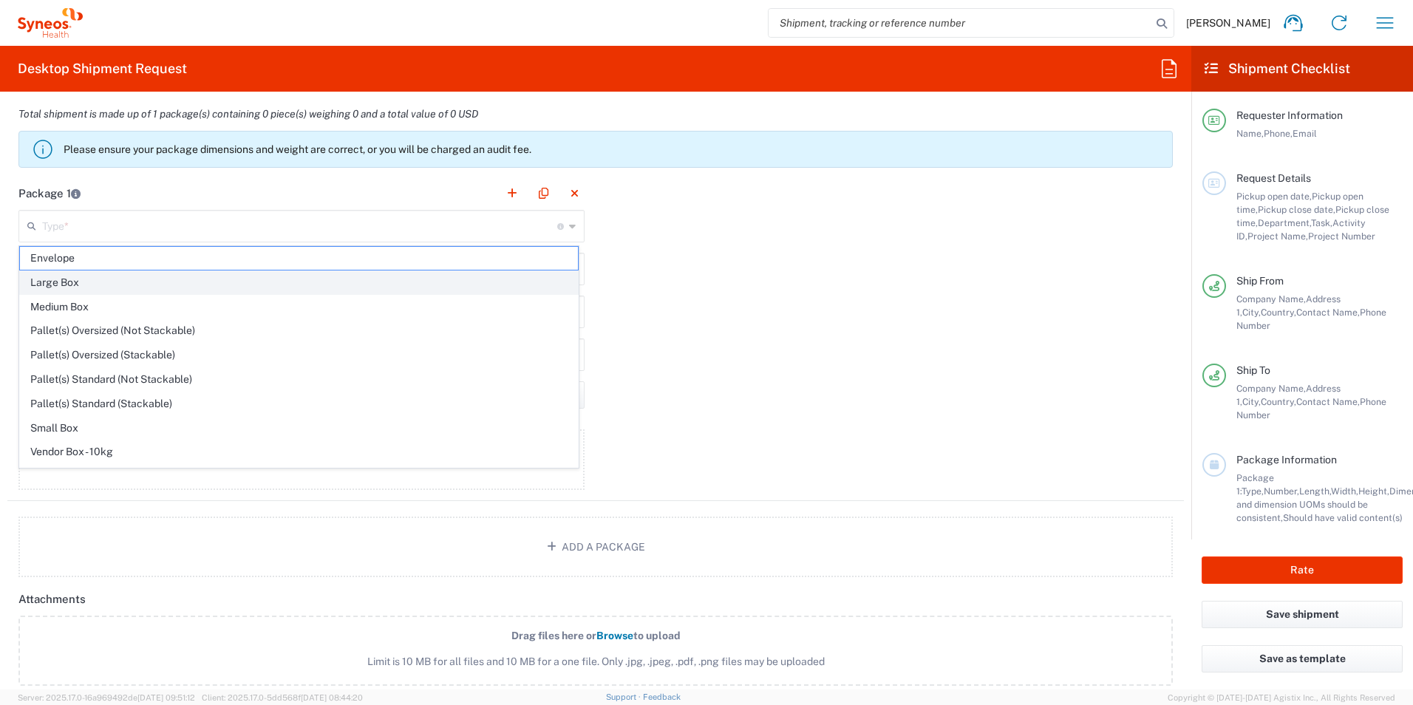
click at [118, 283] on span "Large Box" at bounding box center [299, 282] width 558 height 23
type input "Large Box"
type input "17.5"
type input "12.5"
type input "3"
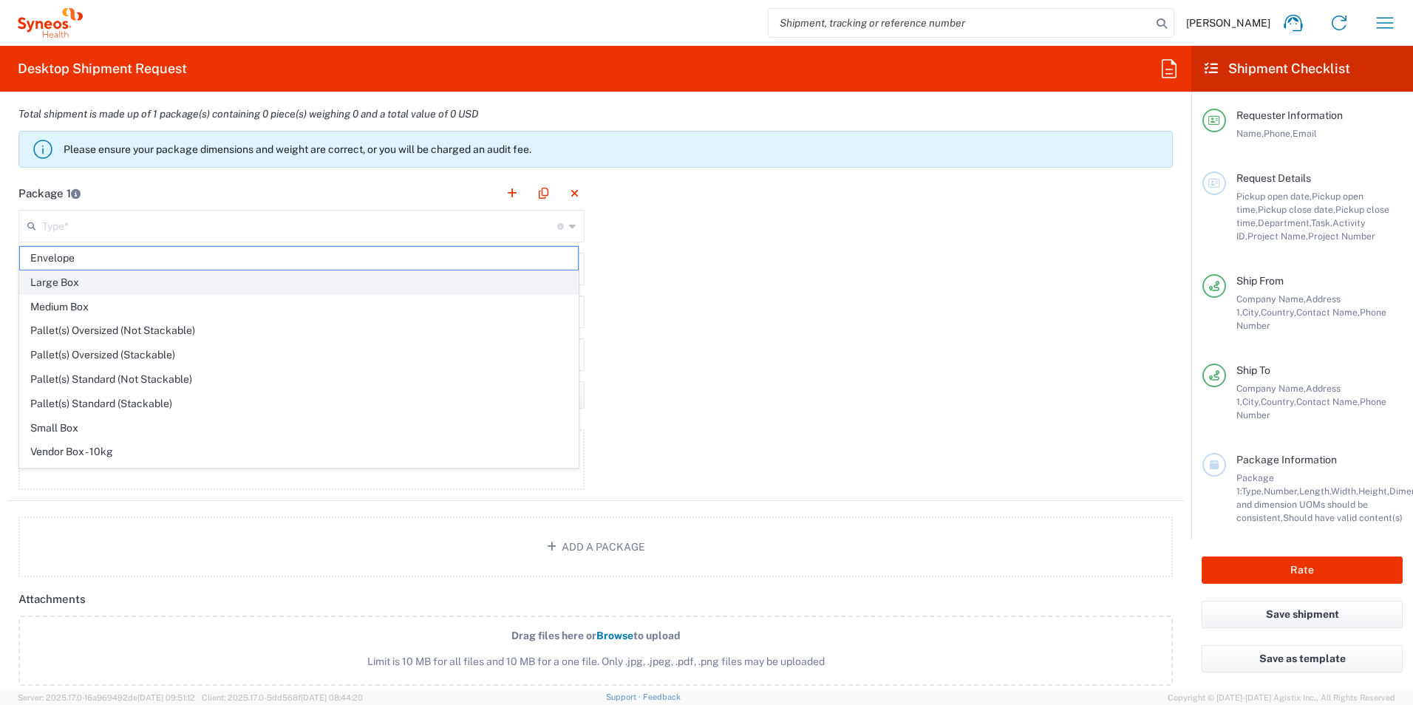
type input "in"
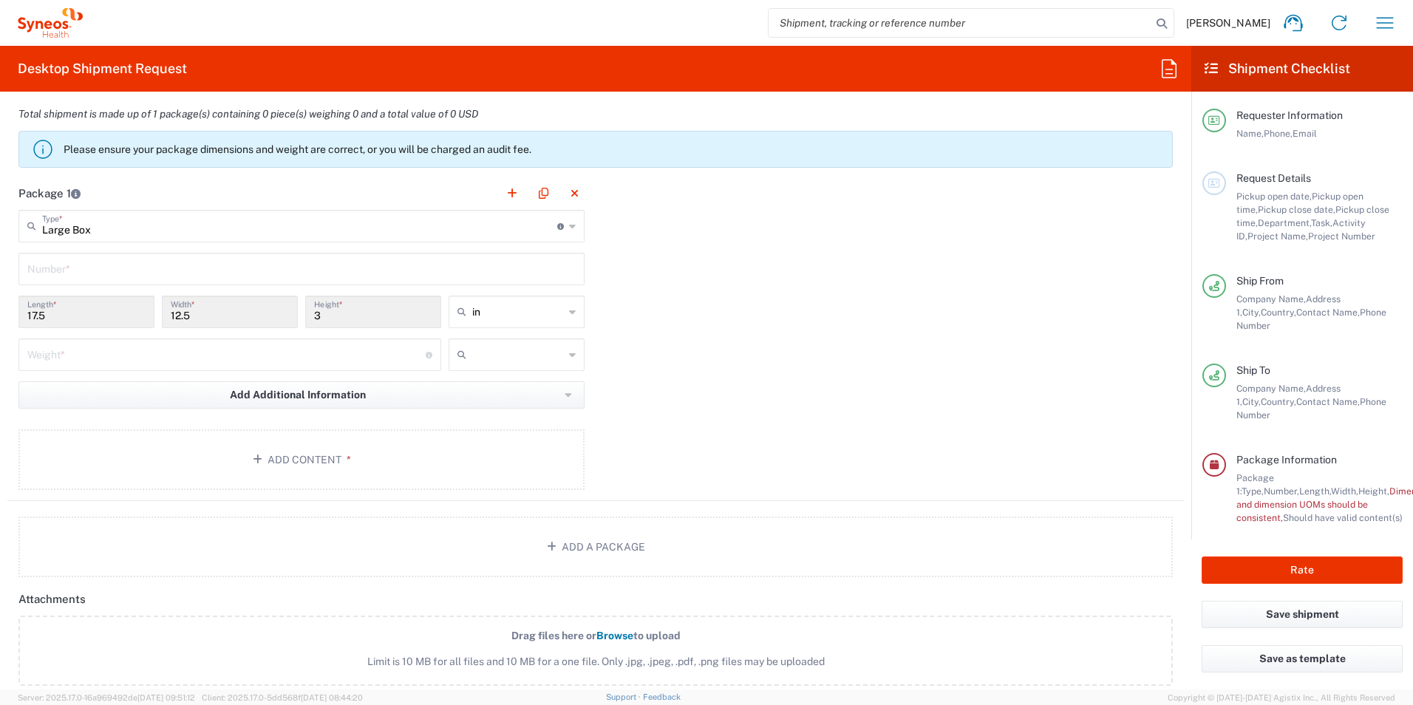
click at [131, 266] on input "text" at bounding box center [301, 268] width 548 height 26
type input "1"
click at [667, 294] on div "Package 1 Large Box Type * Material used to package goods Envelope Large Box Me…" at bounding box center [595, 339] width 1177 height 324
click at [401, 451] on button "Add Content *" at bounding box center [301, 459] width 566 height 61
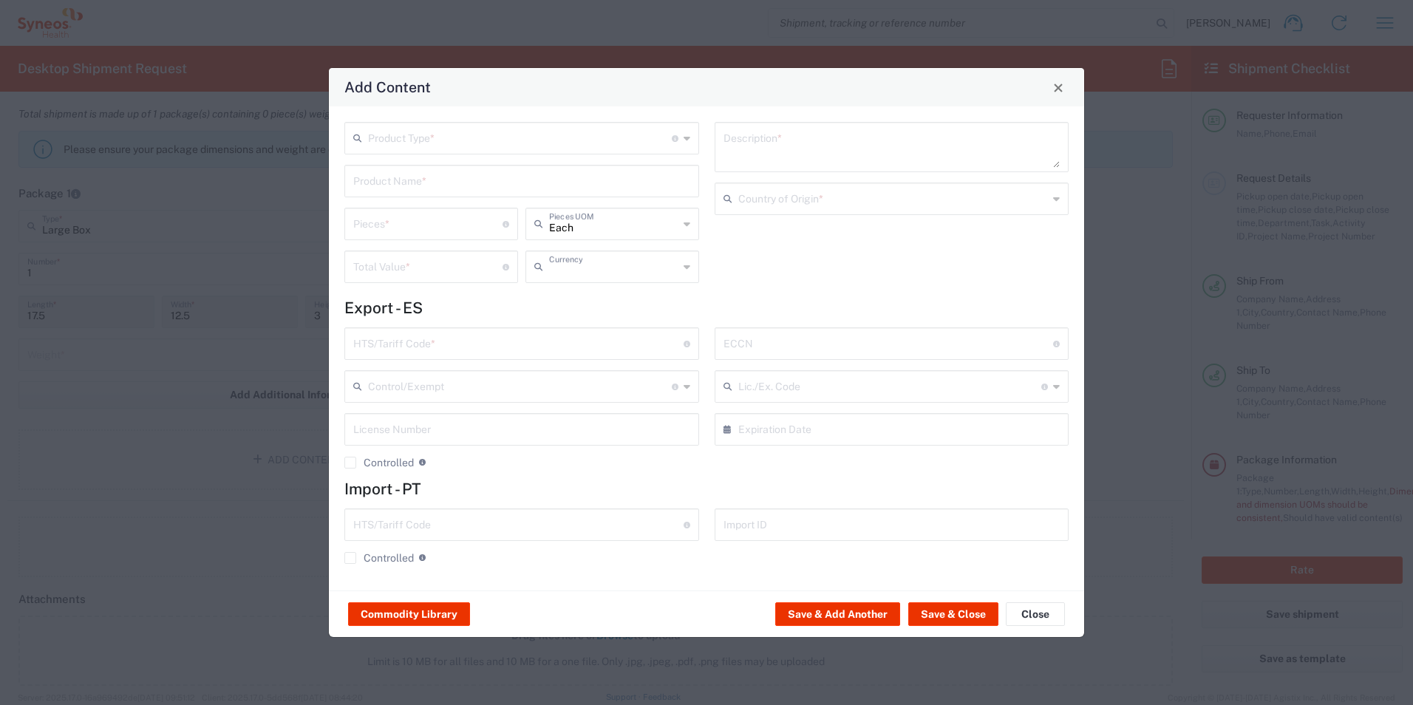
type input "US Dollar"
click at [453, 146] on input "text" at bounding box center [520, 137] width 304 height 26
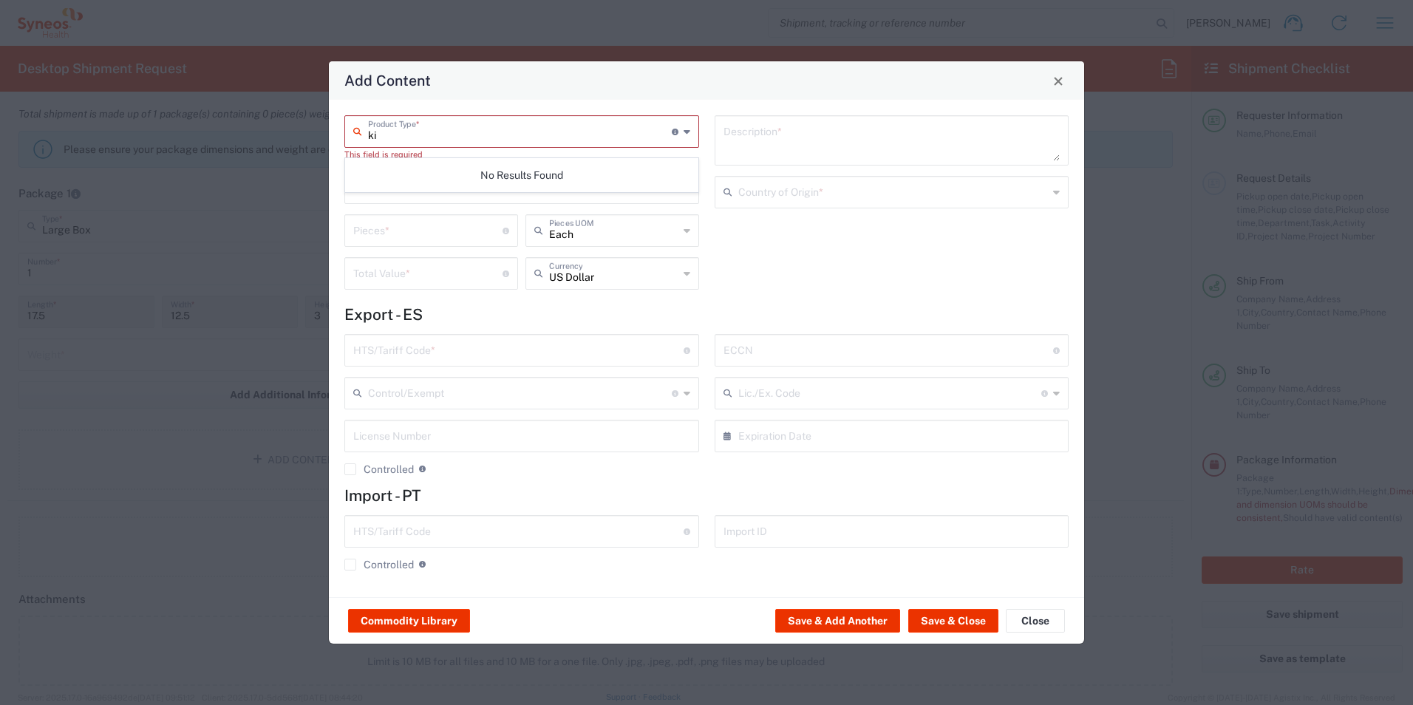
type input "k"
type input "B"
click at [494, 187] on span "General Commodity" at bounding box center [522, 194] width 352 height 23
type input "General Commodity"
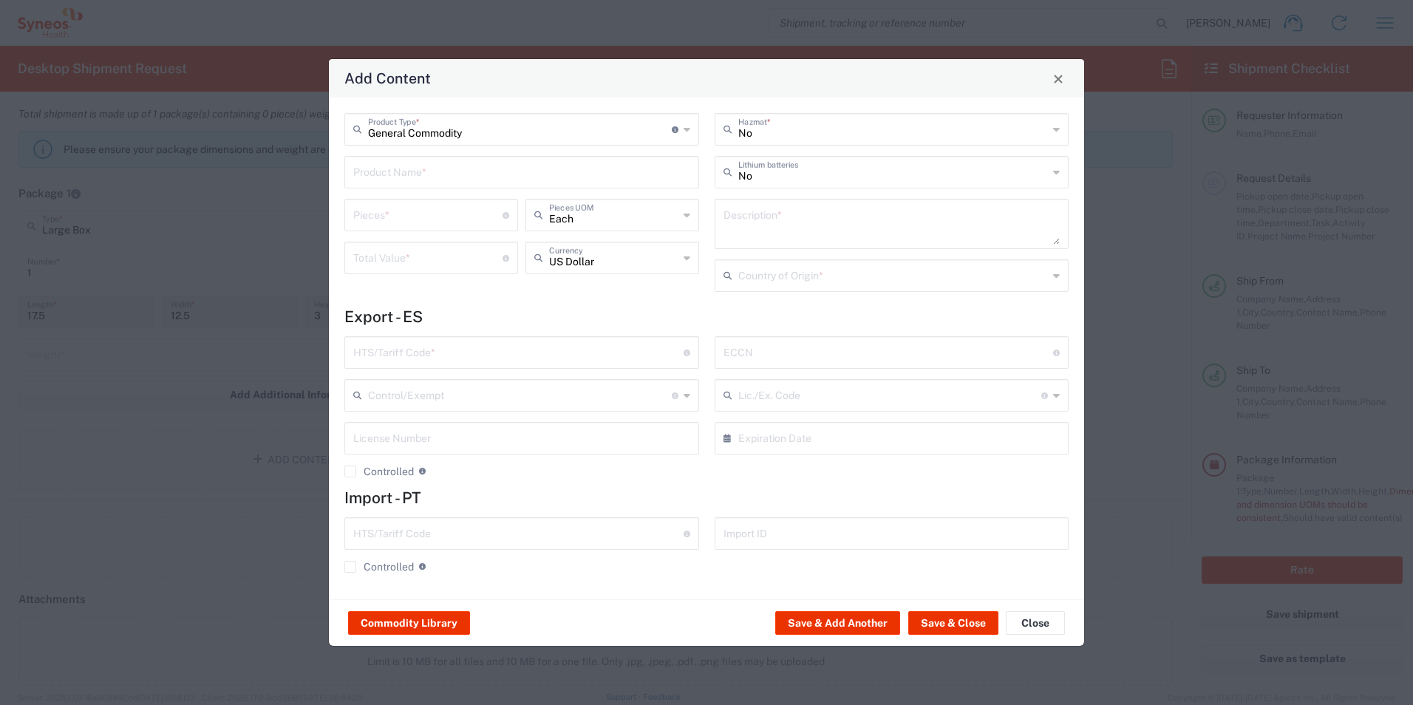
click at [693, 262] on div "US Dollar Currency" at bounding box center [612, 258] width 174 height 33
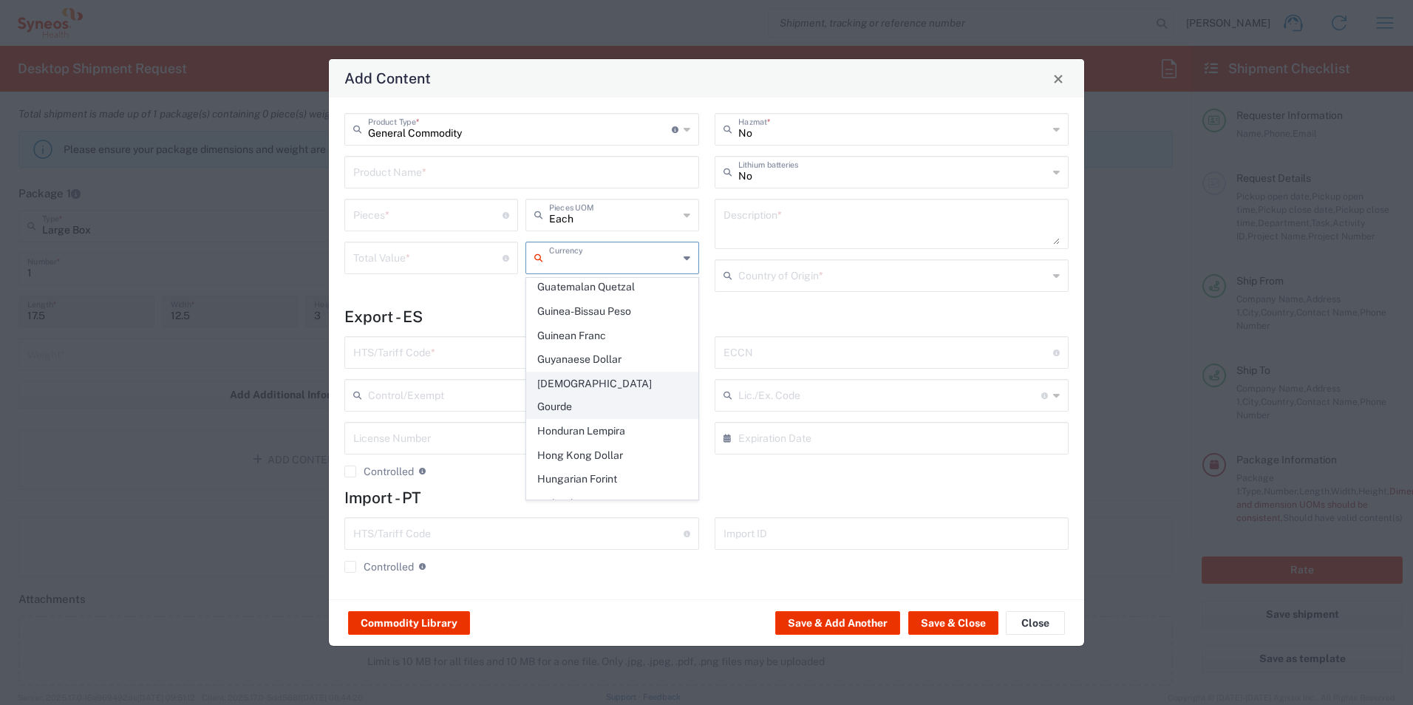
scroll to position [1403, 0]
click at [613, 399] on span "Great British Pound" at bounding box center [612, 410] width 171 height 23
type input "Great British Pound"
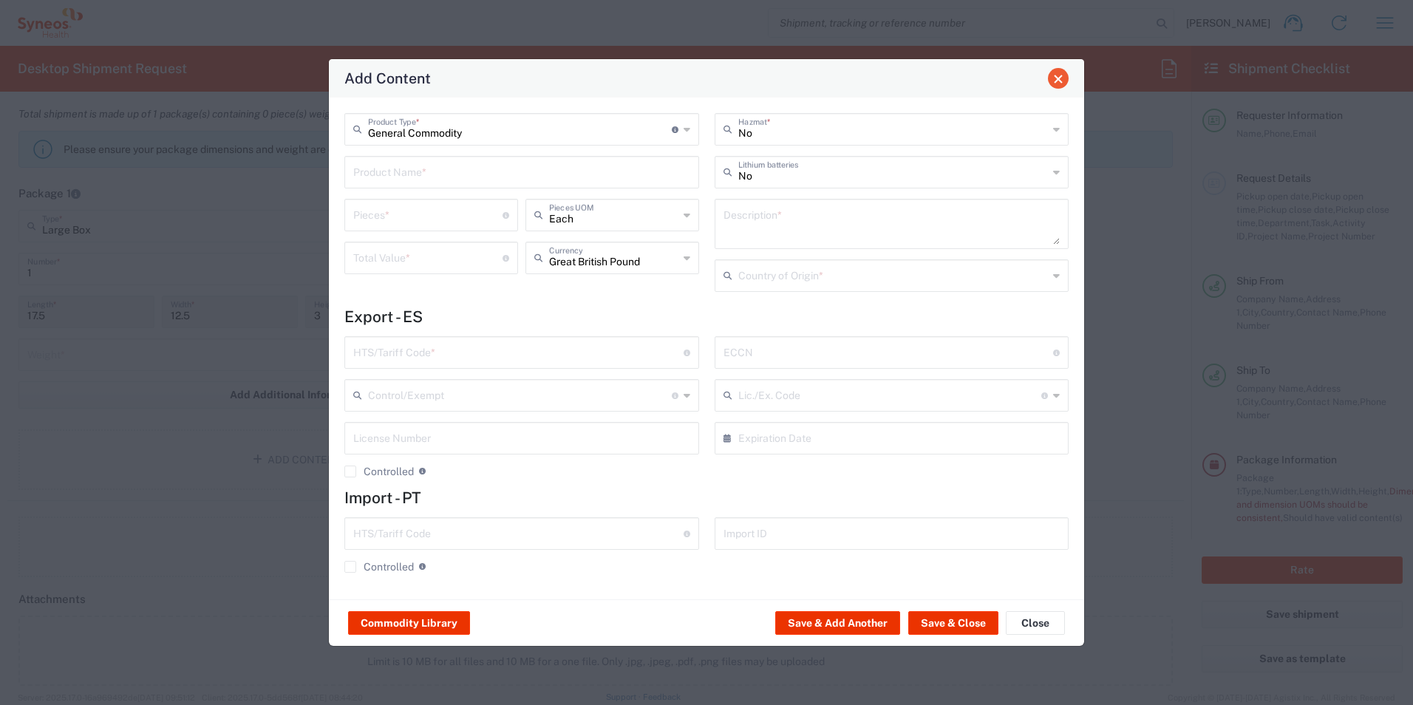
click at [1058, 81] on span "Close" at bounding box center [1058, 79] width 10 height 10
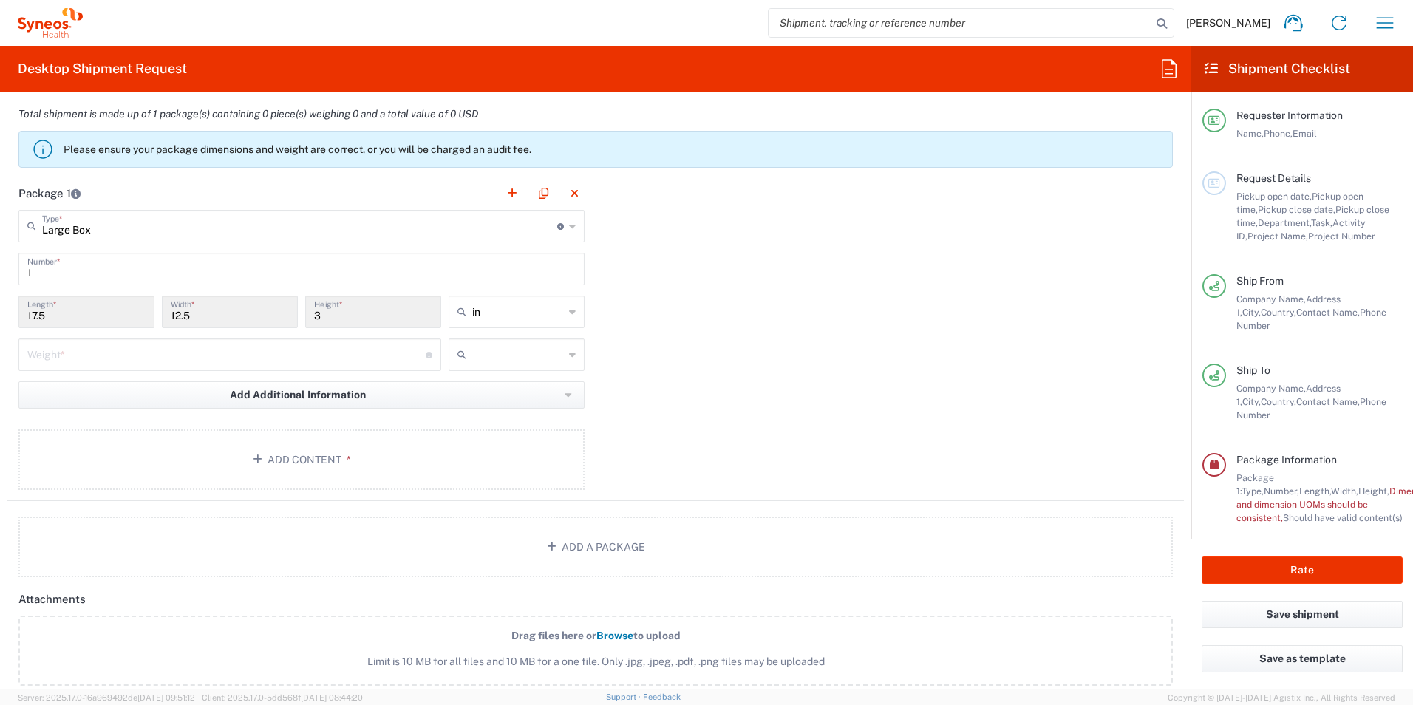
click at [220, 358] on input "number" at bounding box center [226, 354] width 398 height 26
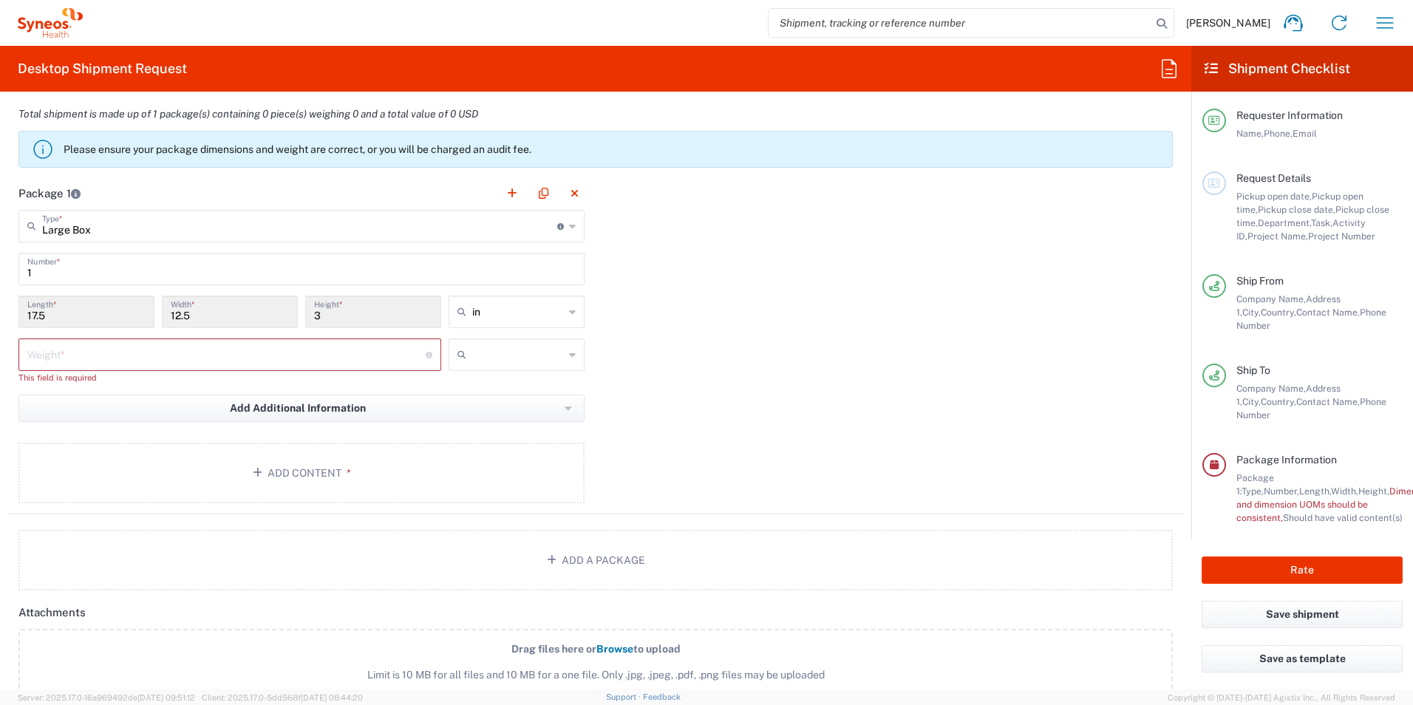
click at [237, 362] on input "number" at bounding box center [226, 354] width 398 height 26
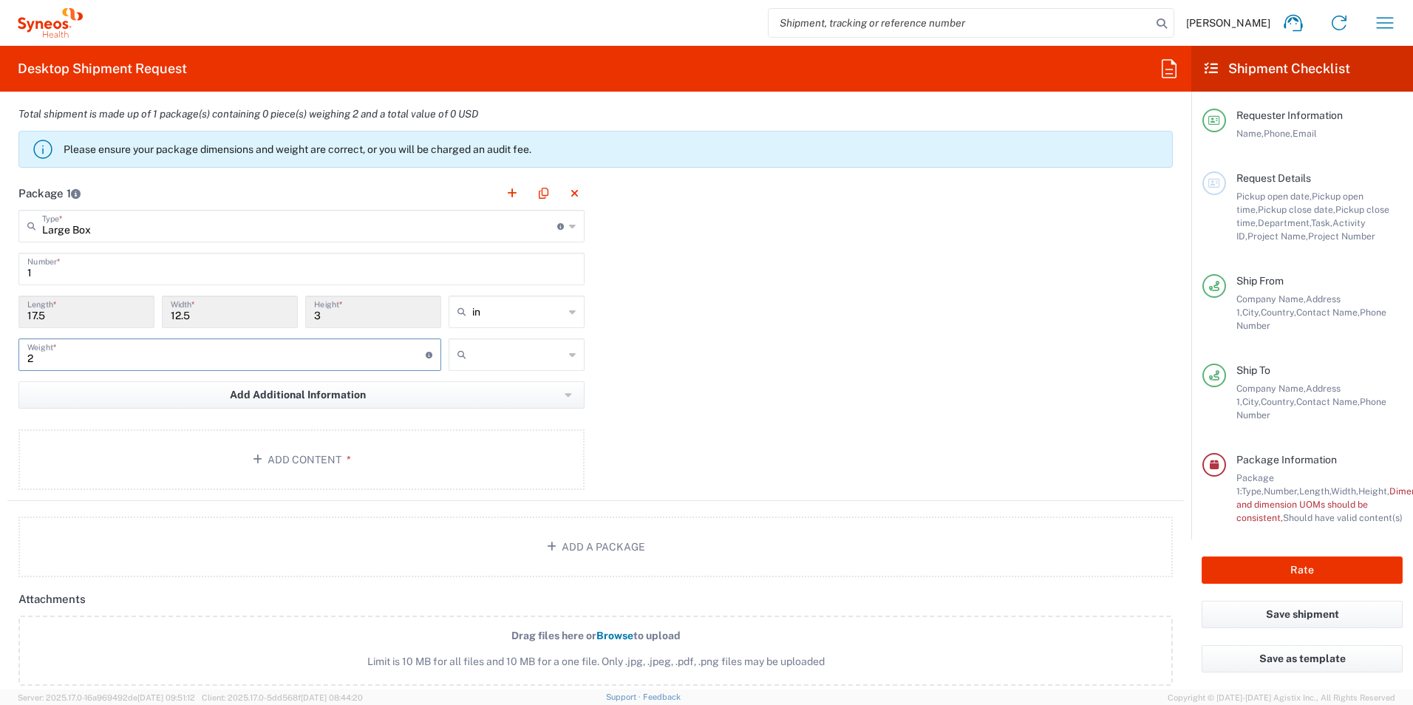
type input "2"
click at [481, 358] on input "text" at bounding box center [518, 355] width 92 height 24
click at [497, 388] on span "kgs" at bounding box center [512, 386] width 132 height 23
type input "kgs"
click at [741, 387] on div "Package 1 Large Box Type * Material used to package goods Envelope Large Box Me…" at bounding box center [595, 339] width 1177 height 324
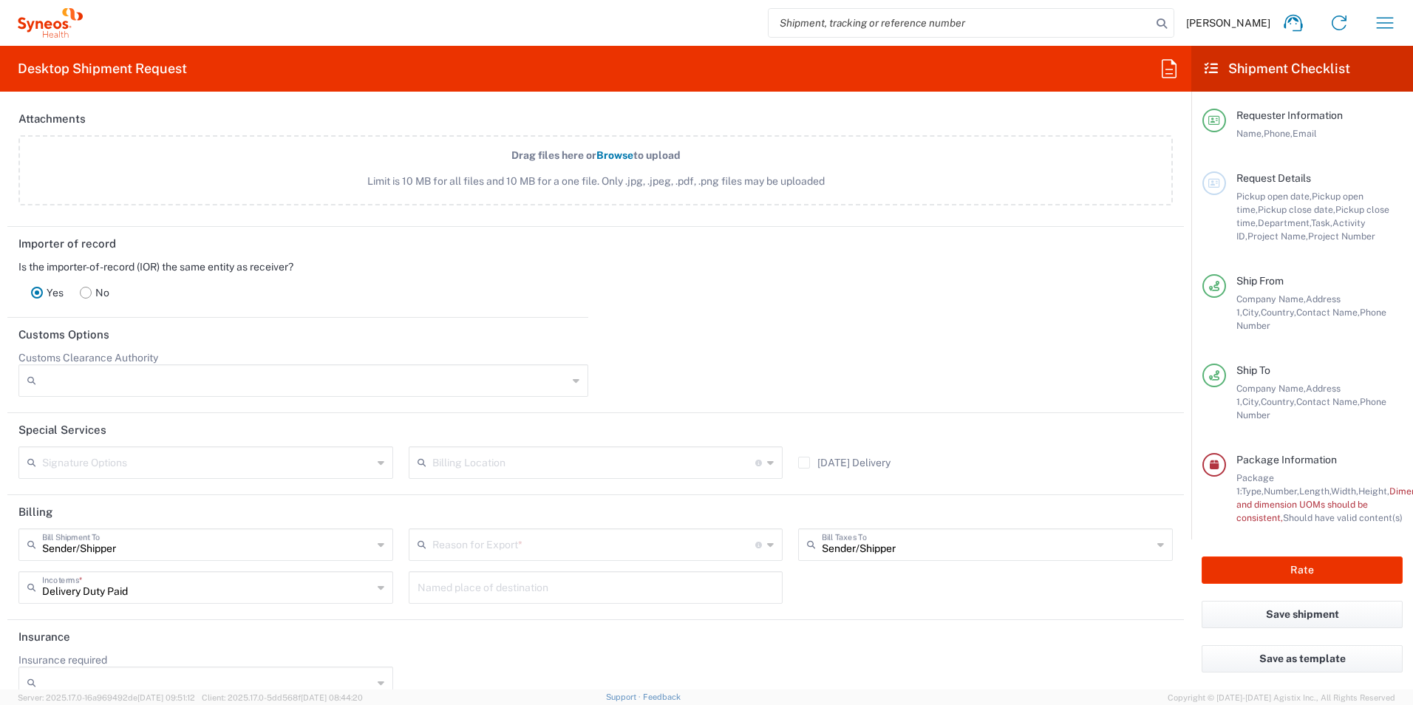
scroll to position [1837, 0]
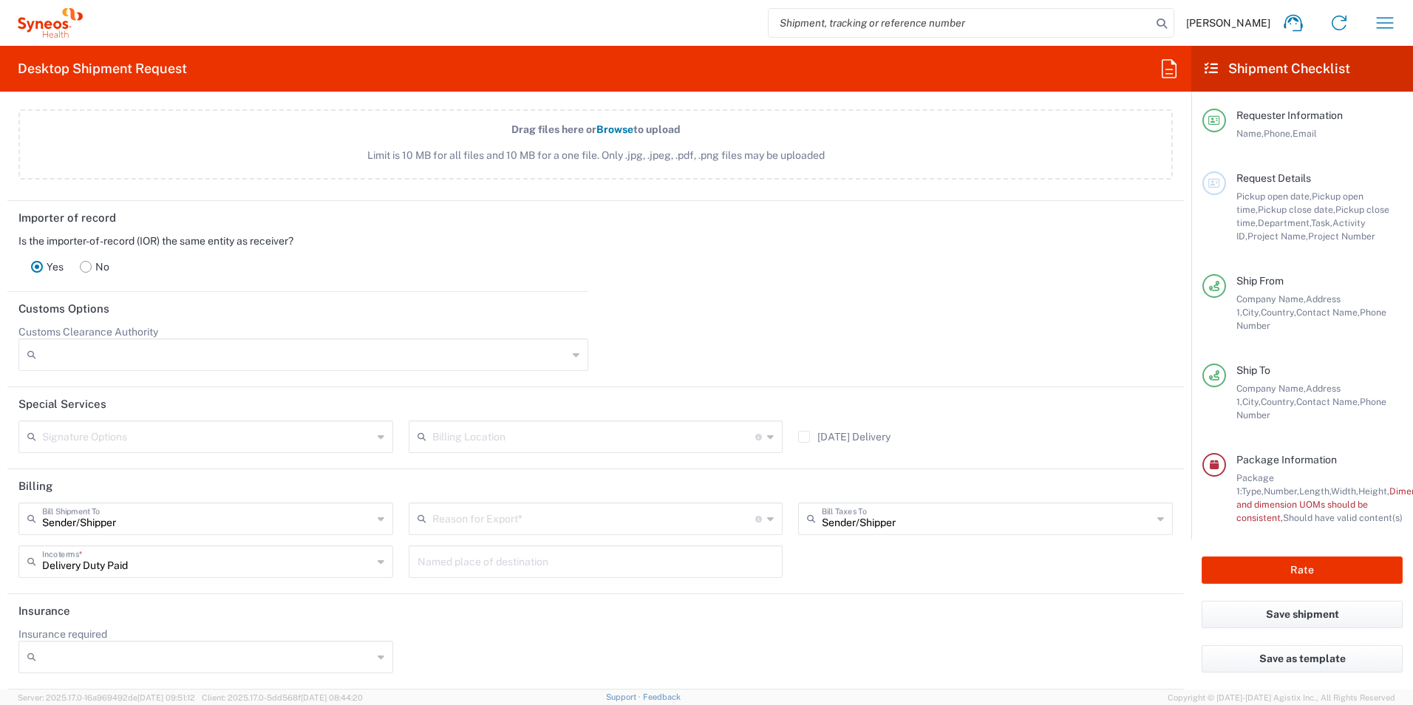
click at [379, 522] on icon at bounding box center [381, 519] width 7 height 24
click at [989, 421] on div "Saturday Delivery" at bounding box center [986, 442] width 390 height 43
type input "Sender/Shipper"
click at [831, 642] on div "Insurance required No Yes" at bounding box center [596, 655] width 1170 height 56
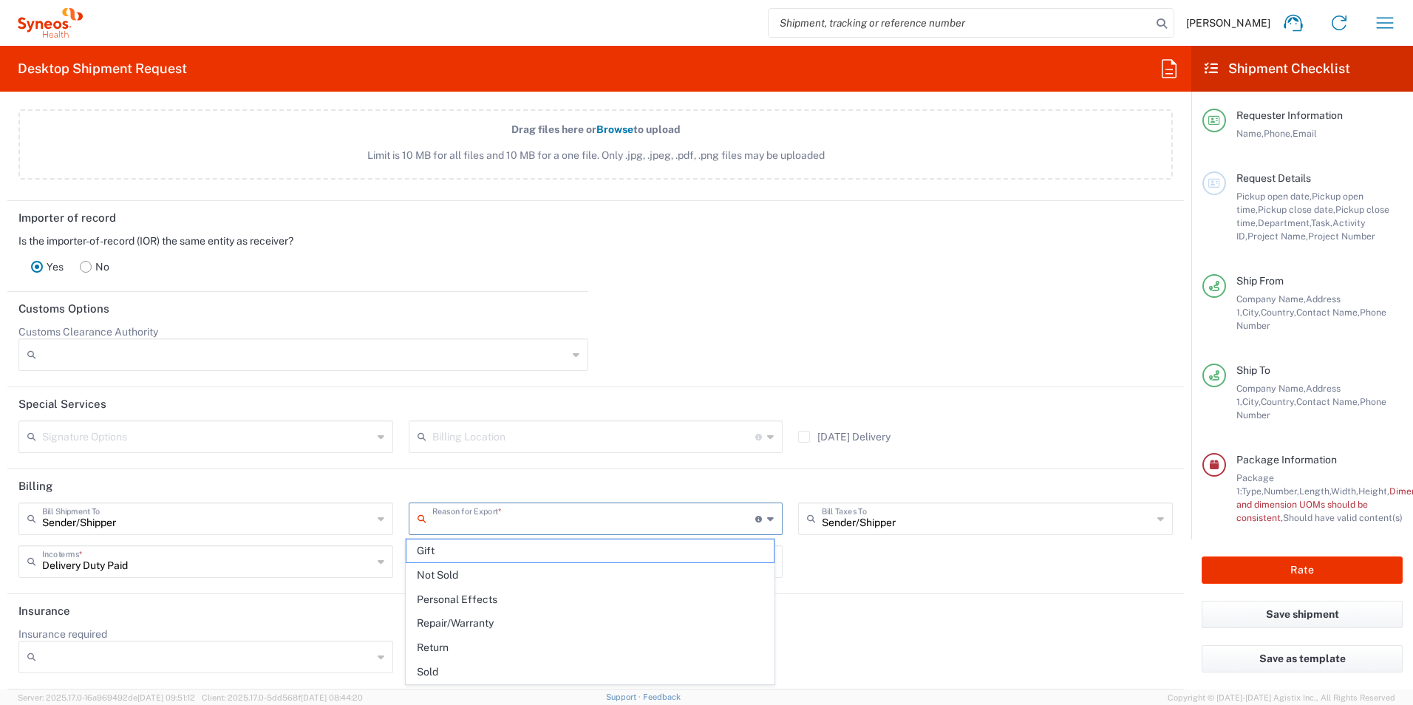
click at [455, 523] on input "text" at bounding box center [594, 518] width 324 height 26
click at [485, 576] on span "Not Sold" at bounding box center [590, 575] width 368 height 23
type input "Not Sold"
click at [357, 616] on header "Insurance" at bounding box center [595, 610] width 1177 height 33
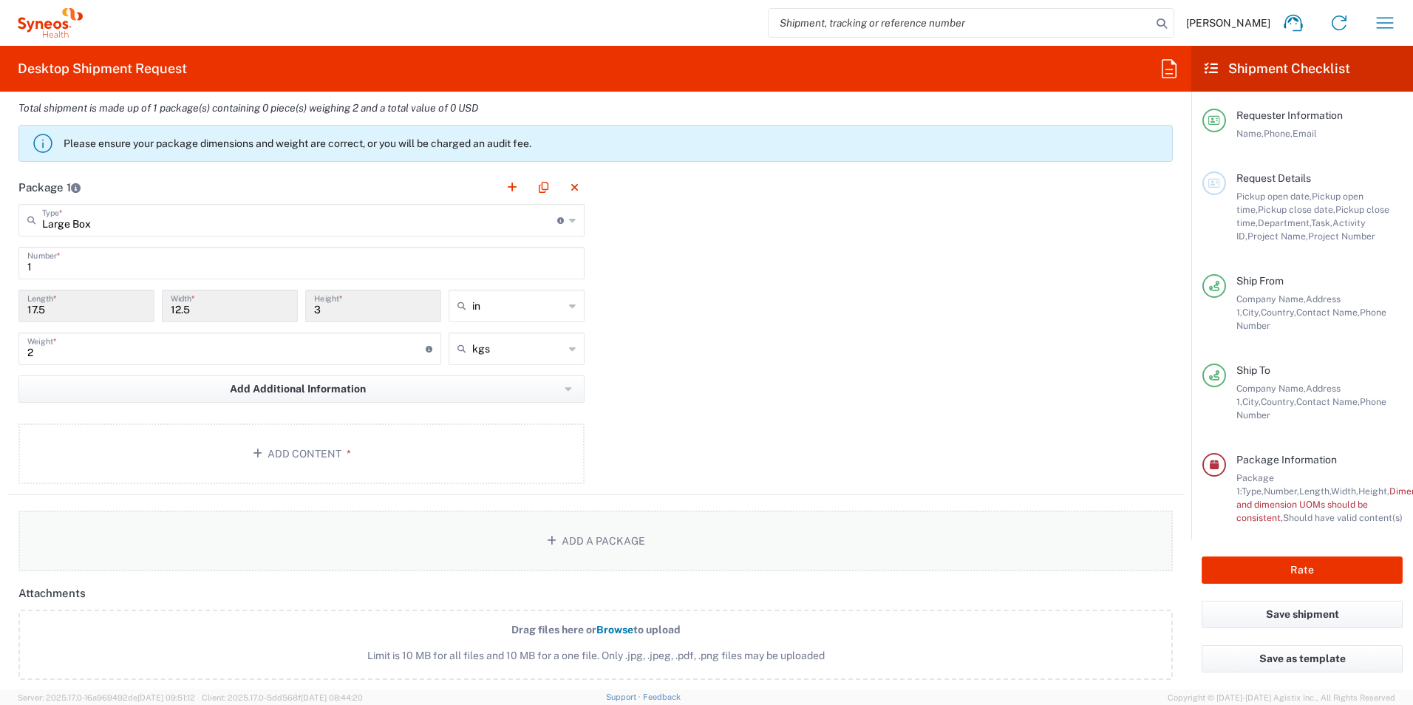
scroll to position [1319, 0]
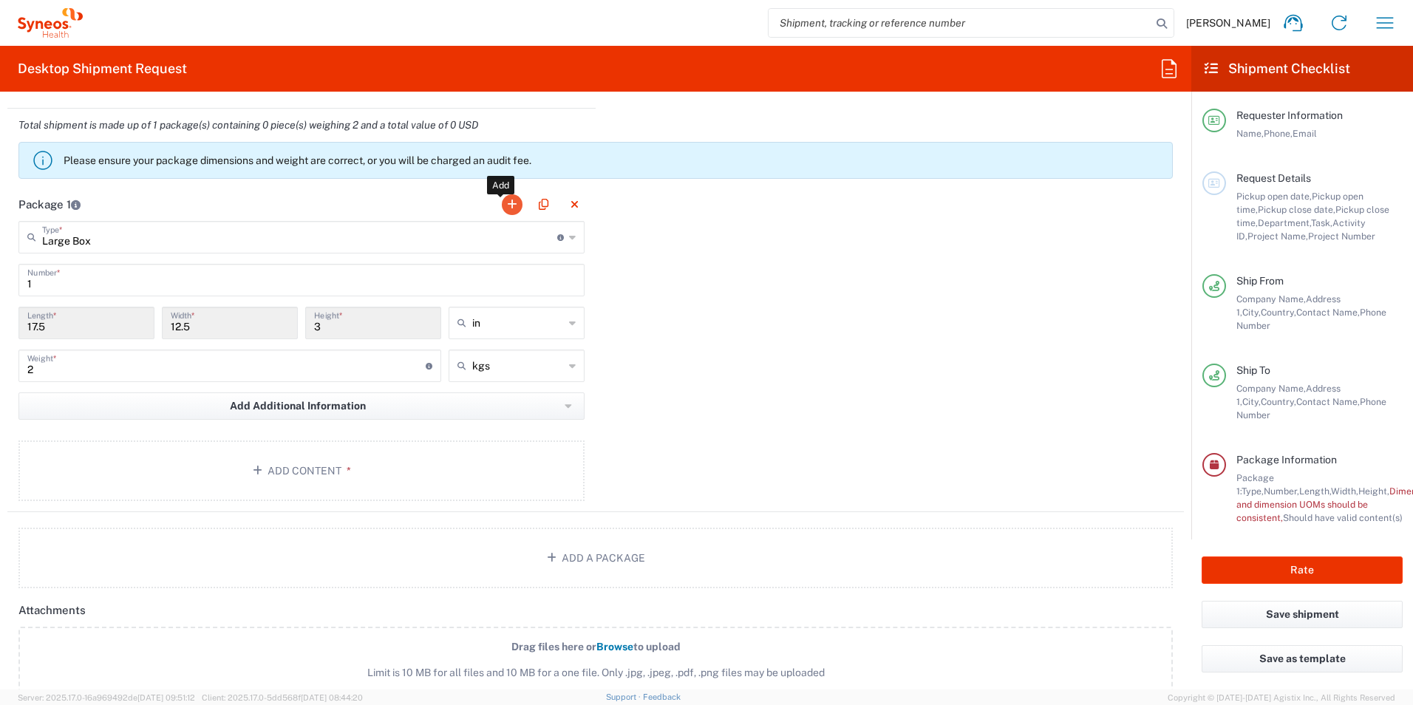
click at [506, 205] on button "button" at bounding box center [512, 204] width 21 height 21
click at [1154, 198] on button "button" at bounding box center [1162, 204] width 21 height 21
drag, startPoint x: 91, startPoint y: 372, endPoint x: 0, endPoint y: 338, distance: 96.8
click at [9, 362] on main "Large Box Type * Material used to package goods Envelope Large Box Medium Box P…" at bounding box center [301, 363] width 588 height 285
type input "1"
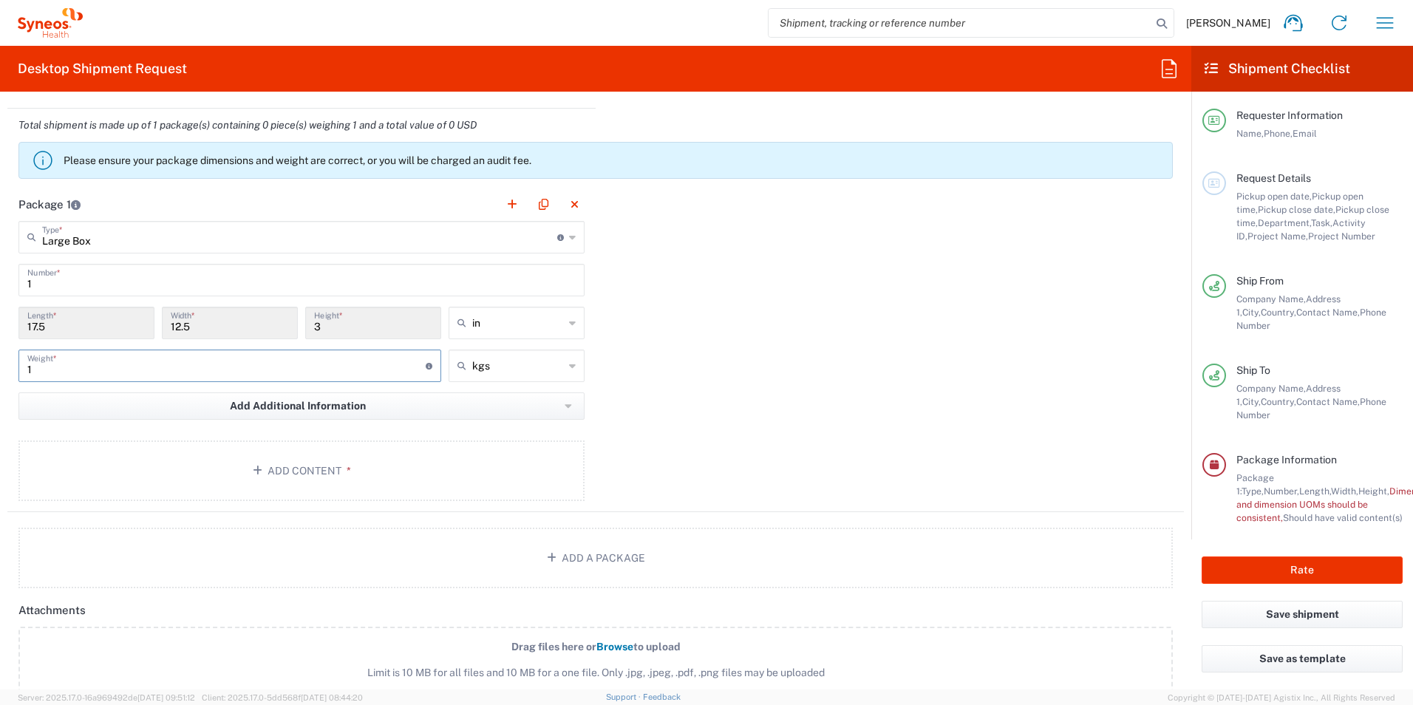
click at [754, 288] on div "Package 1 Large Box Type * Material used to package goods Envelope Large Box Me…" at bounding box center [595, 350] width 1177 height 324
click at [270, 378] on div "1 Weight * Total weight of package(s) in pounds or kilograms" at bounding box center [229, 366] width 423 height 33
type input "2"
click at [716, 381] on div "Package 1 Large Box Type * Material used to package goods Envelope Large Box Me…" at bounding box center [595, 350] width 1177 height 324
click at [569, 239] on icon at bounding box center [572, 237] width 7 height 24
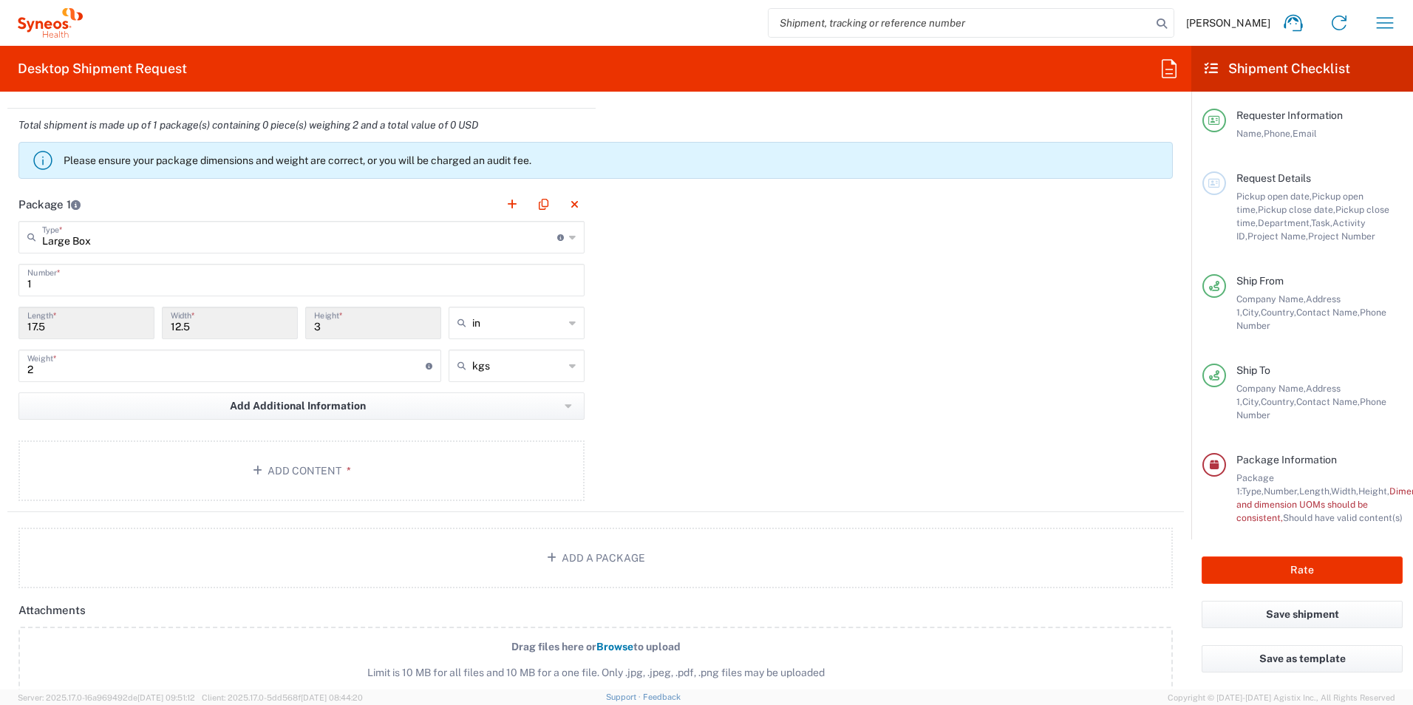
type input "Large Box"
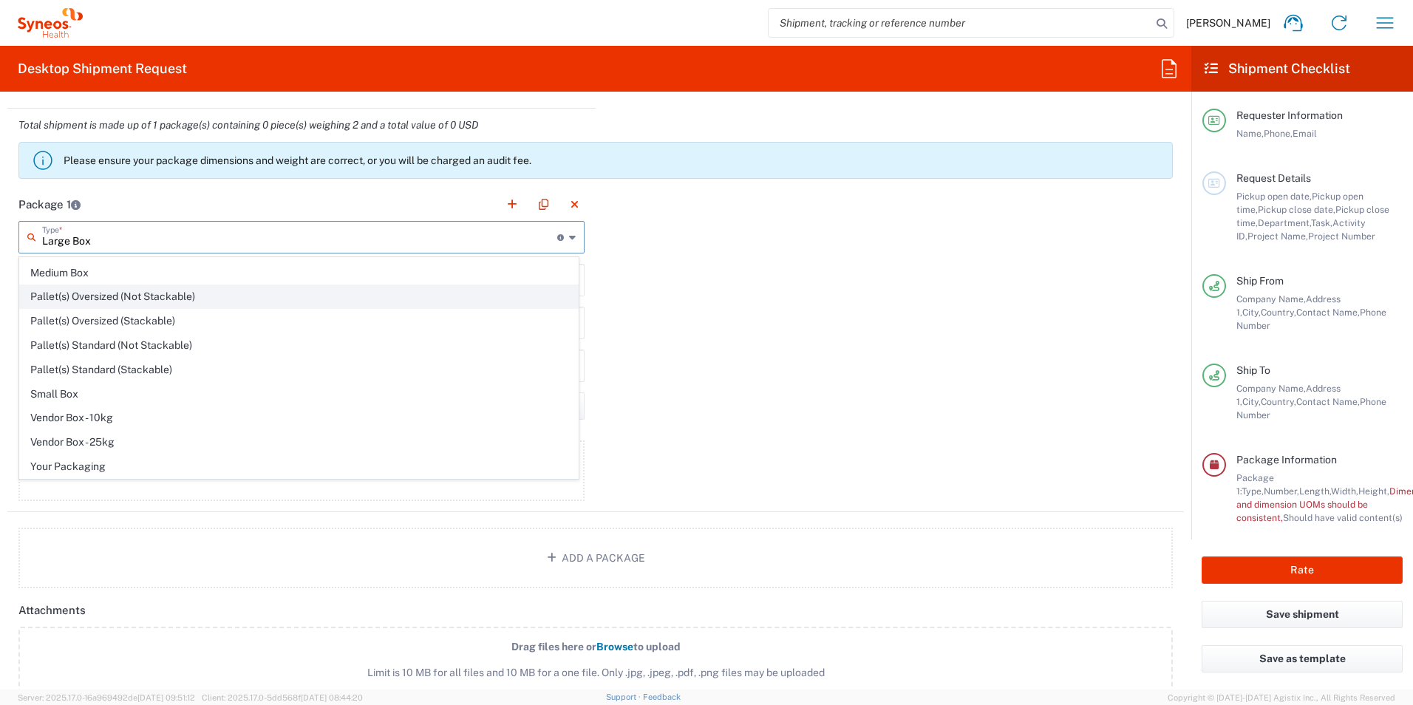
scroll to position [0, 0]
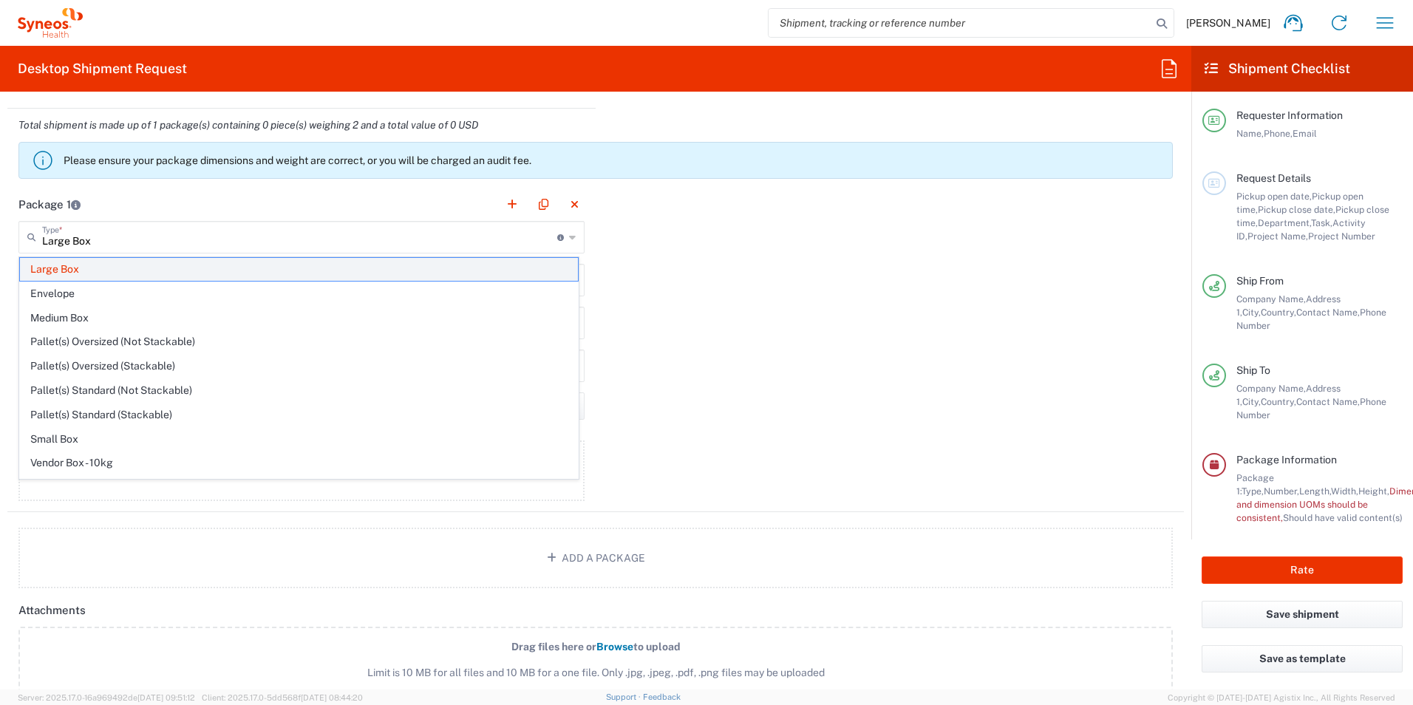
click at [353, 268] on span "Large Box" at bounding box center [299, 269] width 558 height 23
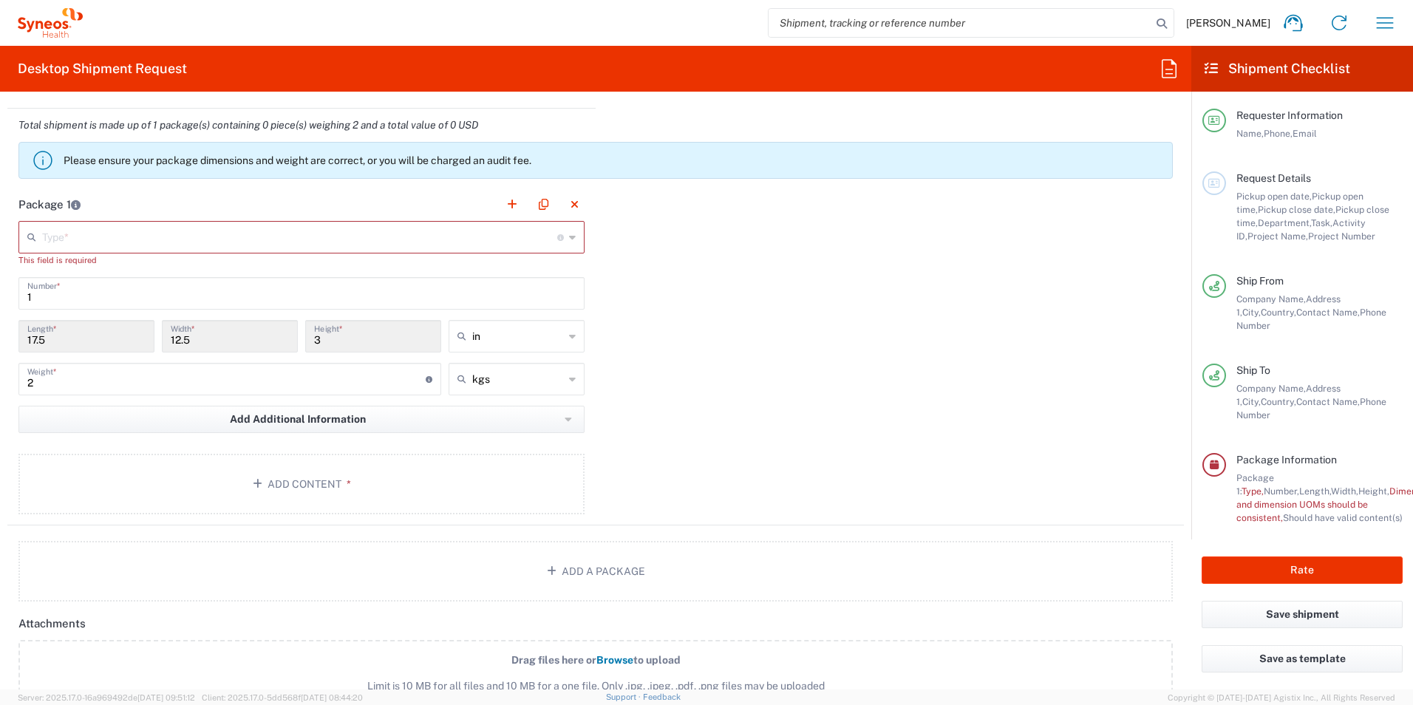
click at [828, 248] on div "Package 1 Type * Material used to package goods Large Box Envelope Medium Box P…" at bounding box center [595, 357] width 1177 height 338
click at [570, 242] on icon at bounding box center [572, 237] width 7 height 24
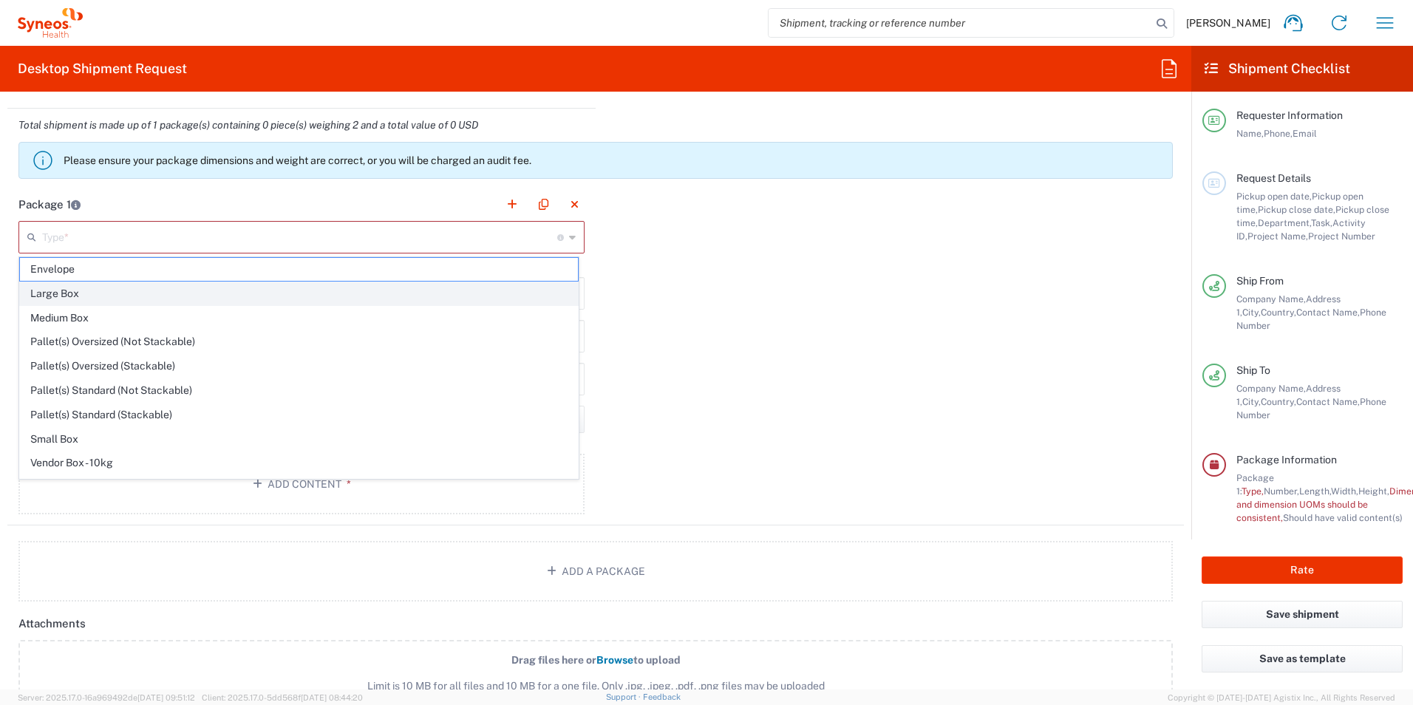
click at [327, 299] on span "Large Box" at bounding box center [299, 293] width 558 height 23
type input "Large Box"
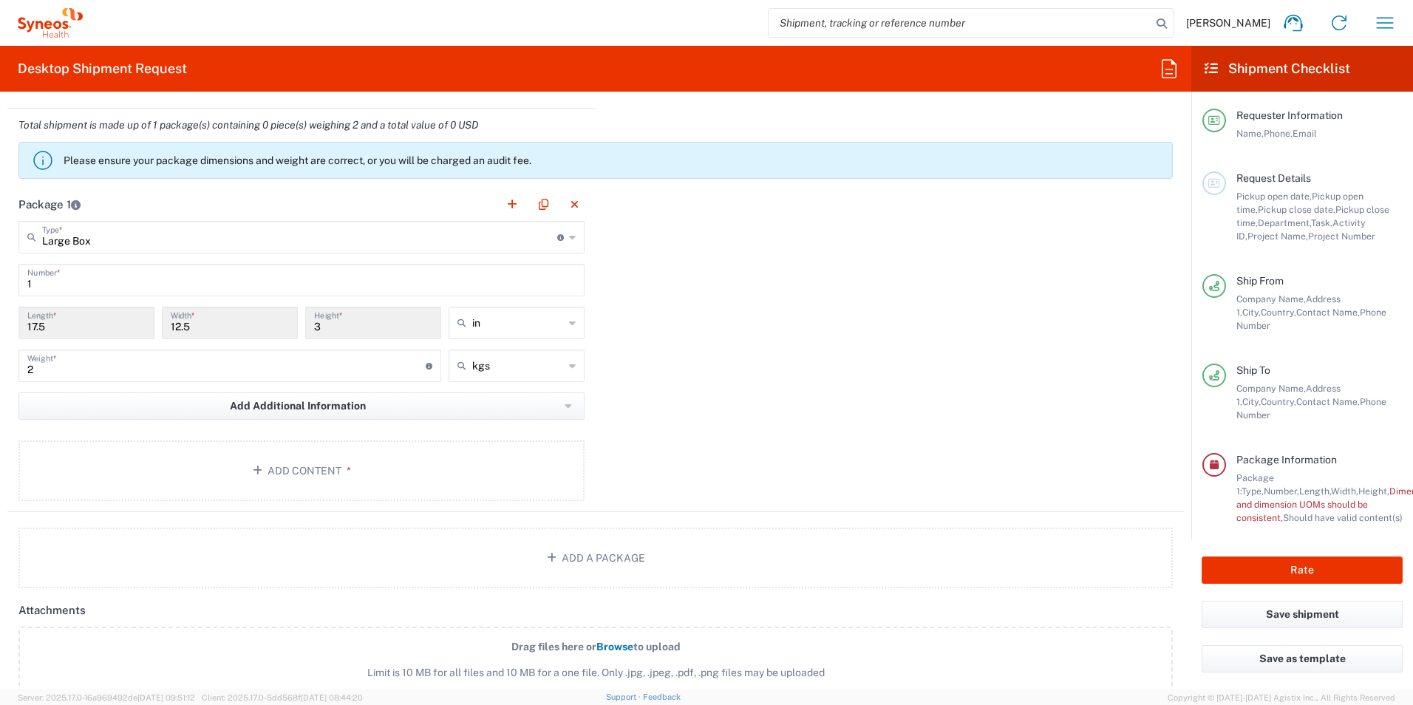
click at [811, 421] on div "Package 1 Large Box Type * Material used to package goods Envelope Large Box Me…" at bounding box center [595, 350] width 1177 height 324
click at [567, 407] on button "Add Additional Information" at bounding box center [301, 405] width 566 height 27
click at [736, 336] on div "Package 1 Large Box Type * Material used to package goods Envelope Large Box Me…" at bounding box center [595, 350] width 1177 height 324
click at [297, 476] on button "Add Content *" at bounding box center [301, 470] width 566 height 61
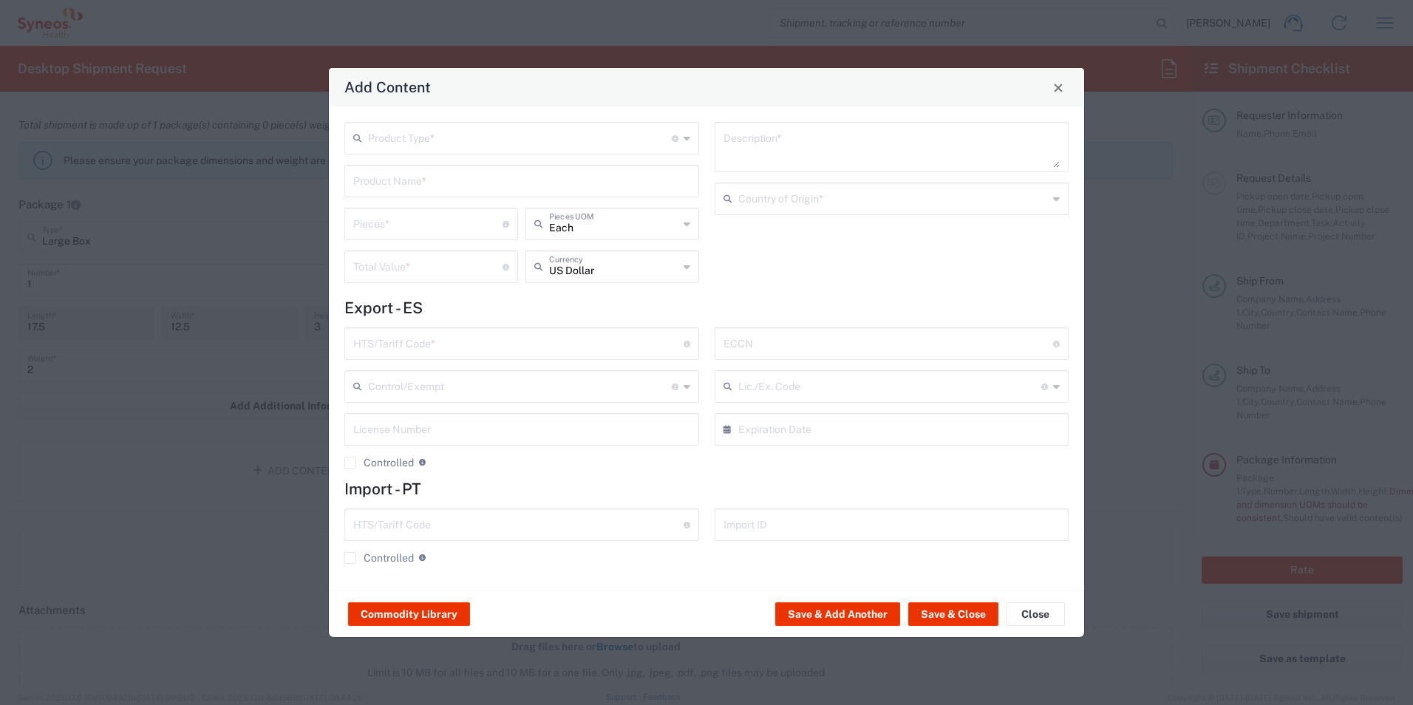
click at [684, 143] on icon at bounding box center [687, 138] width 7 height 24
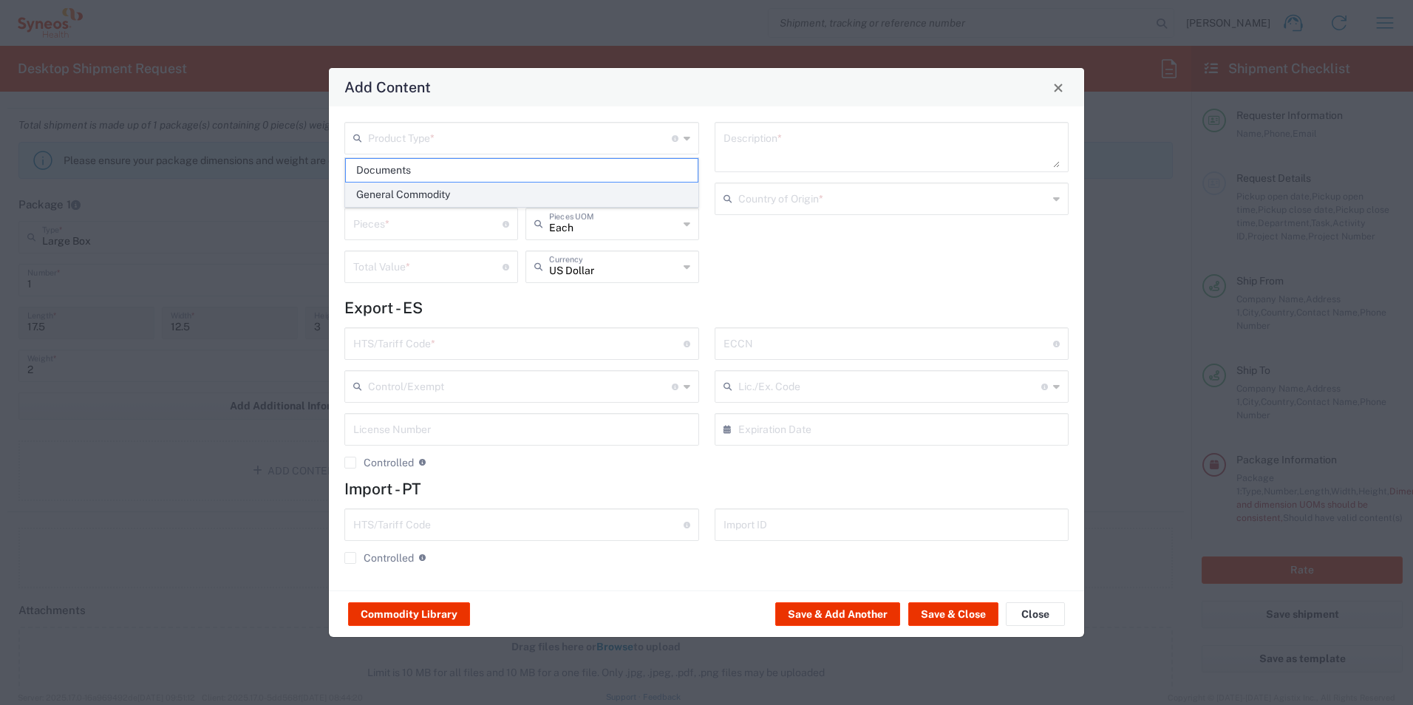
click at [505, 190] on span "General Commodity" at bounding box center [522, 194] width 352 height 23
type input "General Commodity"
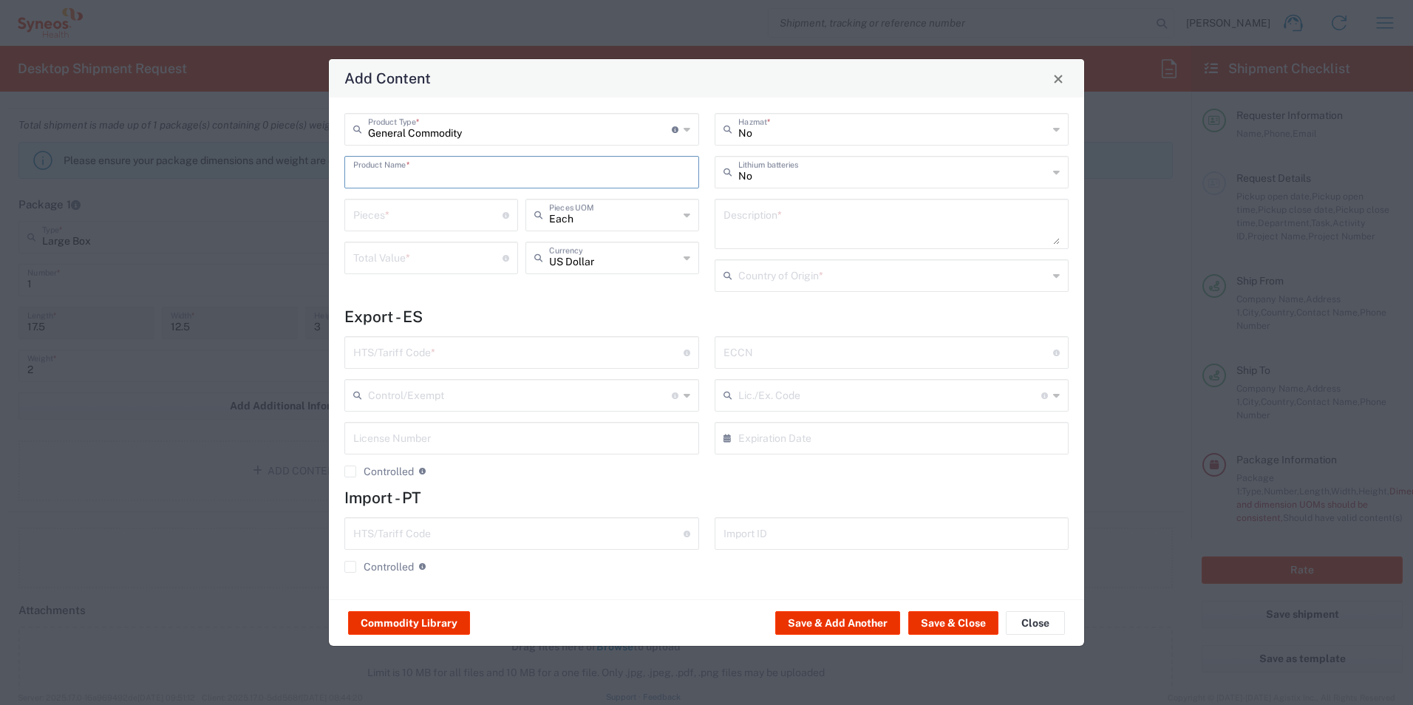
click at [489, 174] on input "text" at bounding box center [521, 171] width 337 height 26
type input "Other"
click at [536, 317] on h4 "Export - ES" at bounding box center [706, 316] width 724 height 18
click at [432, 217] on input "number" at bounding box center [427, 214] width 149 height 26
type input "5"
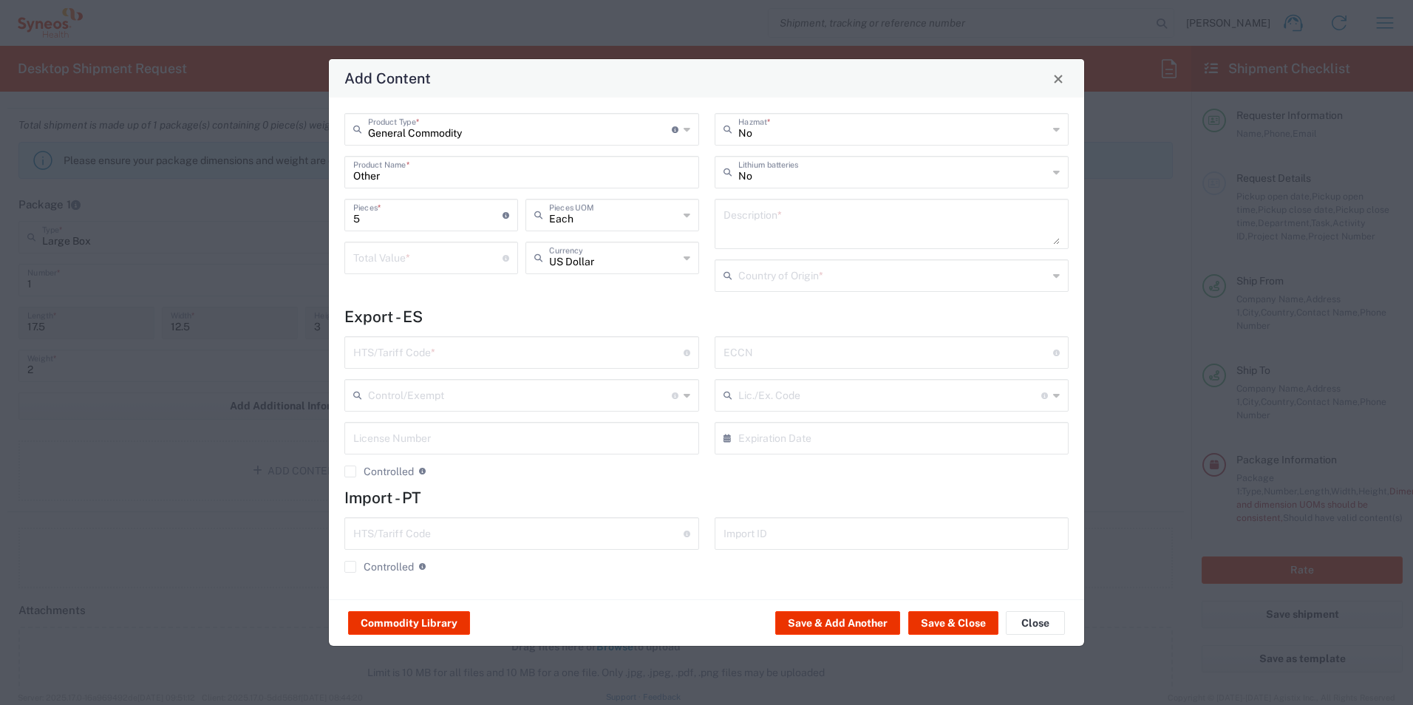
click at [525, 307] on div "General Commodity Product Type * Document: Paper document generated internally …" at bounding box center [706, 349] width 755 height 502
click at [459, 262] on input "number" at bounding box center [427, 257] width 149 height 26
type input "30"
click at [590, 327] on form "Export - ES HTS/Tariff Code * 10-digit U.S. import and export statistical class…" at bounding box center [706, 445] width 724 height 276
click at [688, 265] on icon at bounding box center [687, 258] width 7 height 24
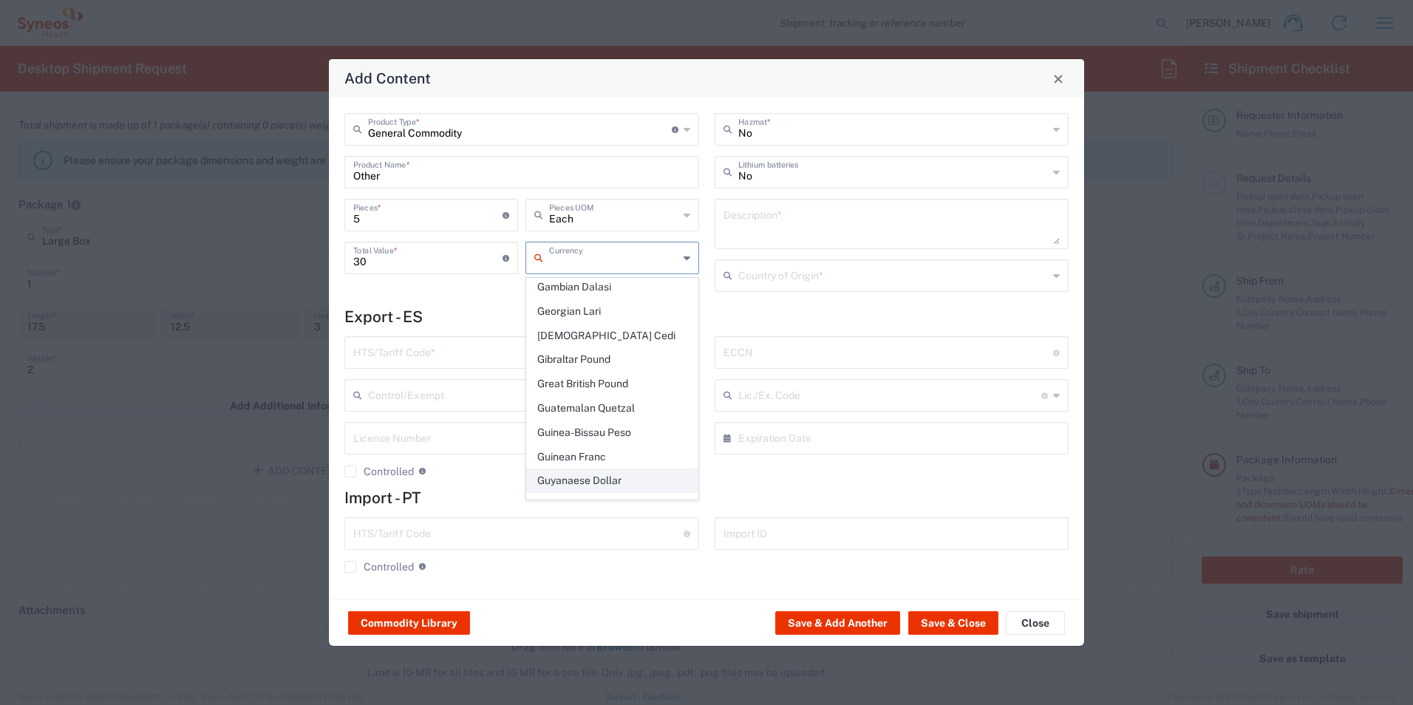
scroll to position [1404, 0]
click at [596, 398] on span "Great British Pound" at bounding box center [612, 409] width 171 height 23
type input "Great British Pound"
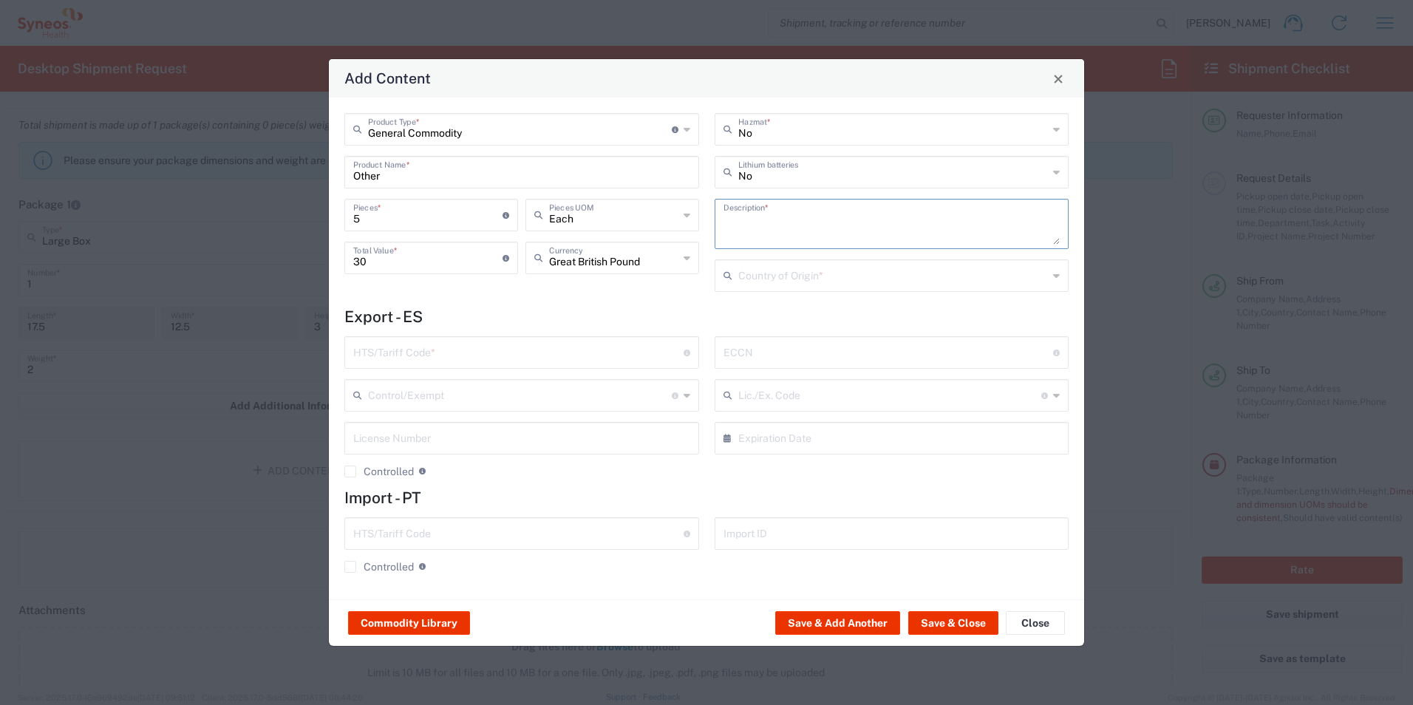
click at [788, 221] on textarea at bounding box center [892, 223] width 337 height 41
click at [871, 208] on textarea at bounding box center [892, 223] width 337 height 41
type textarea "Sterile blood kits"
click at [809, 277] on input "text" at bounding box center [893, 275] width 310 height 26
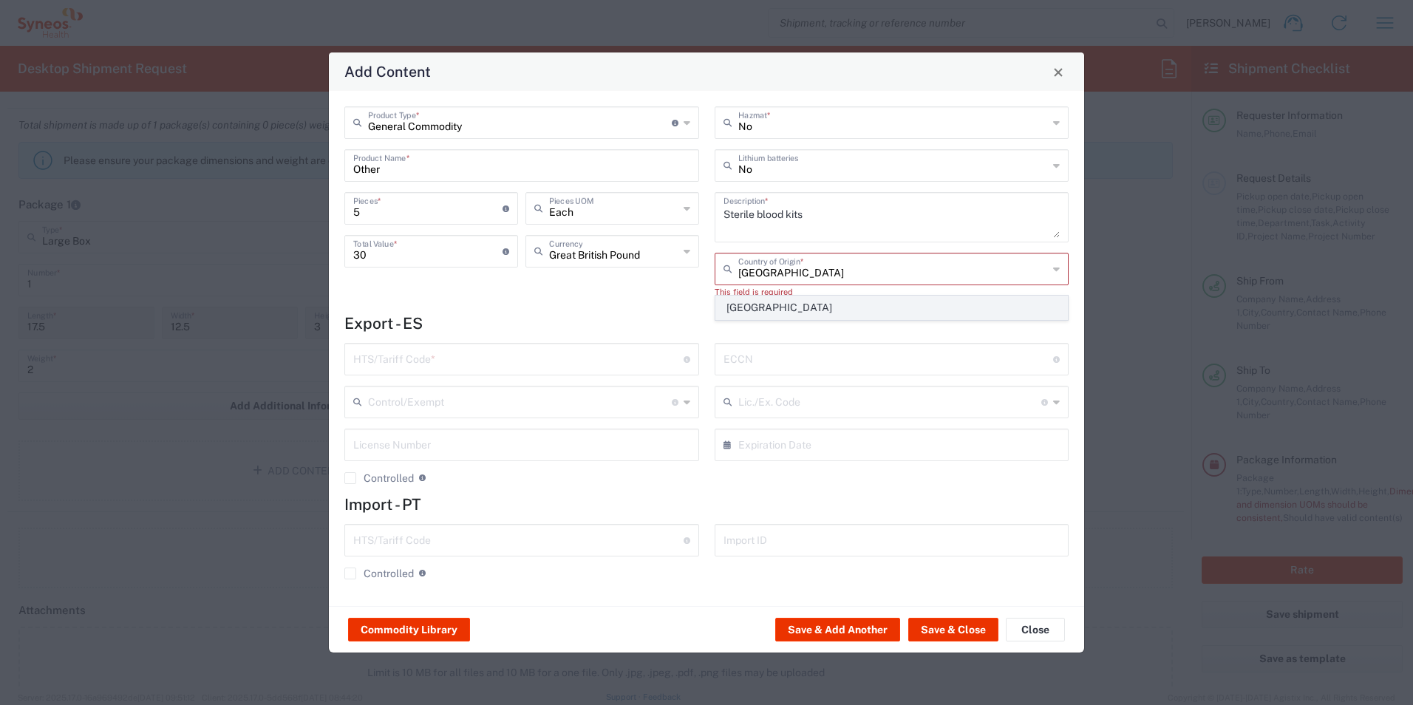
click at [809, 300] on span "Spain" at bounding box center [892, 307] width 352 height 23
type input "Spain"
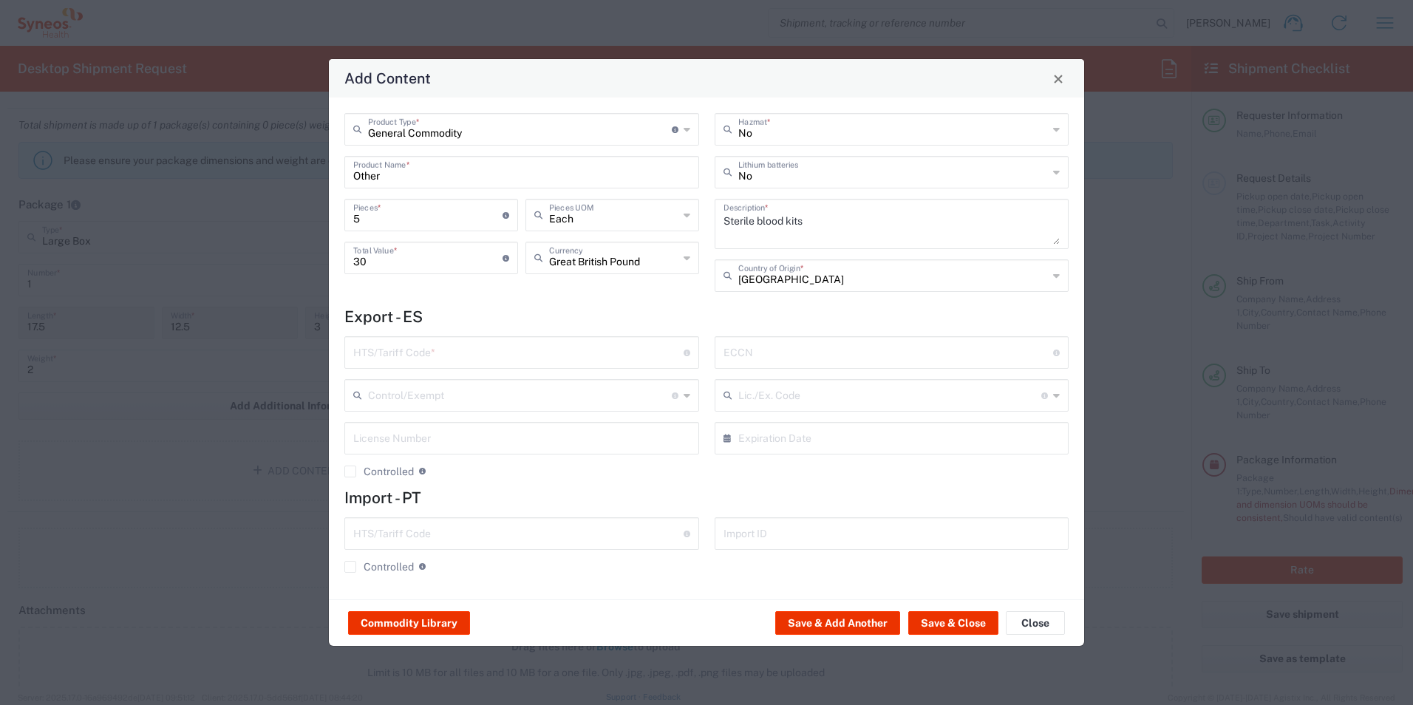
click at [567, 350] on input "text" at bounding box center [518, 351] width 330 height 26
click at [959, 625] on button "Save & Close" at bounding box center [953, 623] width 90 height 24
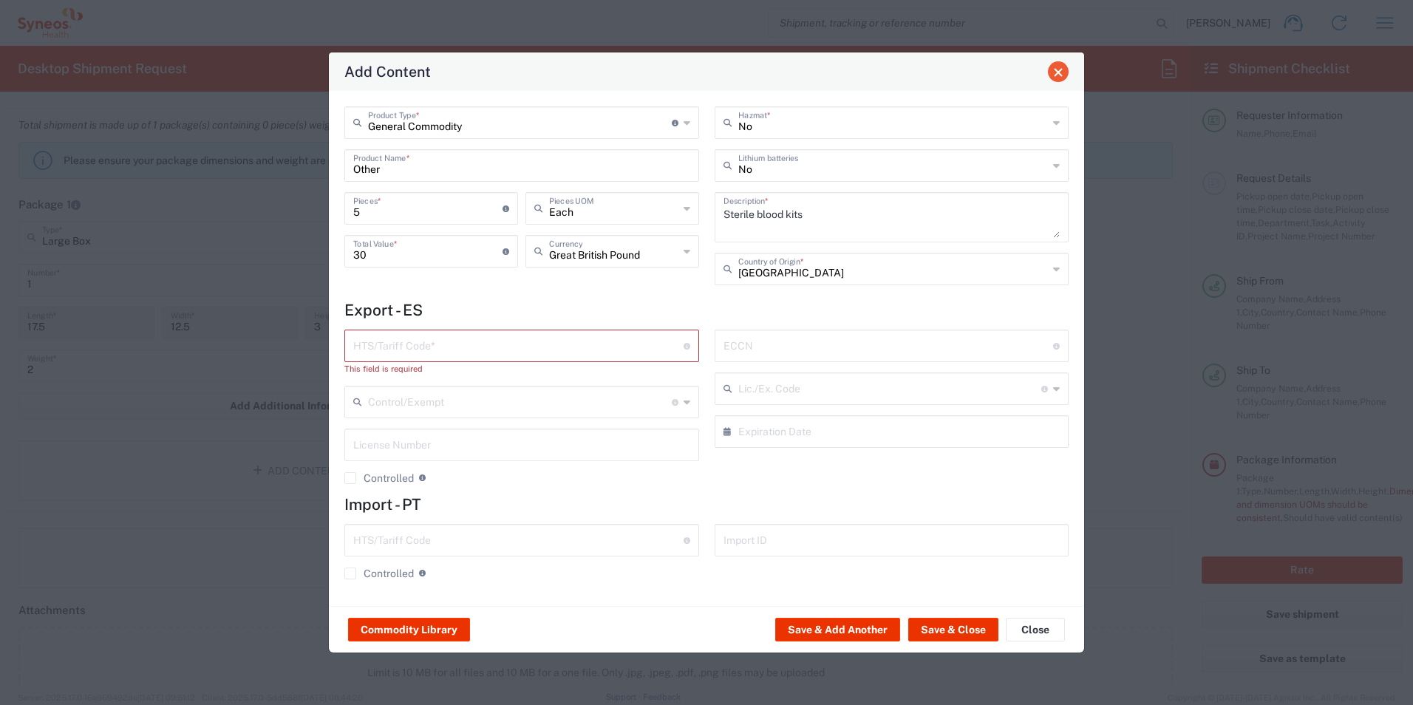
click at [1056, 74] on span "Close" at bounding box center [1058, 72] width 10 height 10
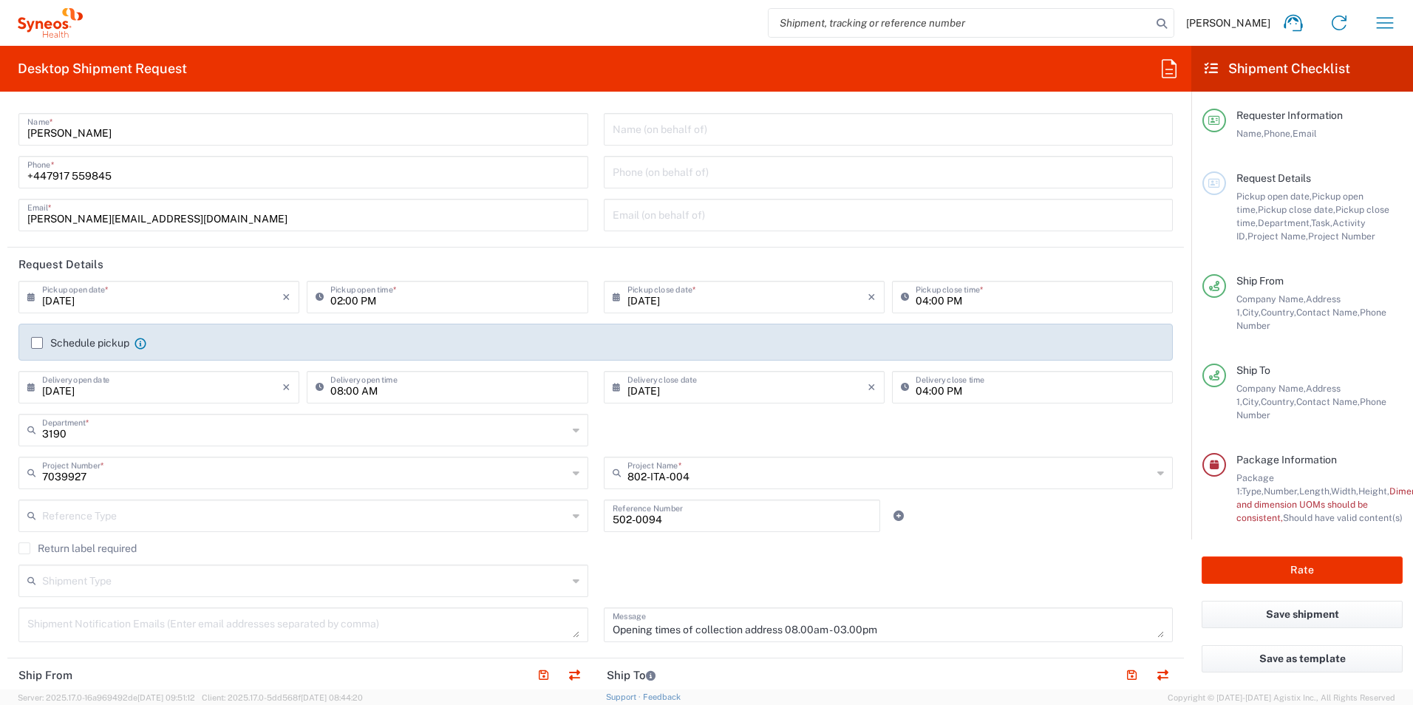
scroll to position [0, 0]
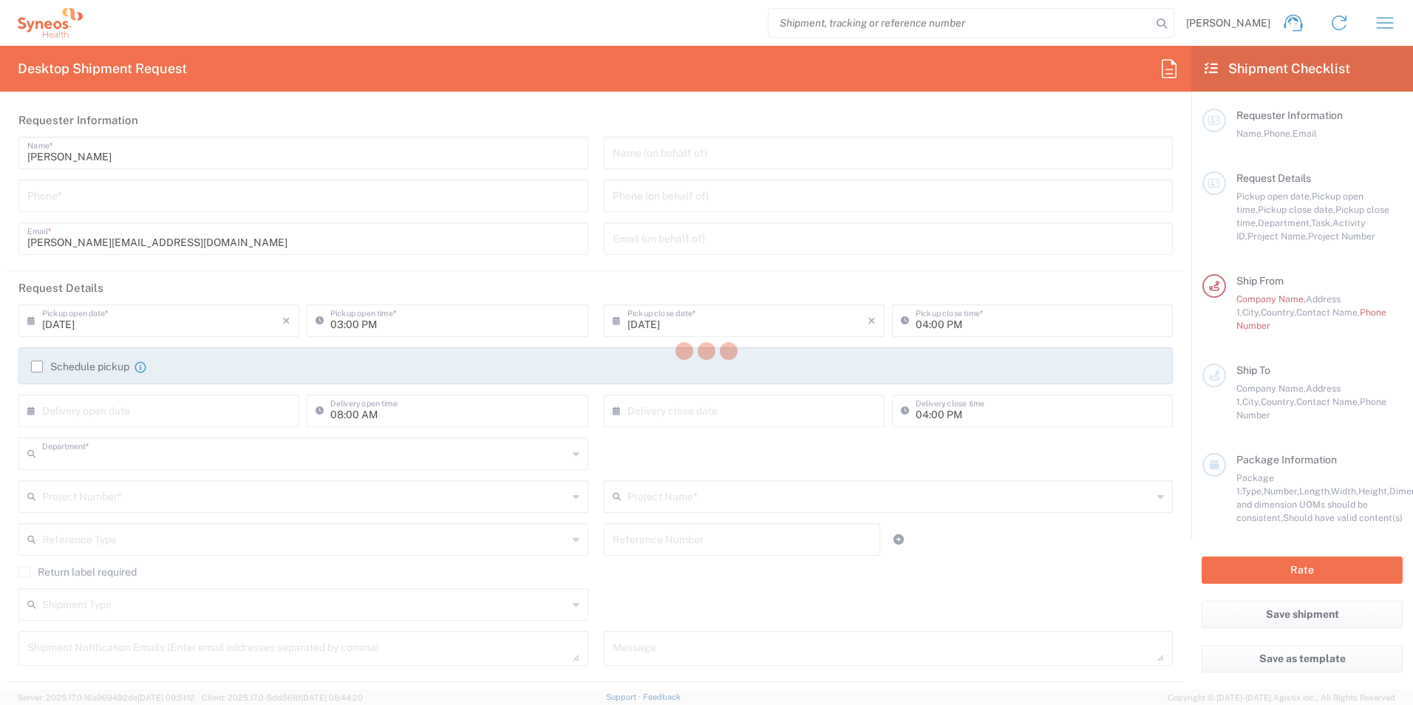
type input "3190"
type input "Illingworth Research Group Ltd-Macclesfield UK"
type input "United Kingdom"
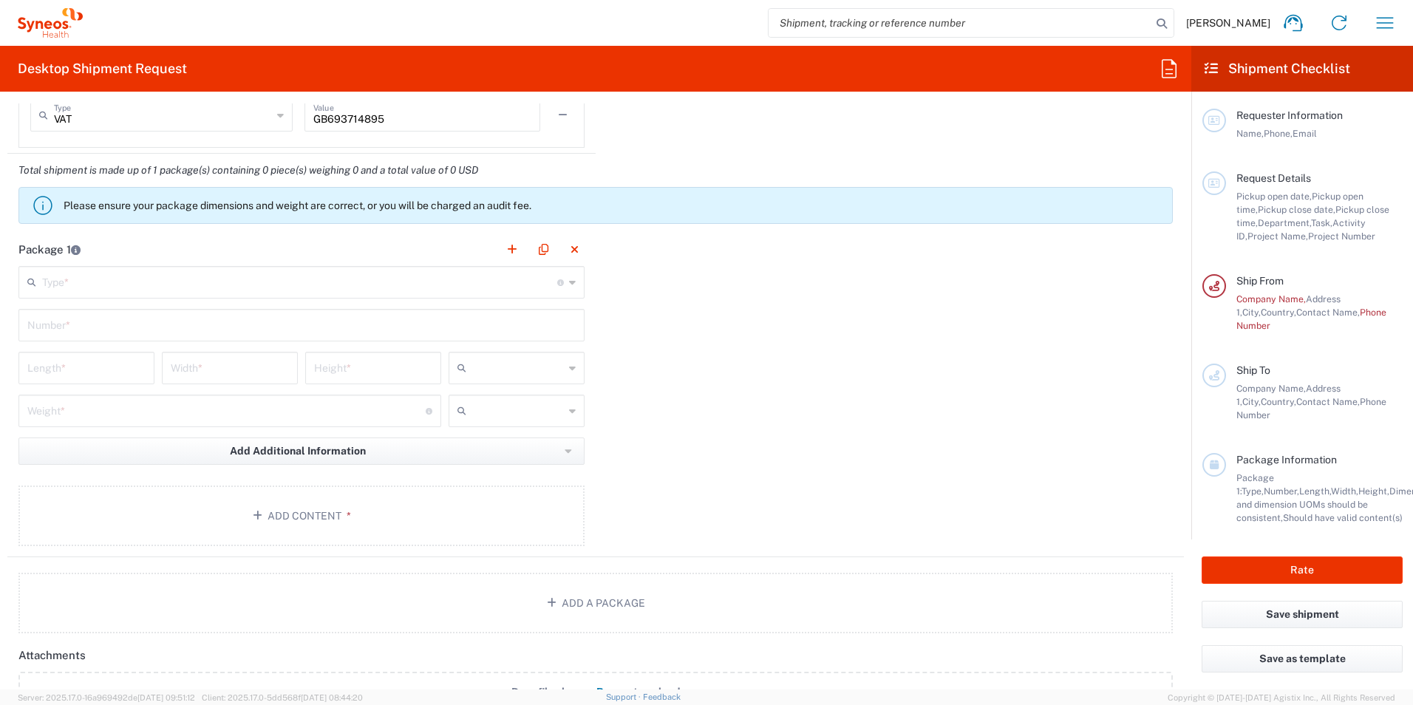
scroll to position [1307, 0]
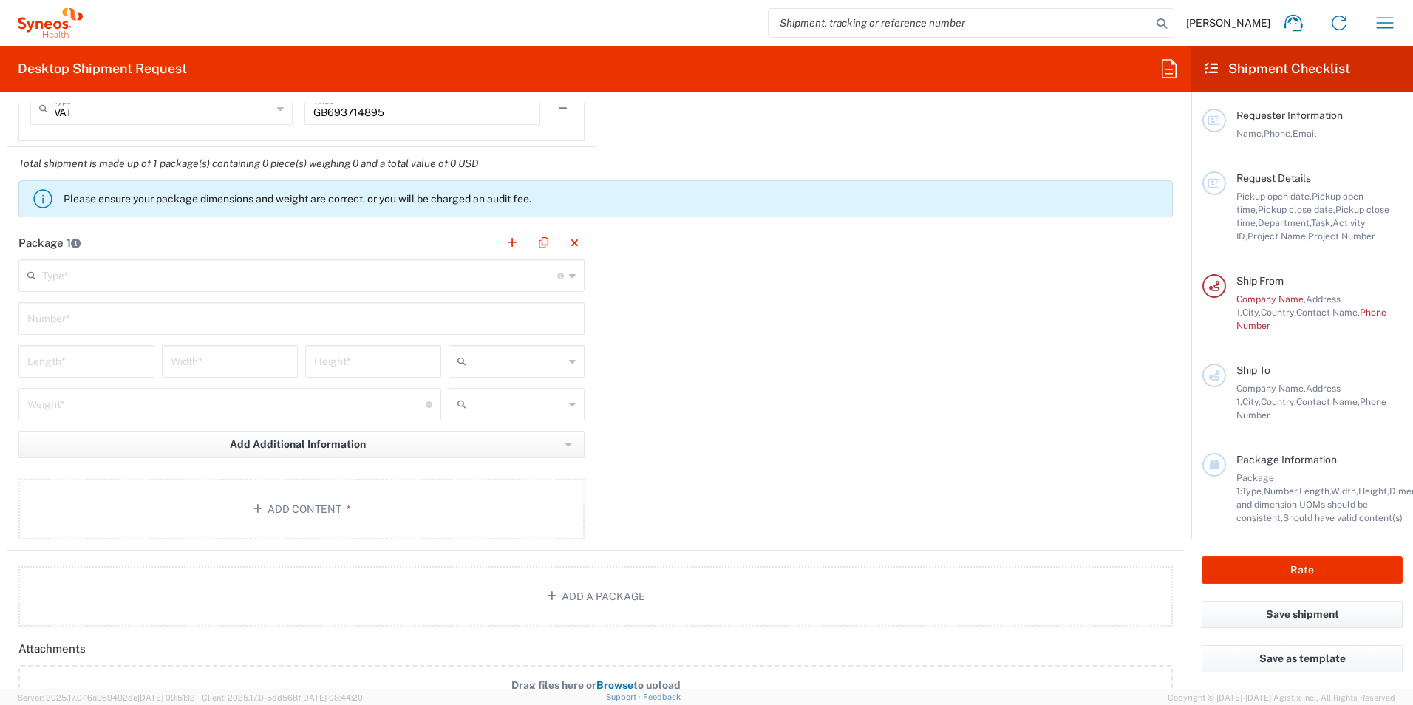
click at [569, 278] on icon at bounding box center [572, 276] width 7 height 24
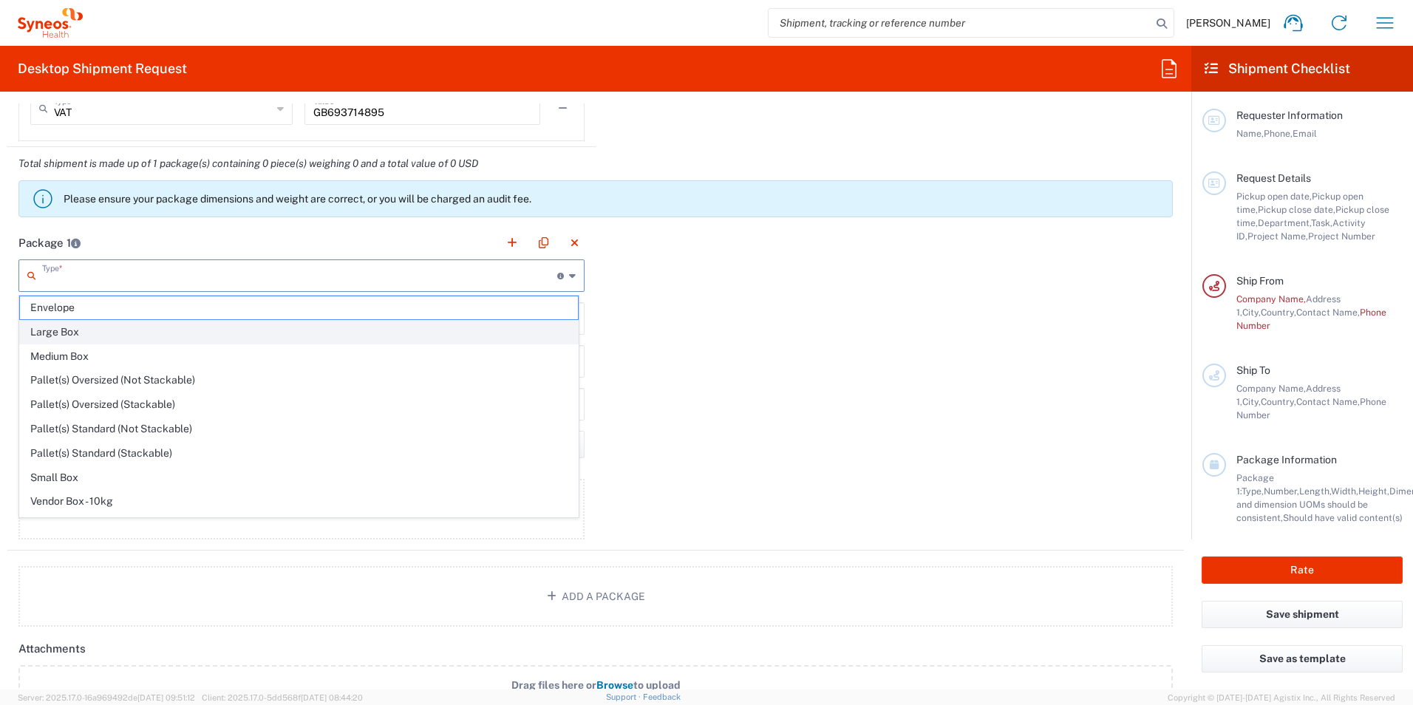
click at [234, 329] on span "Large Box" at bounding box center [299, 332] width 558 height 23
type input "Large Box"
type input "17.5"
type input "12.5"
type input "3"
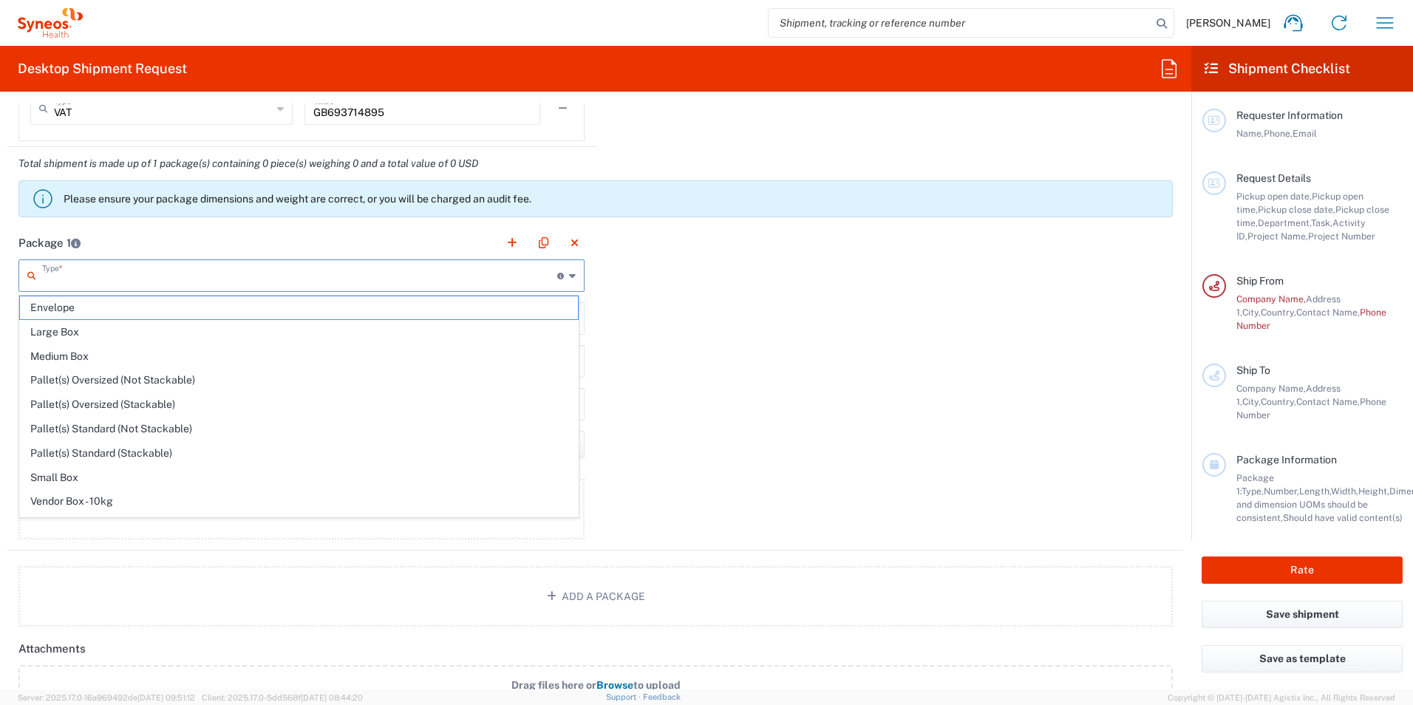
type input "in"
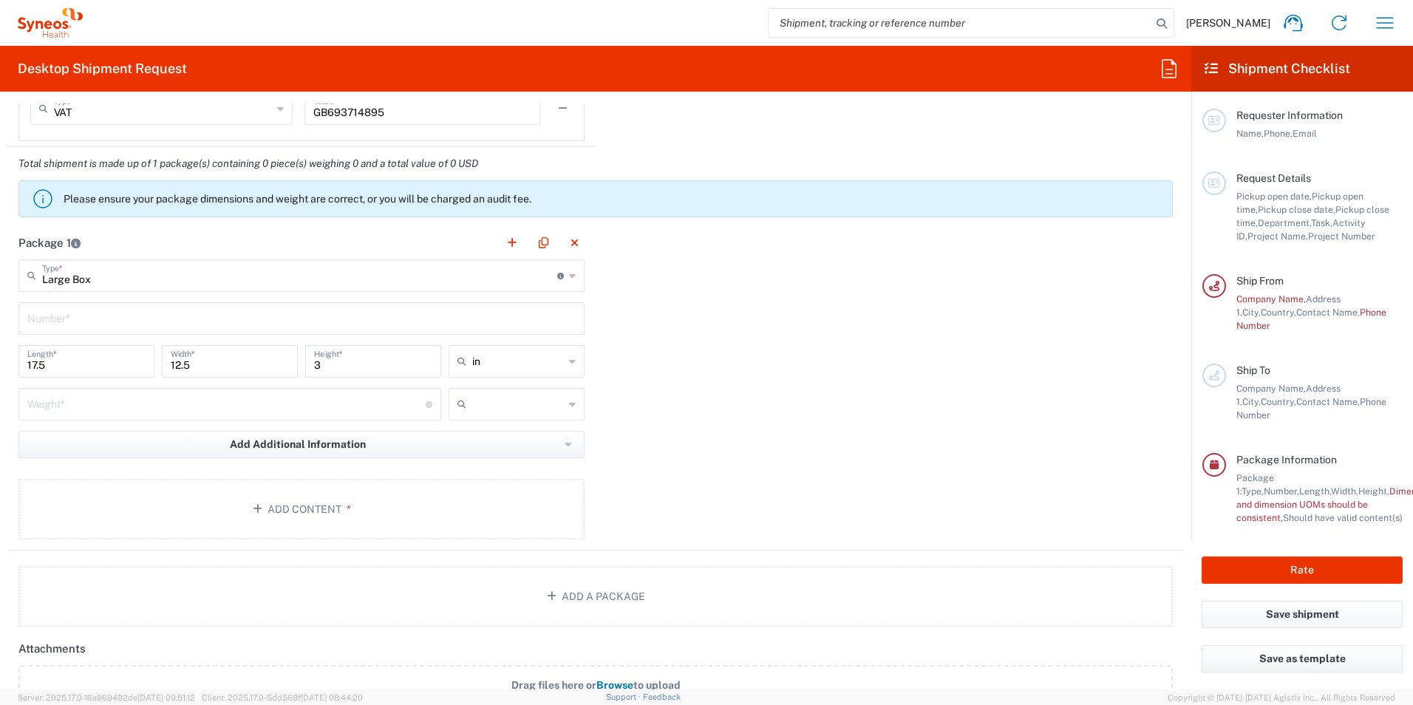
click at [176, 409] on input "number" at bounding box center [226, 403] width 398 height 26
type input "2"
click at [569, 407] on icon at bounding box center [572, 404] width 7 height 24
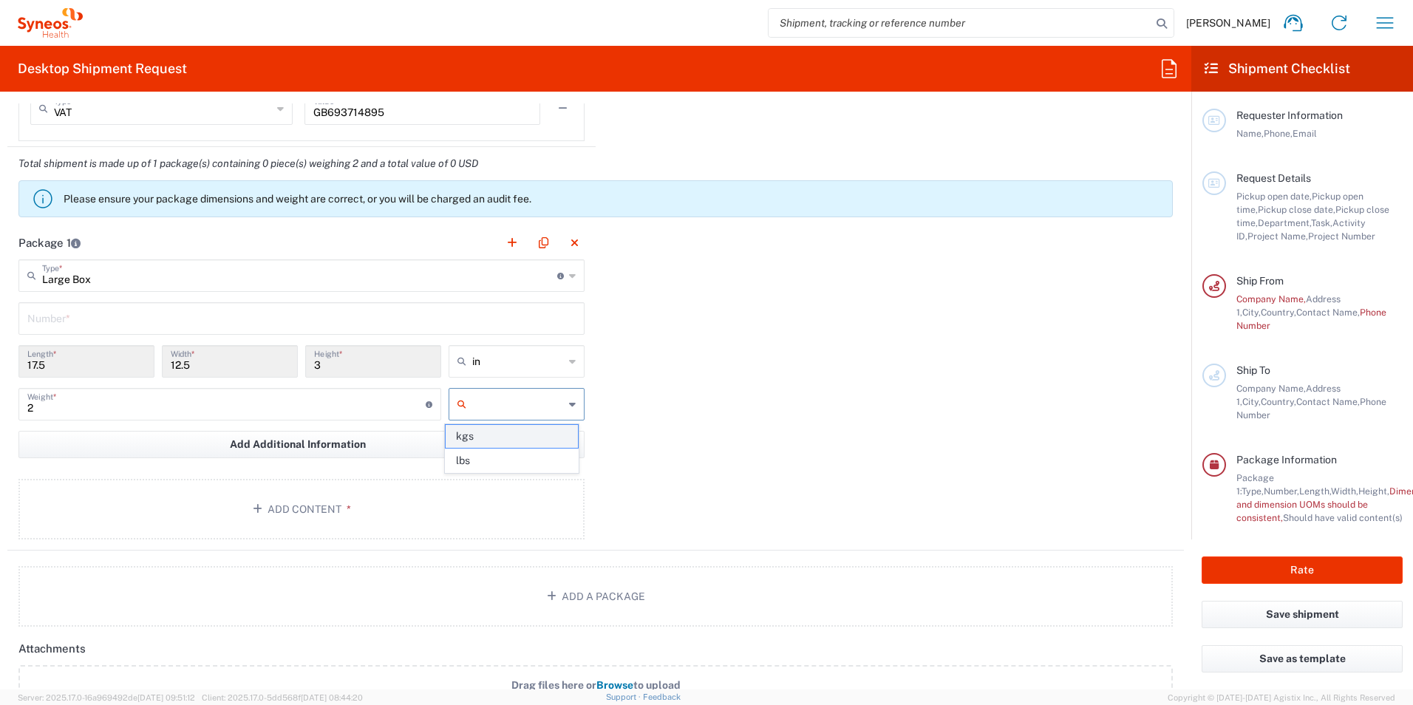
click at [501, 439] on span "kgs" at bounding box center [512, 436] width 132 height 23
type input "kgs"
click at [341, 446] on span "Add Additional Information" at bounding box center [298, 445] width 136 height 14
click at [783, 418] on div "Package 1 Large Box Type * Material used to package goods Envelope Large Box Me…" at bounding box center [595, 388] width 1177 height 324
click at [446, 511] on button "Add Content *" at bounding box center [301, 509] width 566 height 61
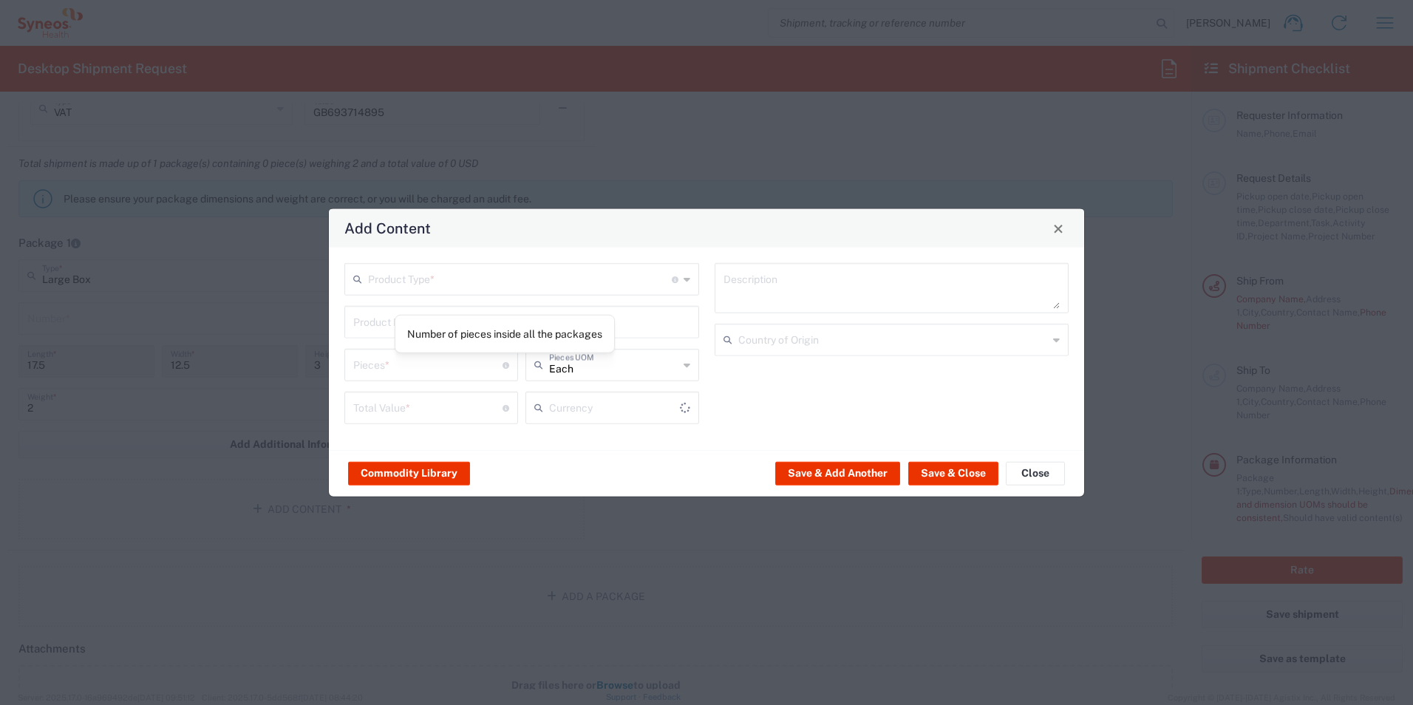
type input "US Dollar"
click at [440, 287] on input "text" at bounding box center [520, 278] width 304 height 26
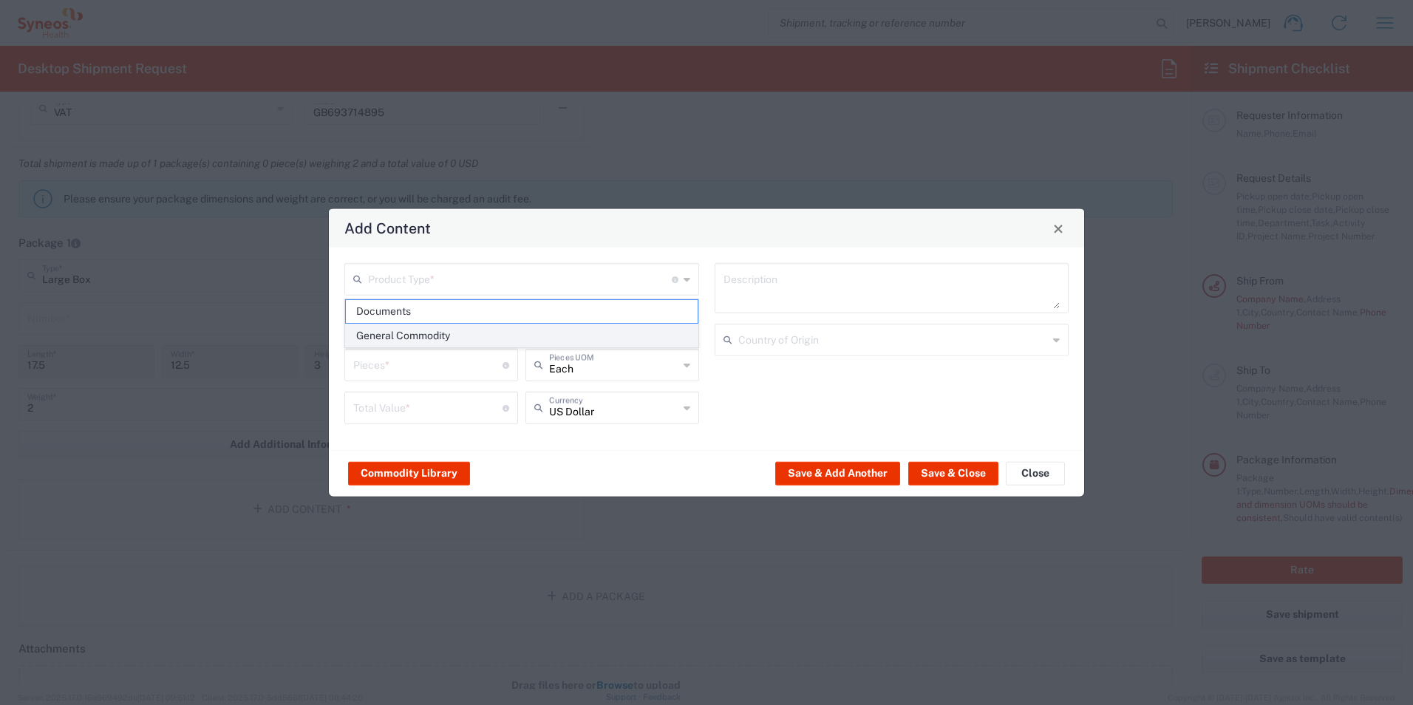
click at [444, 336] on span "General Commodity" at bounding box center [522, 335] width 352 height 23
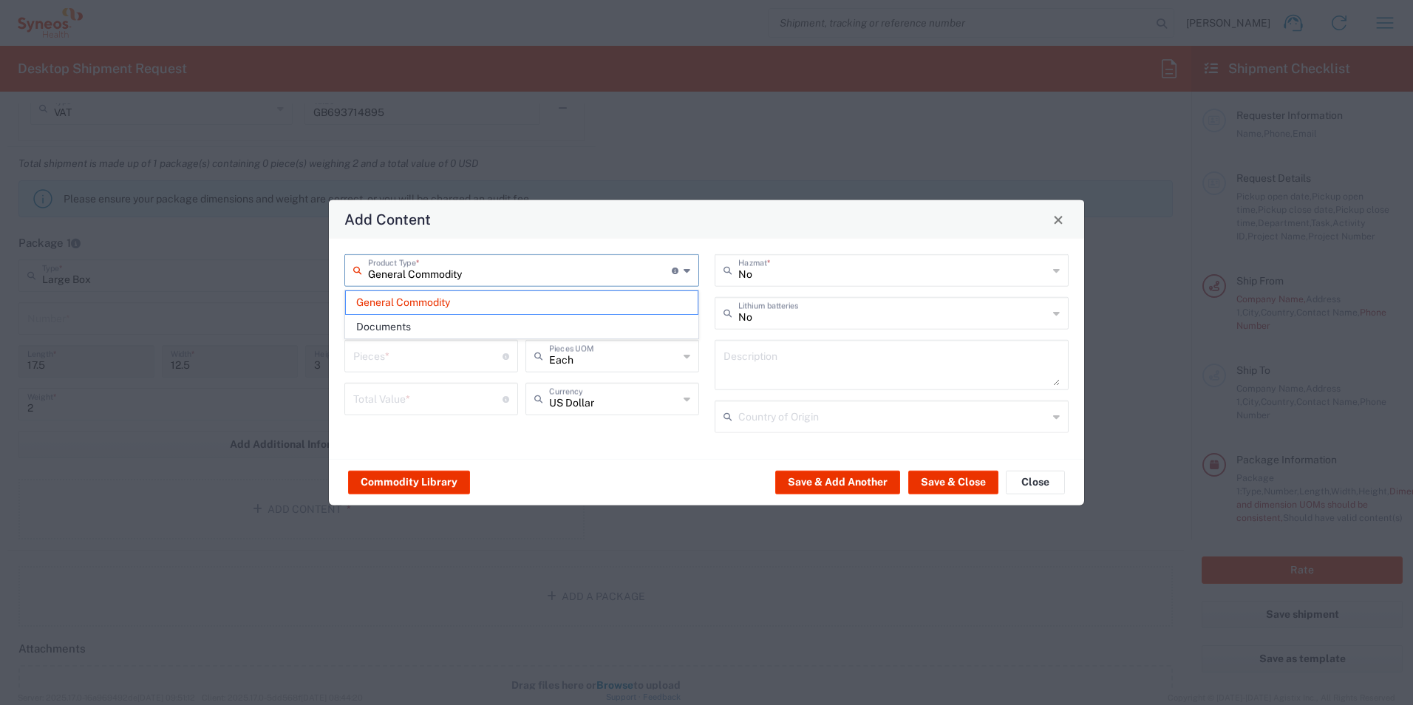
drag, startPoint x: 525, startPoint y: 268, endPoint x: 661, endPoint y: 289, distance: 137.7
click at [525, 268] on input "General Commodity" at bounding box center [520, 269] width 304 height 26
click at [684, 265] on icon at bounding box center [687, 271] width 7 height 24
click at [586, 321] on span "Documents" at bounding box center [522, 327] width 352 height 23
type input "Documents"
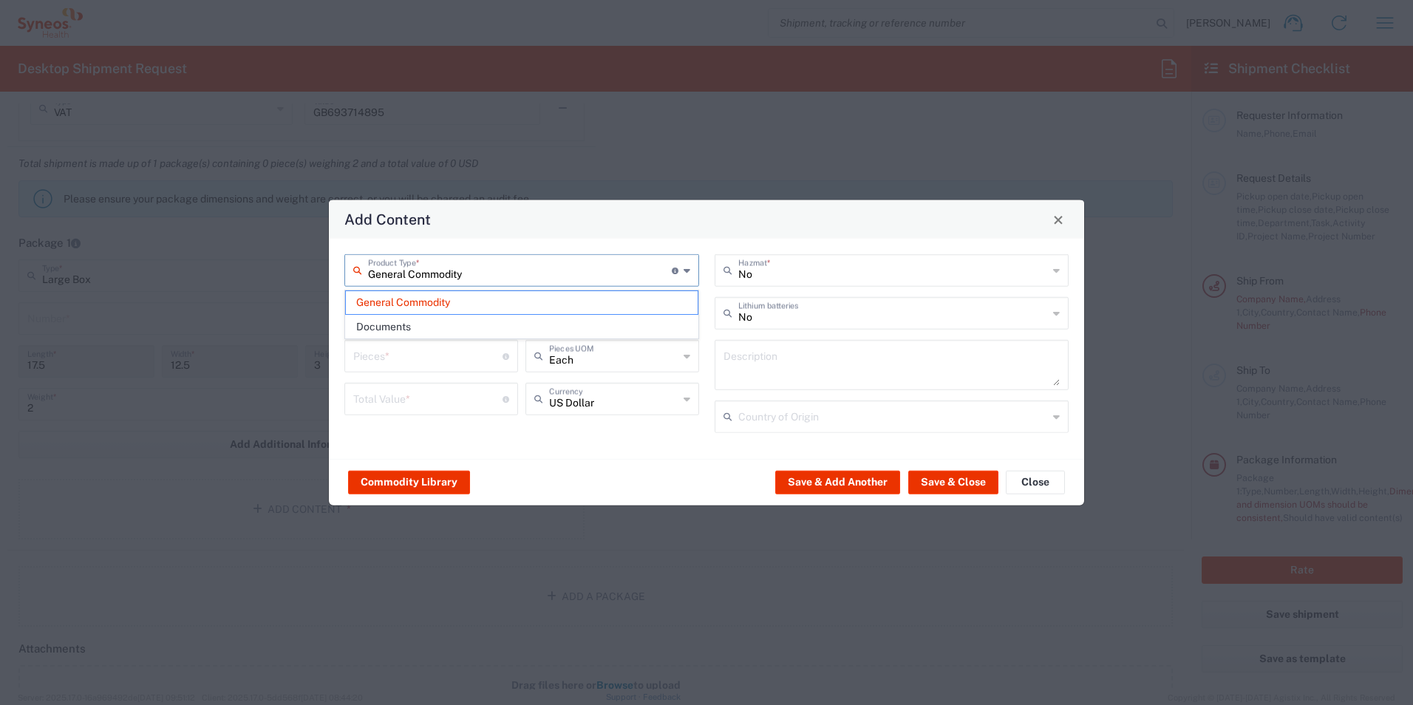
type input "Documents"
type input "1"
type textarea "Documents"
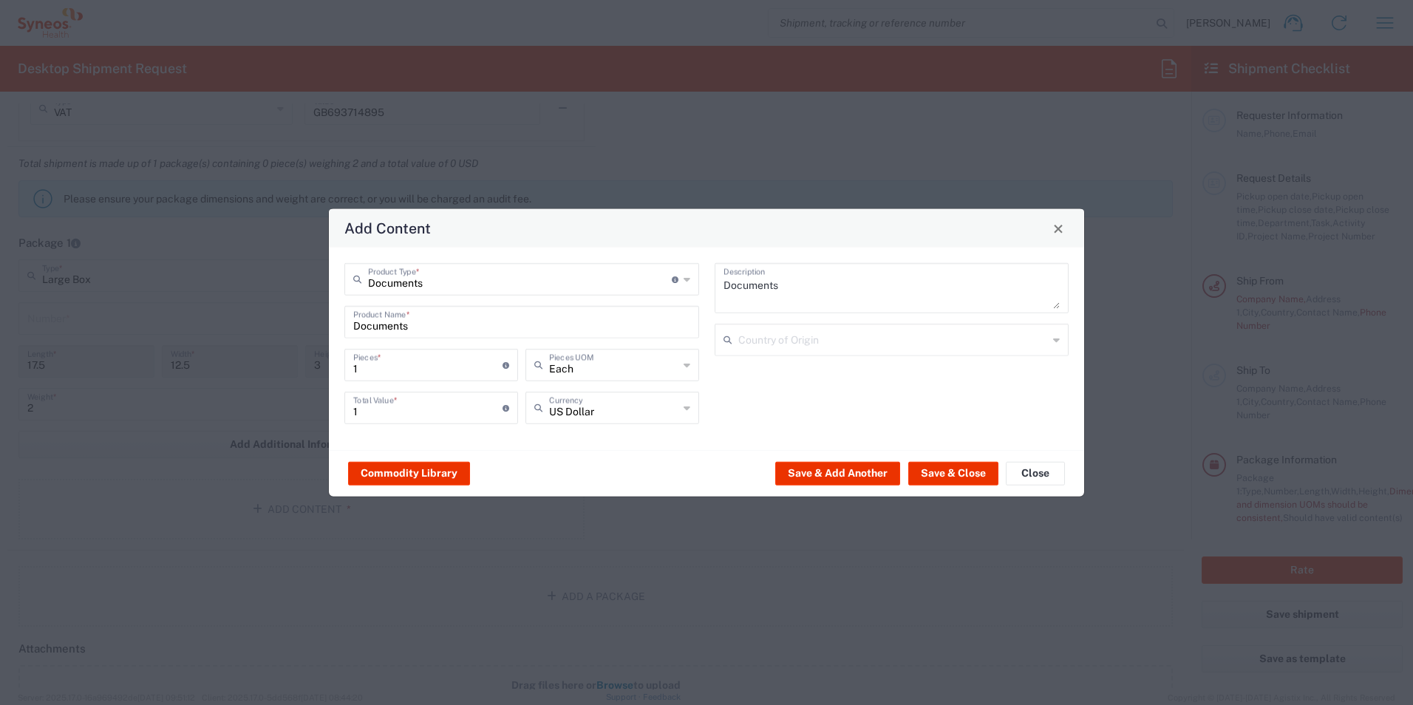
drag, startPoint x: 685, startPoint y: 281, endPoint x: 661, endPoint y: 283, distance: 24.5
click at [687, 281] on icon at bounding box center [687, 280] width 7 height 24
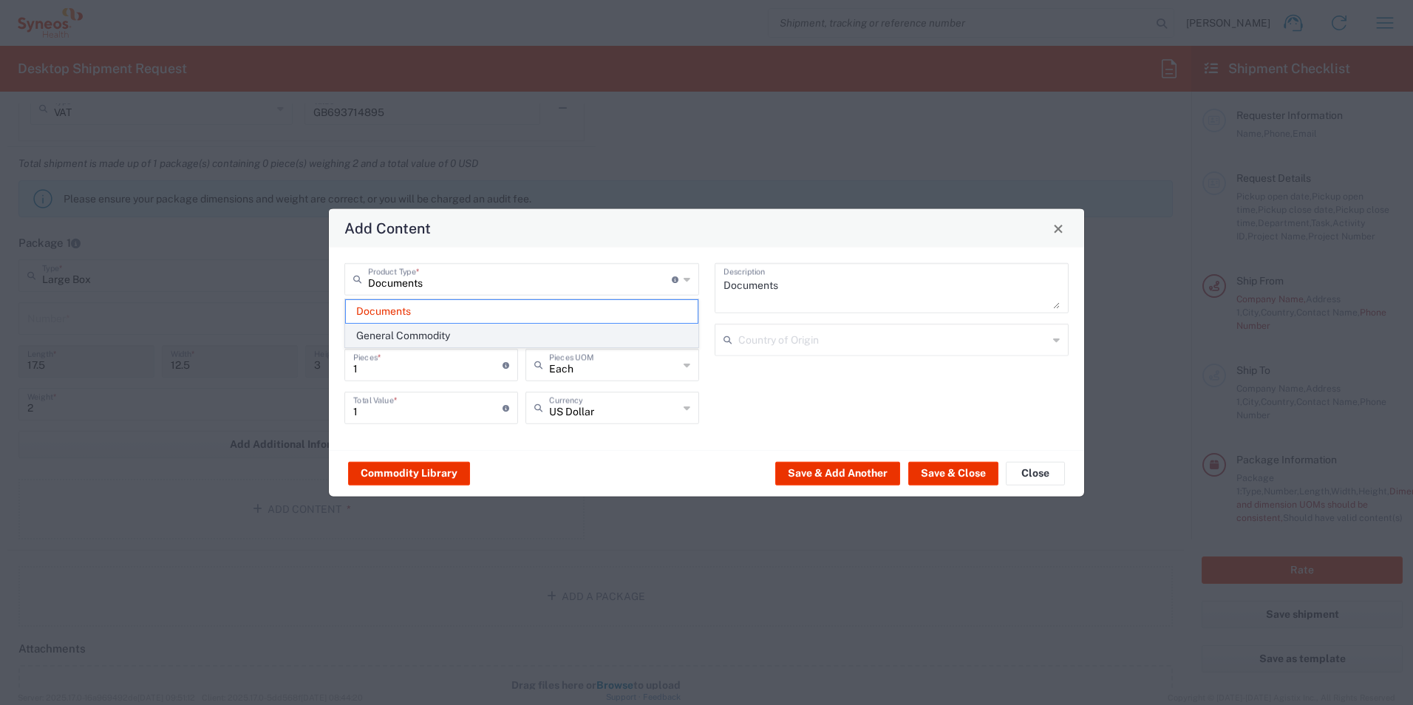
click at [438, 337] on span "General Commodity" at bounding box center [522, 335] width 352 height 23
type input "General Commodity"
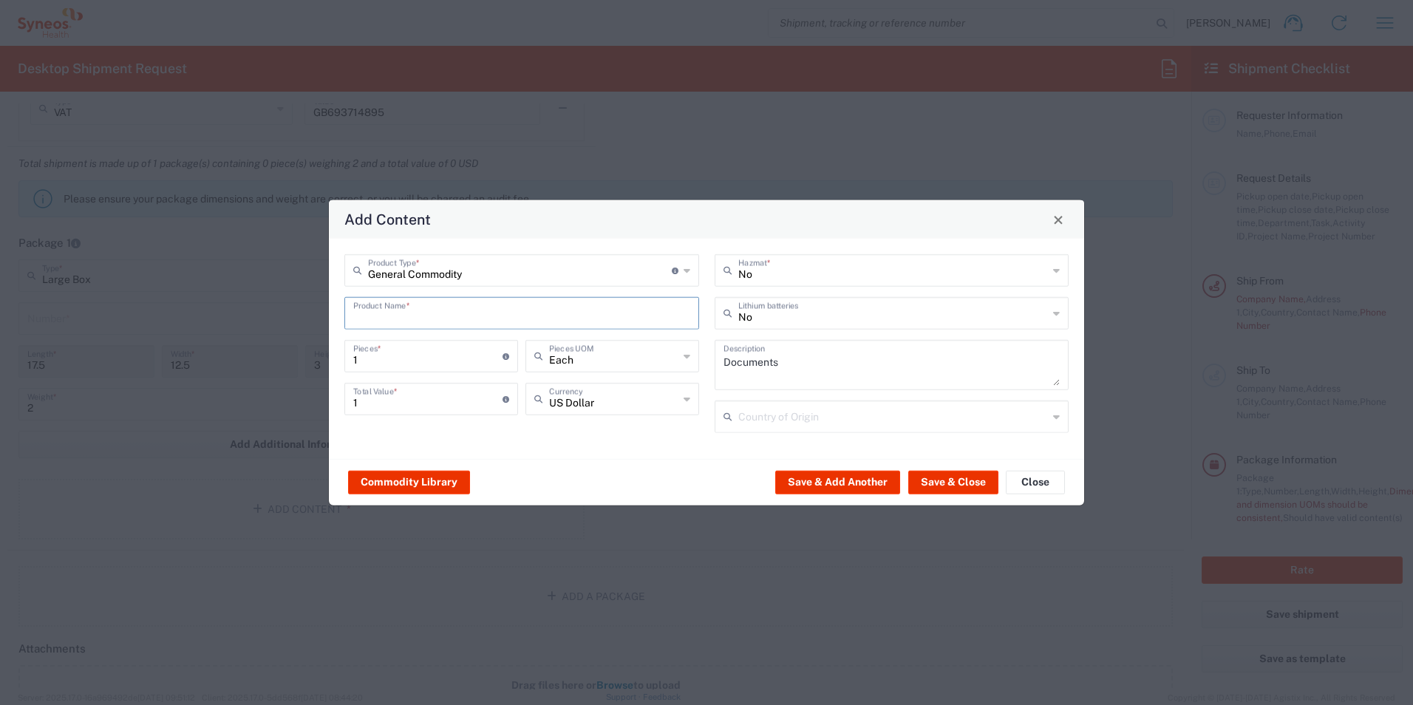
click at [447, 314] on input "text" at bounding box center [521, 312] width 337 height 26
type input "other"
drag, startPoint x: 1058, startPoint y: 214, endPoint x: 1409, endPoint y: 336, distance: 370.7
click at [1058, 214] on span "Close" at bounding box center [1058, 219] width 10 height 10
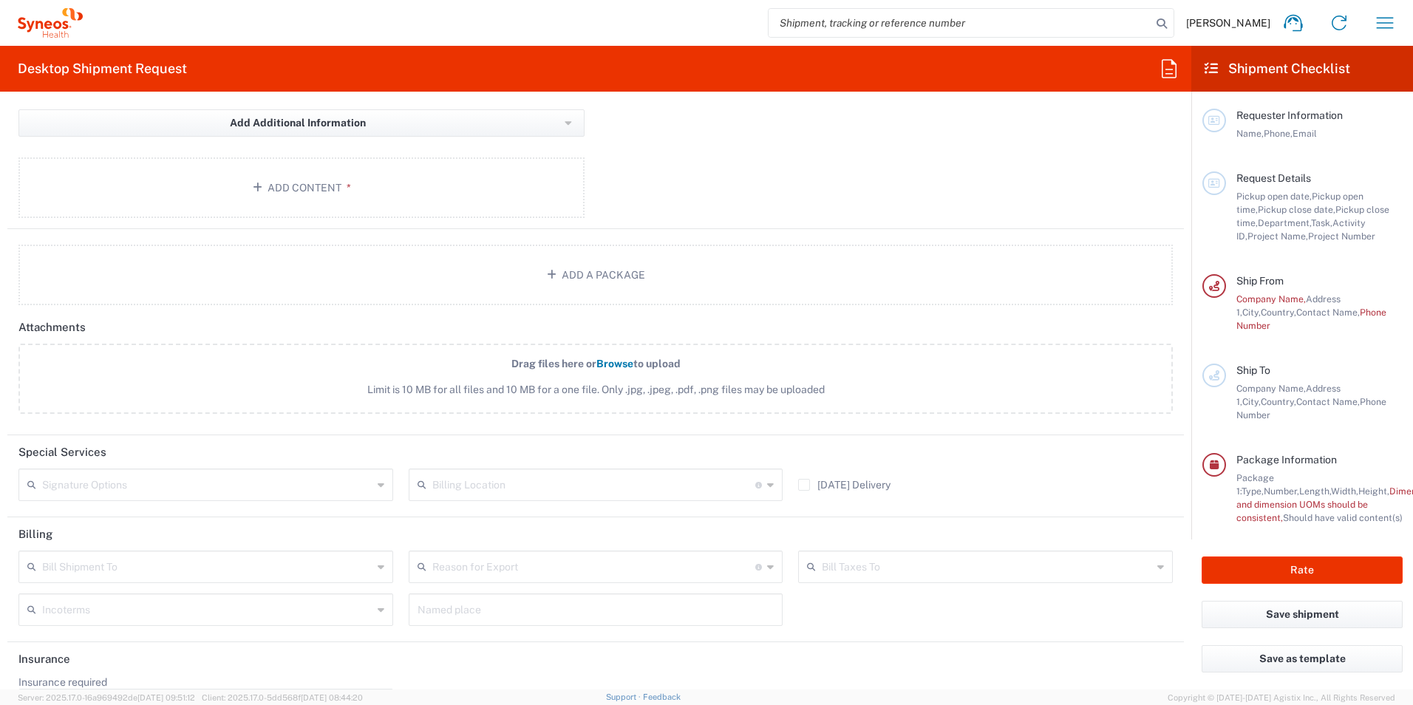
scroll to position [1677, 0]
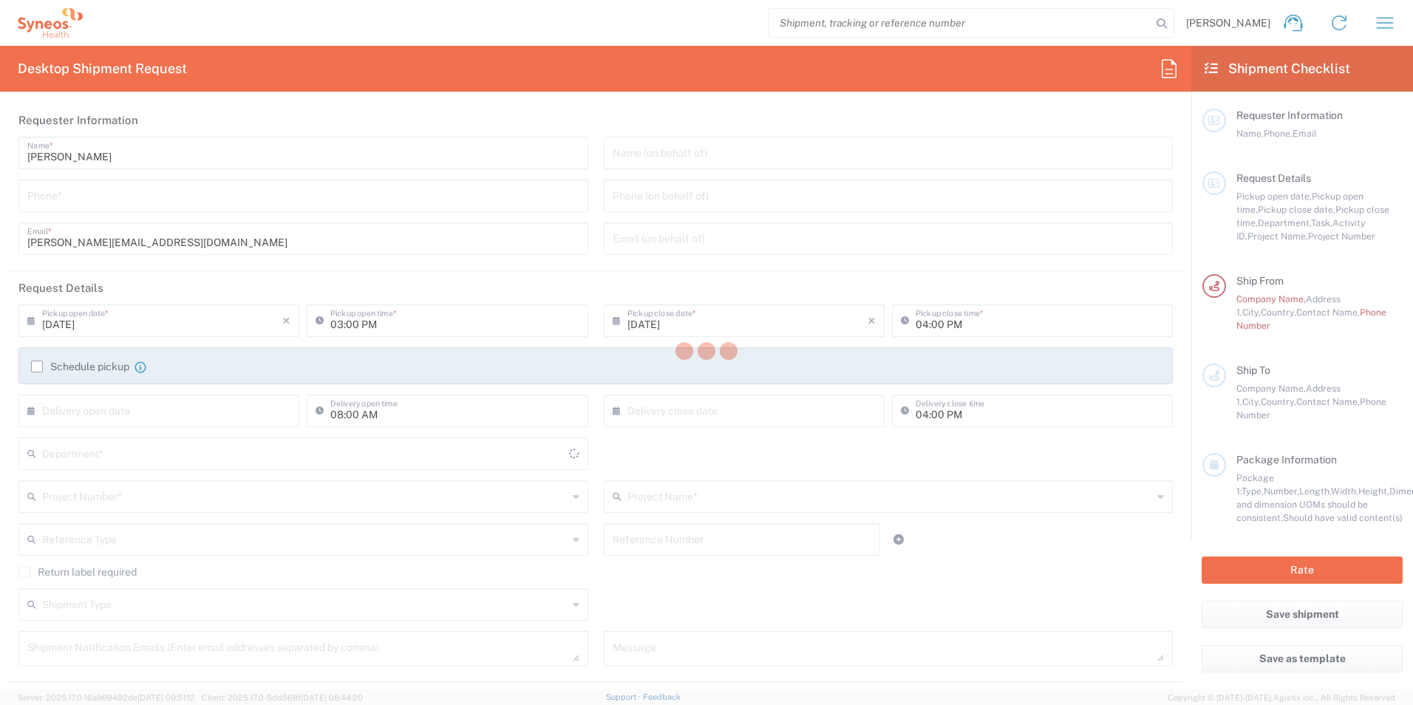
type input "3190"
type input "United Kingdom"
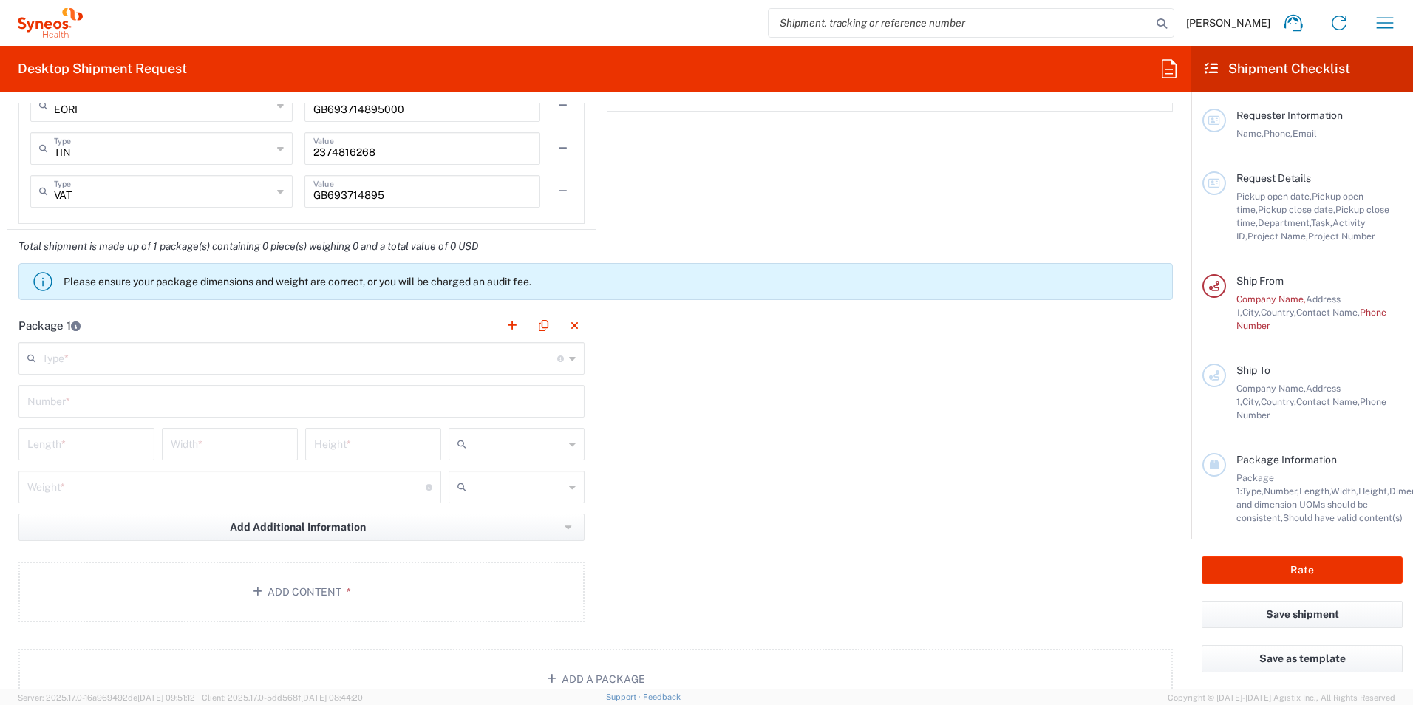
scroll to position [1256, 0]
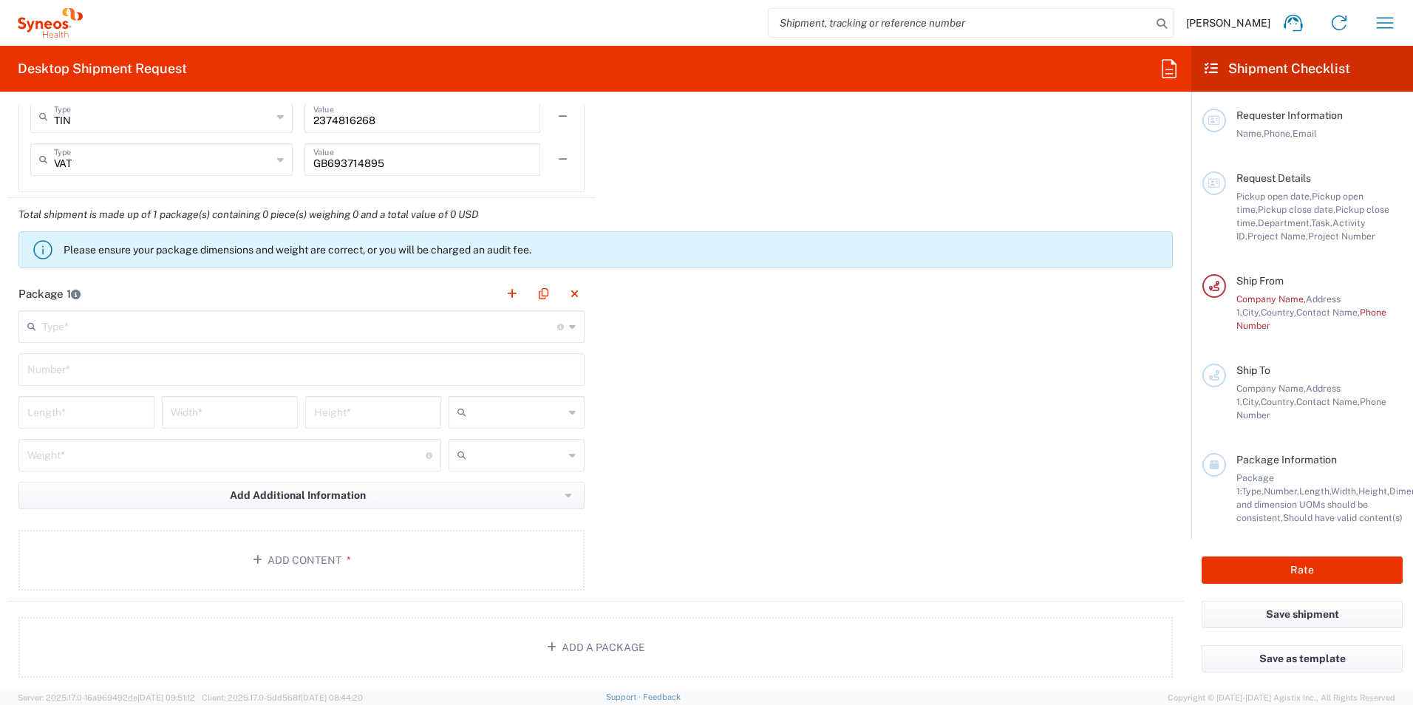
type input "Illingworth Research Group Ltd-Macclesfield UK"
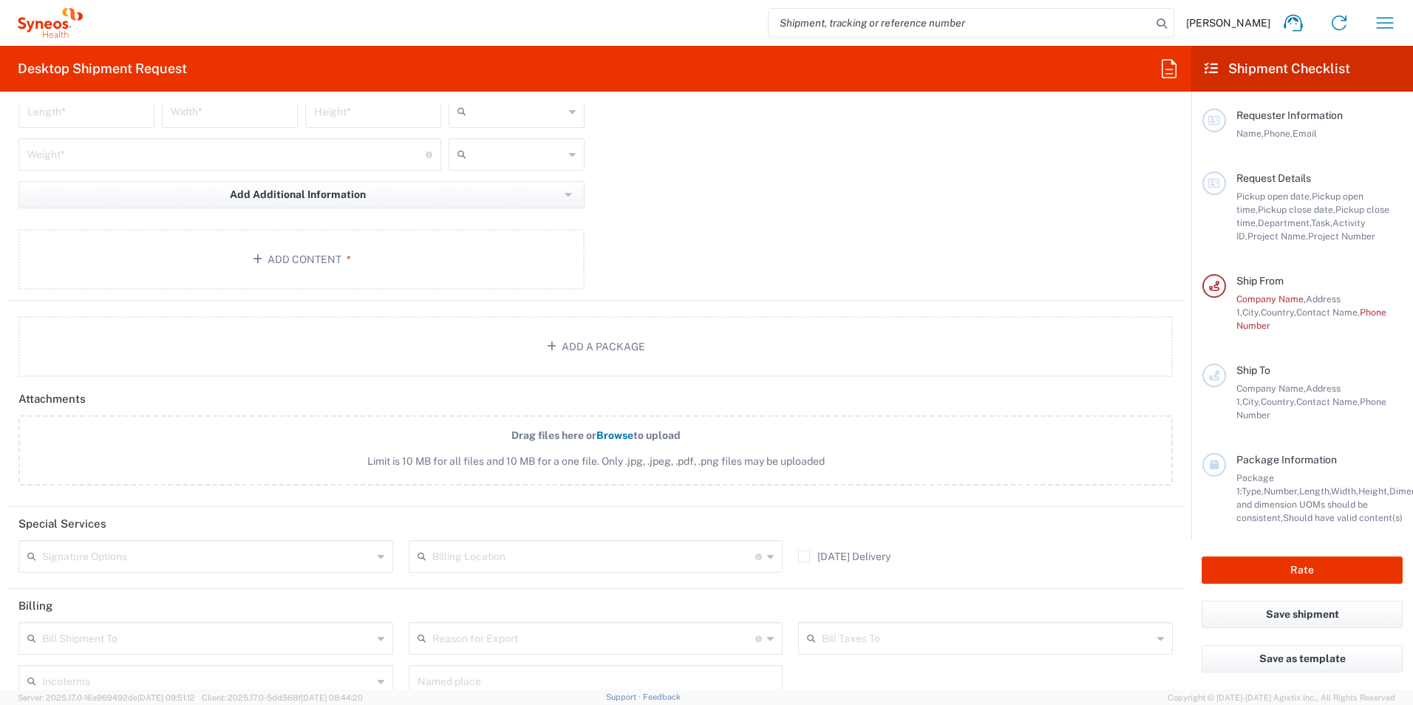
scroll to position [1677, 0]
